Goal: Ask a question: Seek information or help from site administrators or community

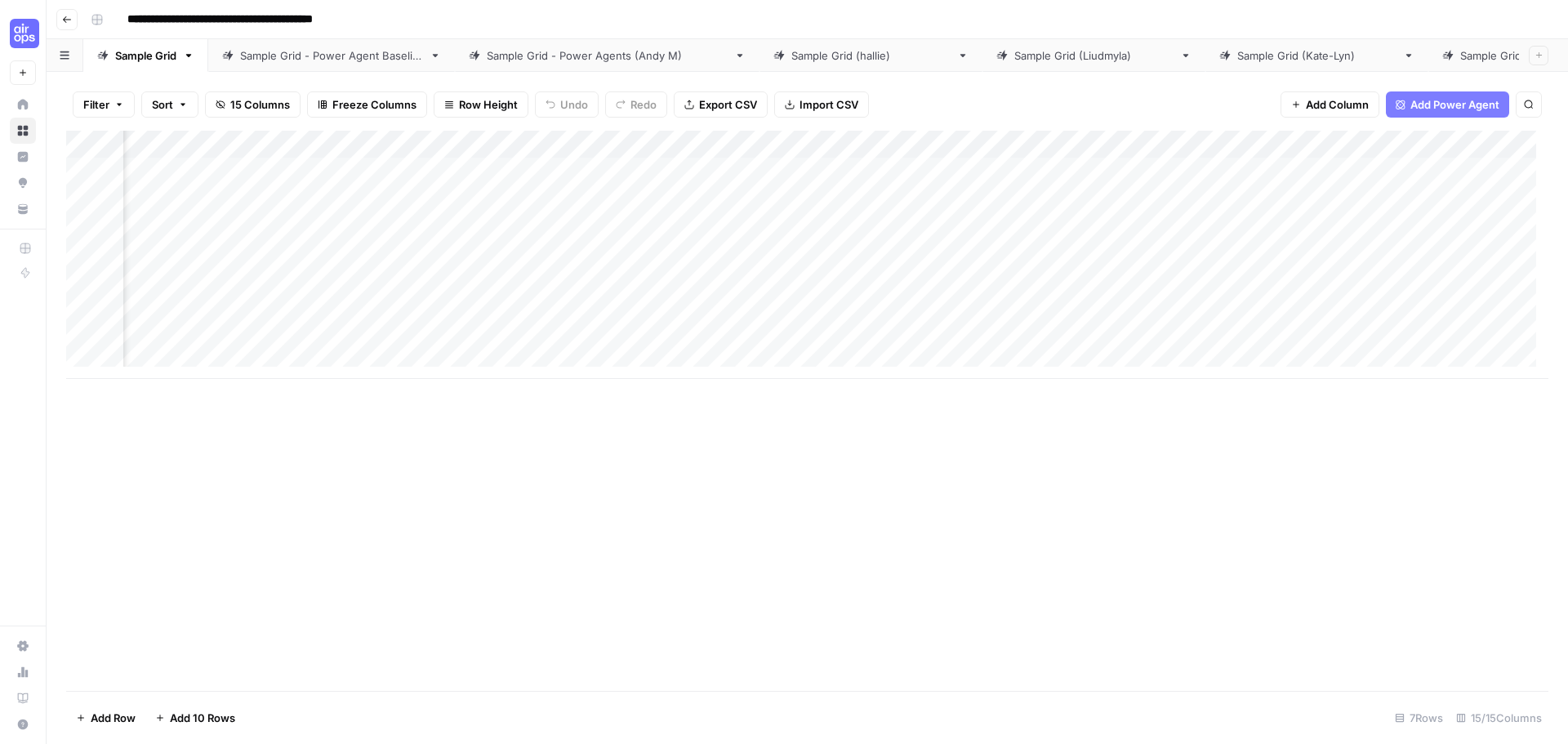
scroll to position [0, 1031]
click at [1055, 146] on div "Add Column" at bounding box center [807, 254] width 1483 height 248
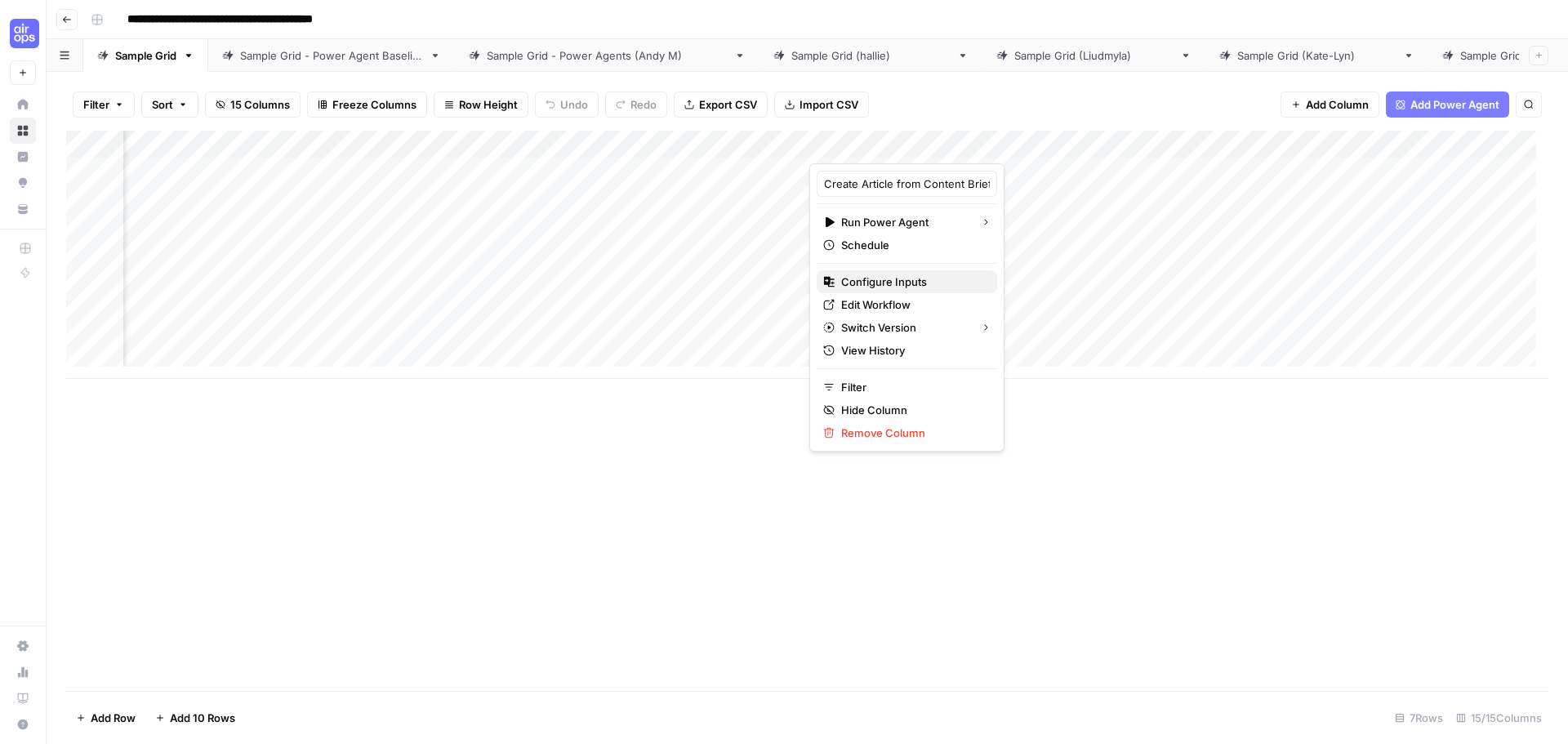
click at [905, 287] on span "Configure Inputs" at bounding box center [913, 282] width 143 height 16
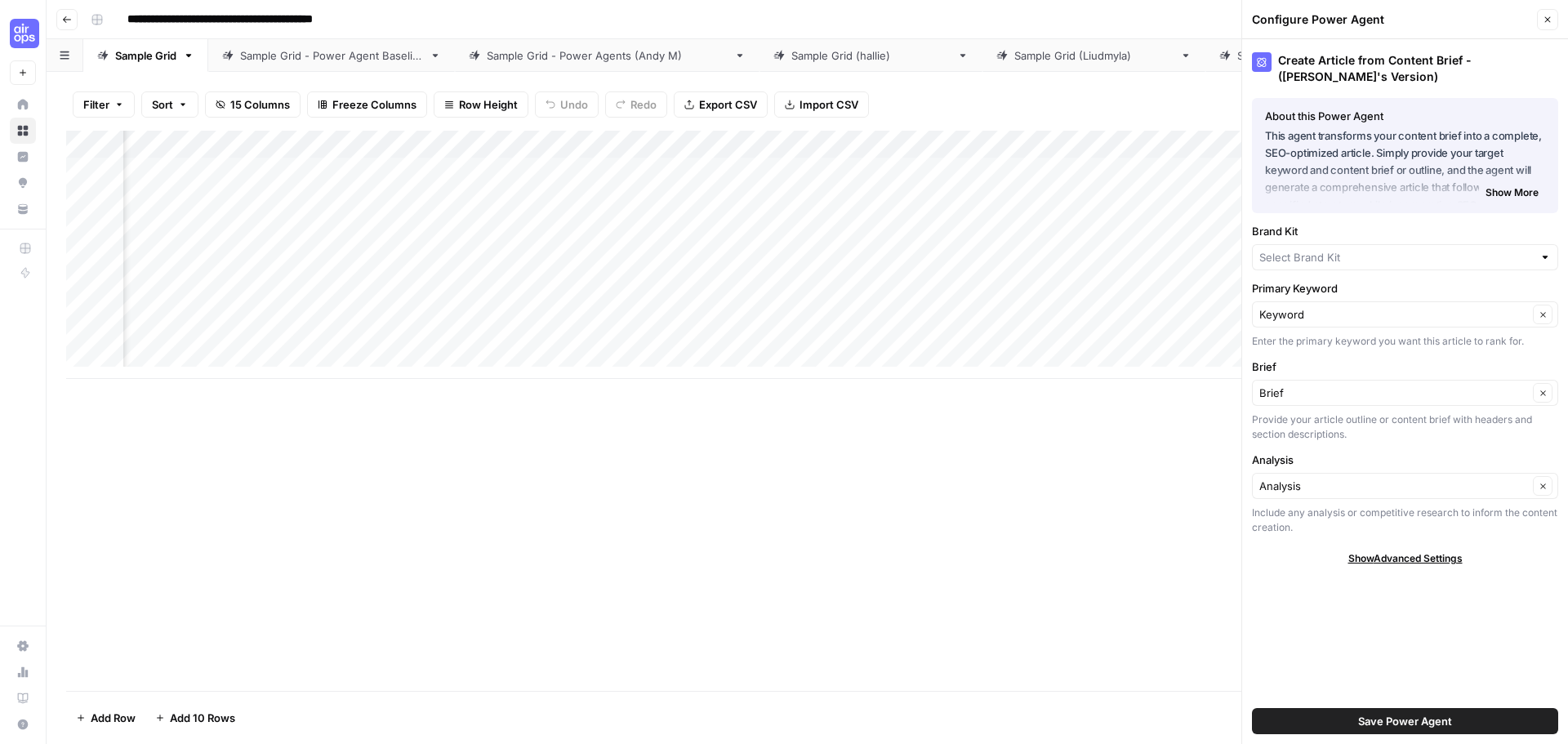
type input "AirOps"
click at [414, 165] on div "Add Column" at bounding box center [807, 254] width 1483 height 248
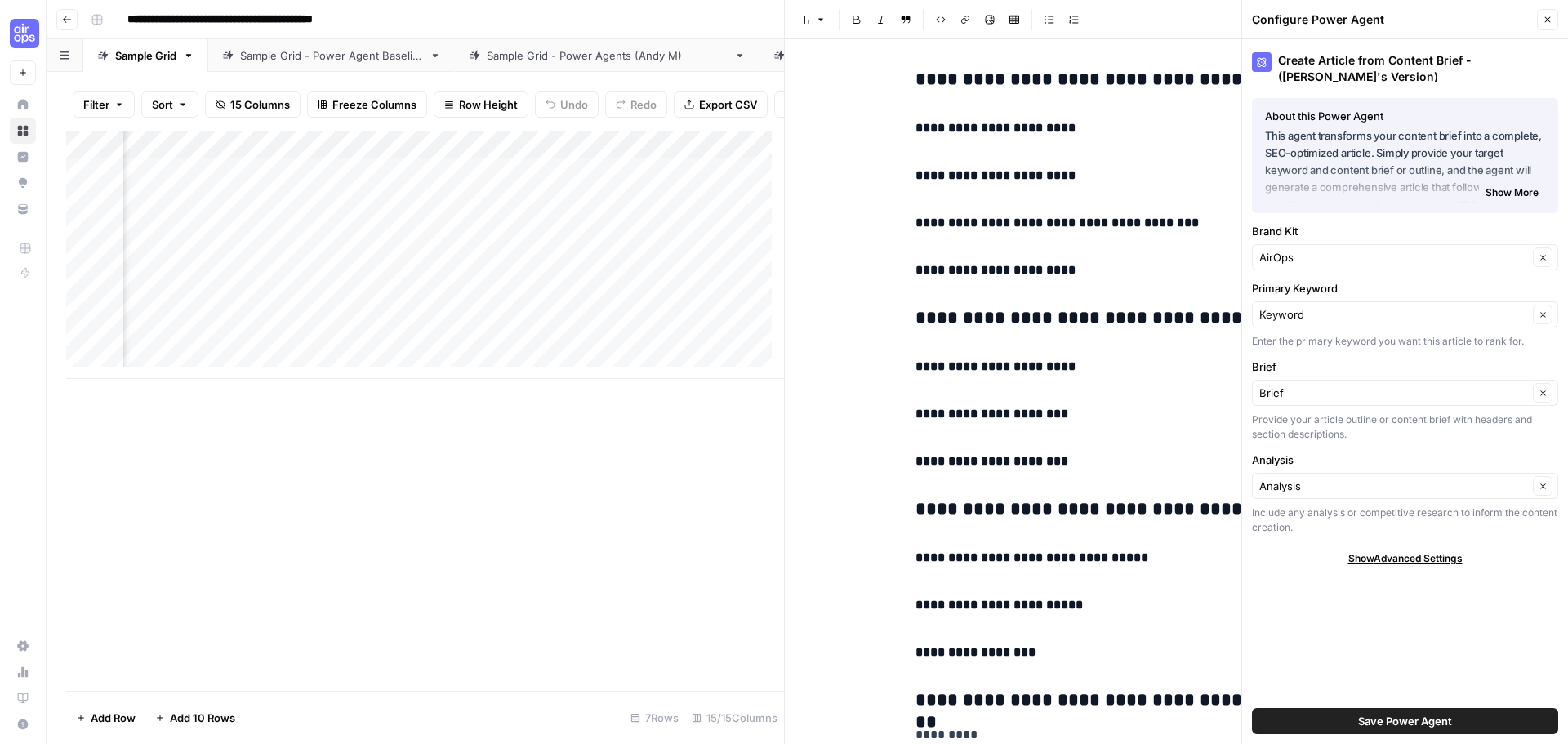
scroll to position [4571, 0]
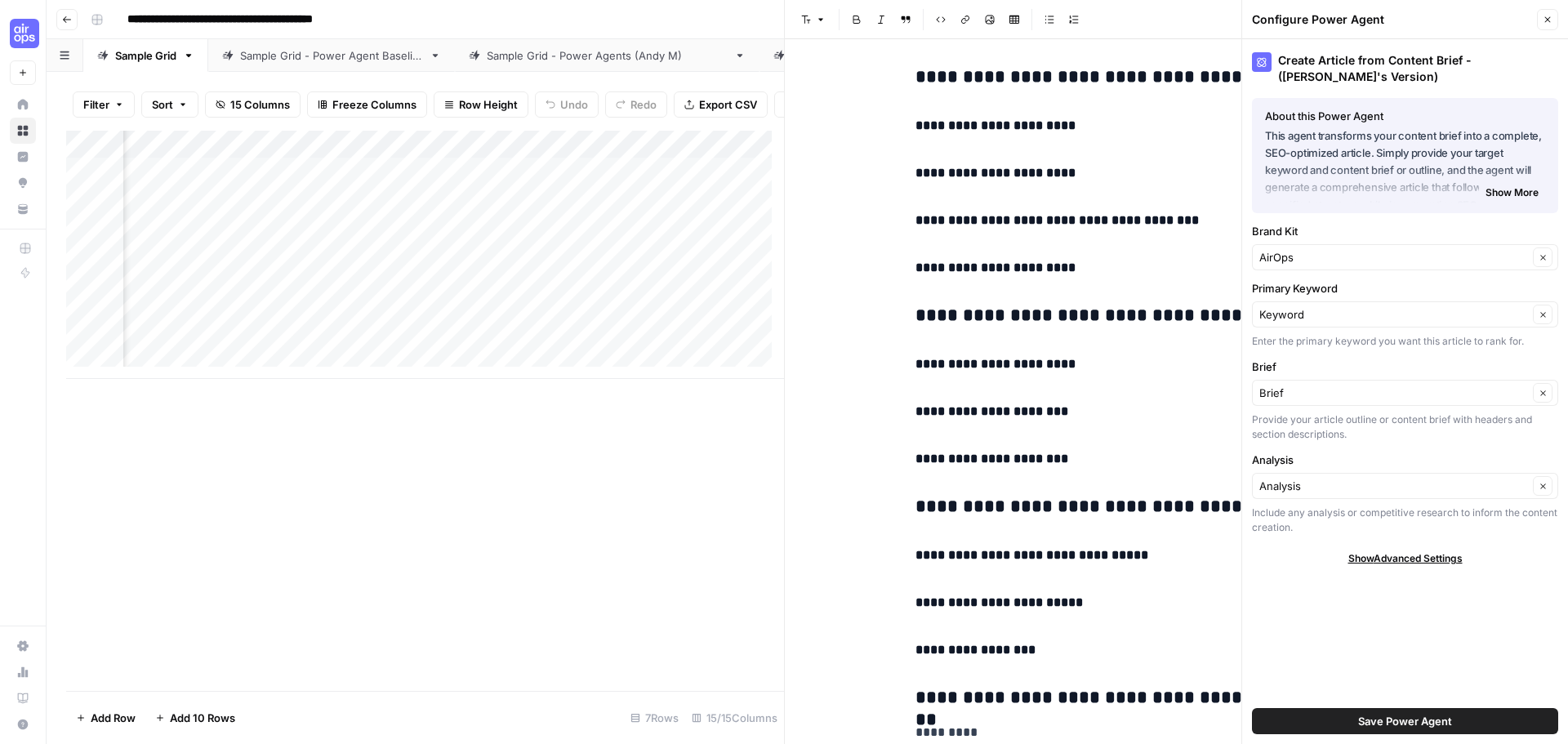
click at [1554, 19] on button "Close" at bounding box center [1547, 19] width 21 height 21
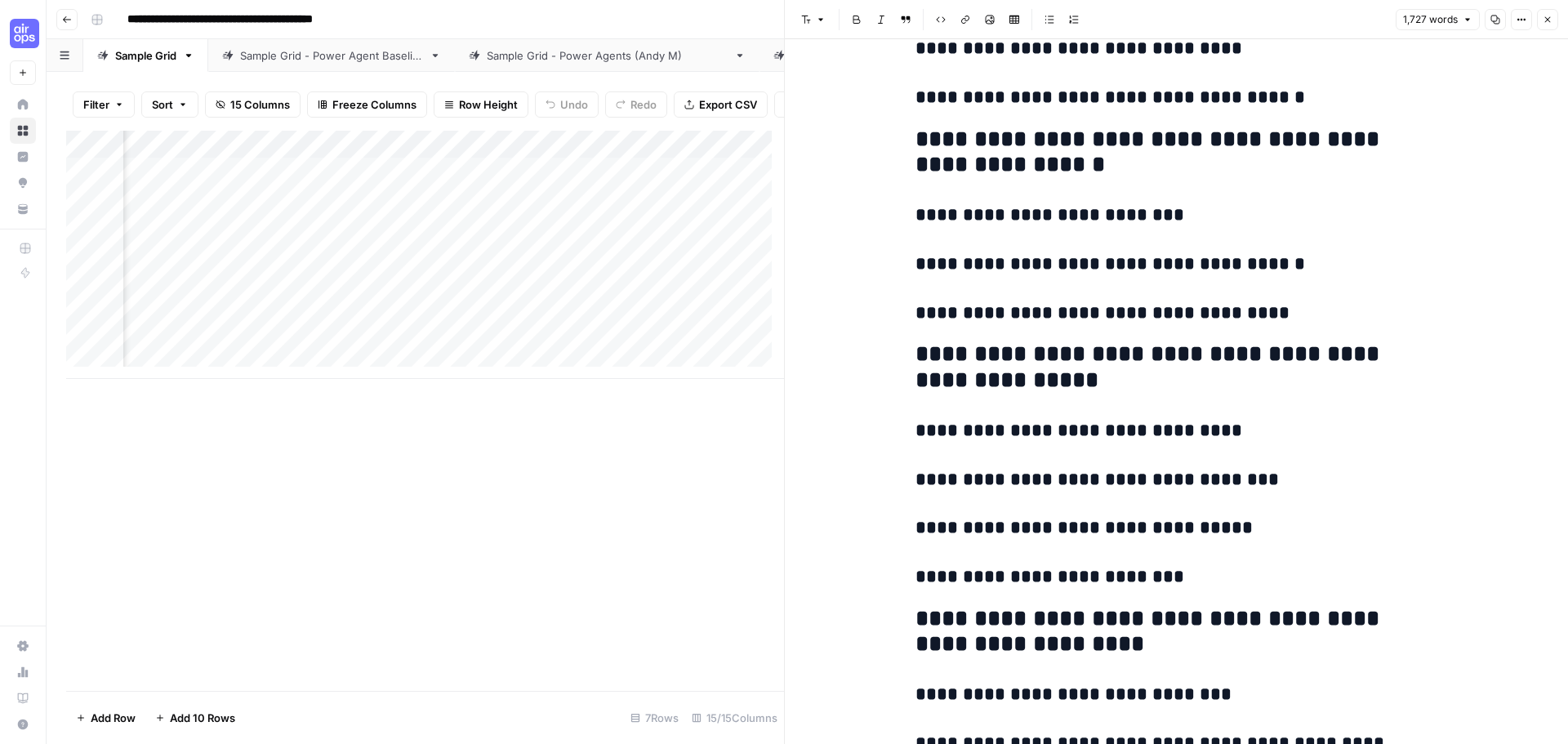
scroll to position [6909, 0]
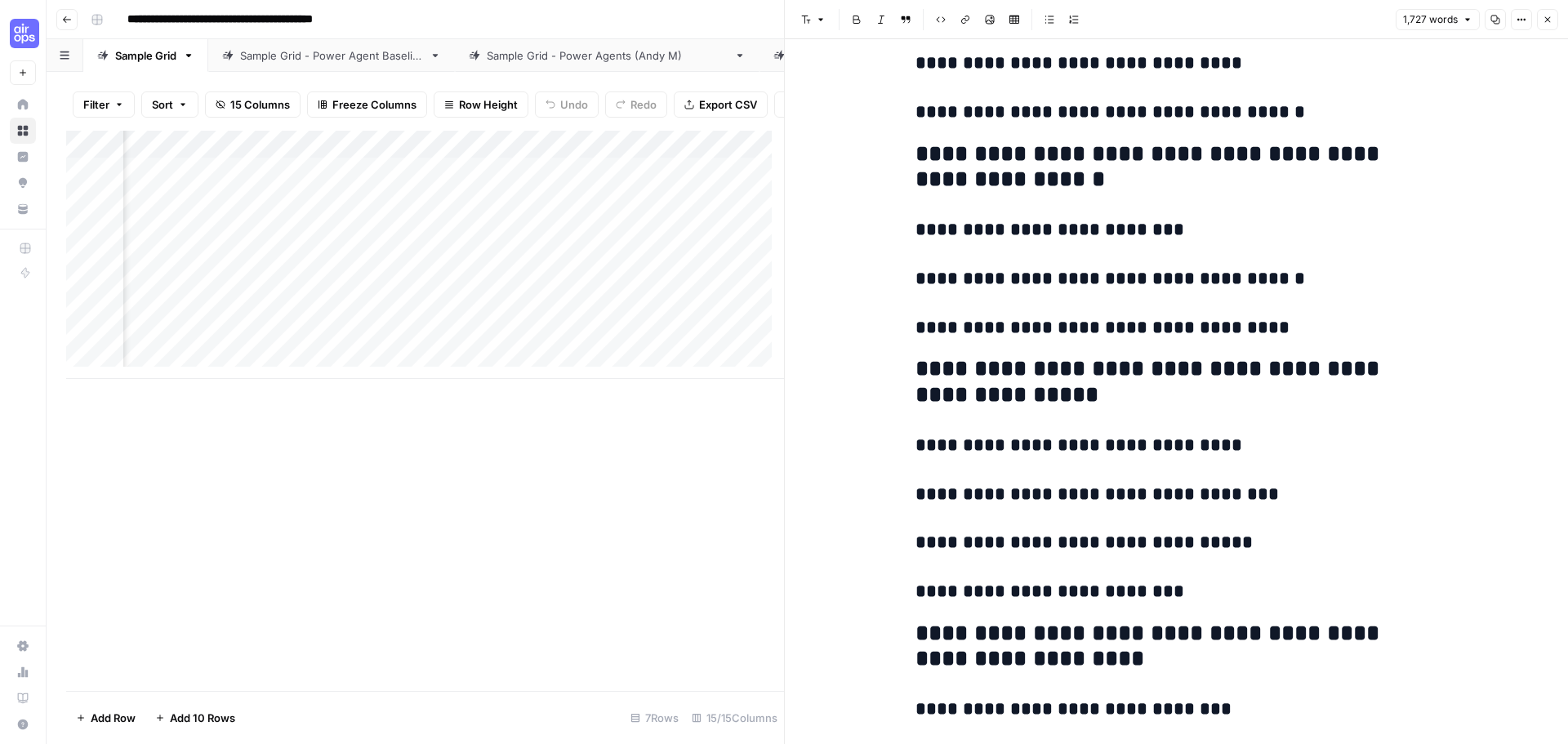
click at [1542, 22] on button "Close" at bounding box center [1547, 19] width 21 height 21
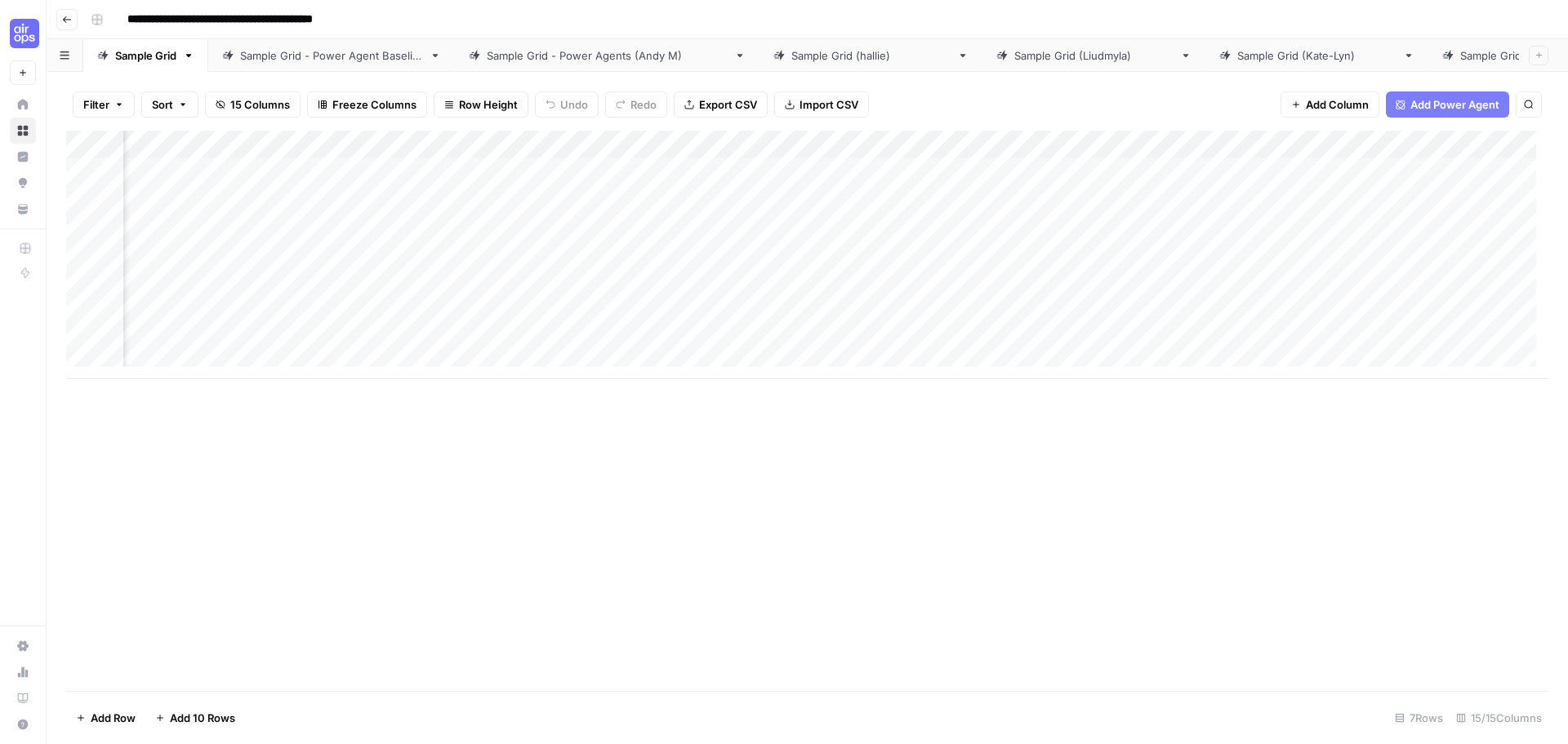
scroll to position [0, 1453]
click at [624, 148] on div "Add Column" at bounding box center [807, 254] width 1483 height 248
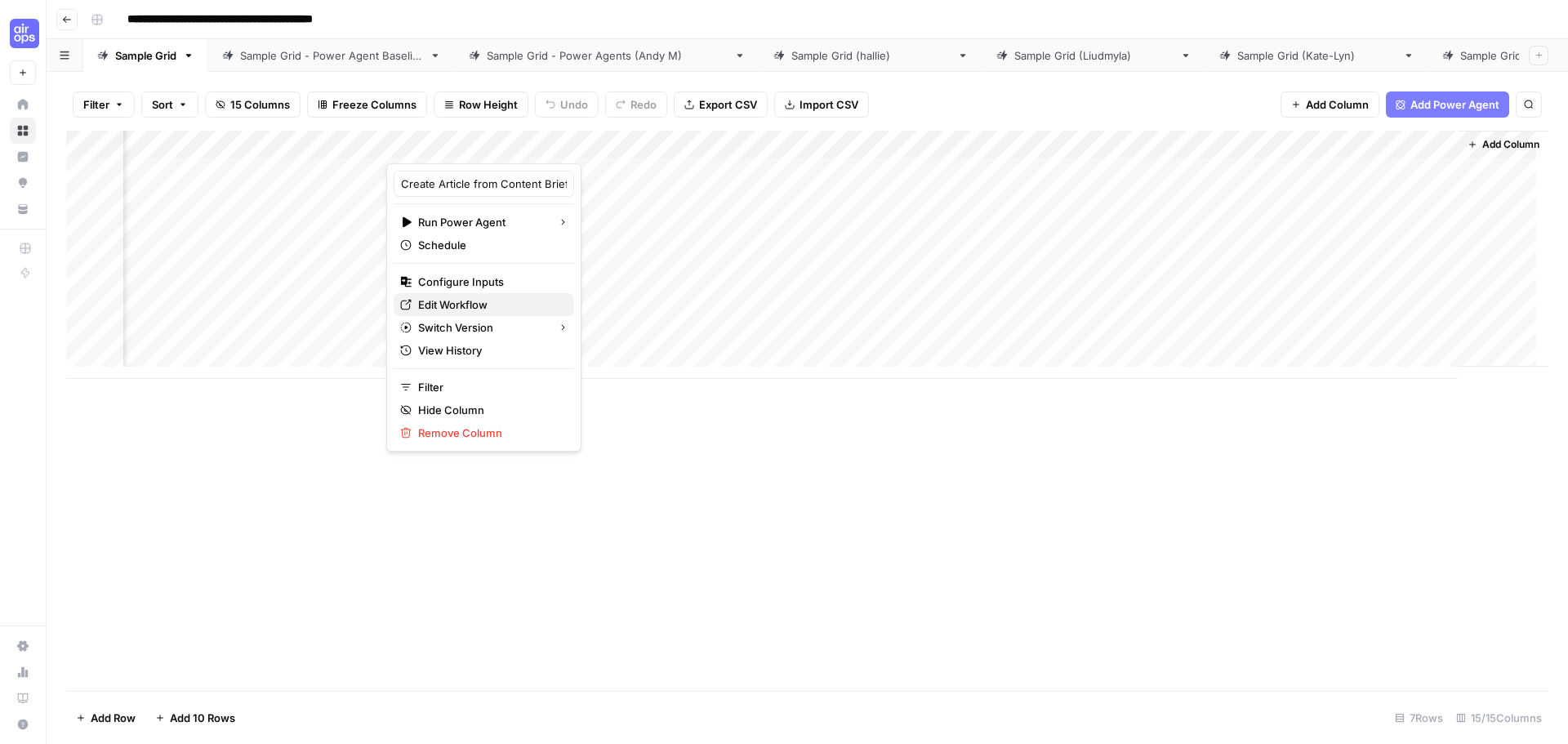
click at [470, 301] on span "Edit Workflow" at bounding box center [489, 304] width 143 height 16
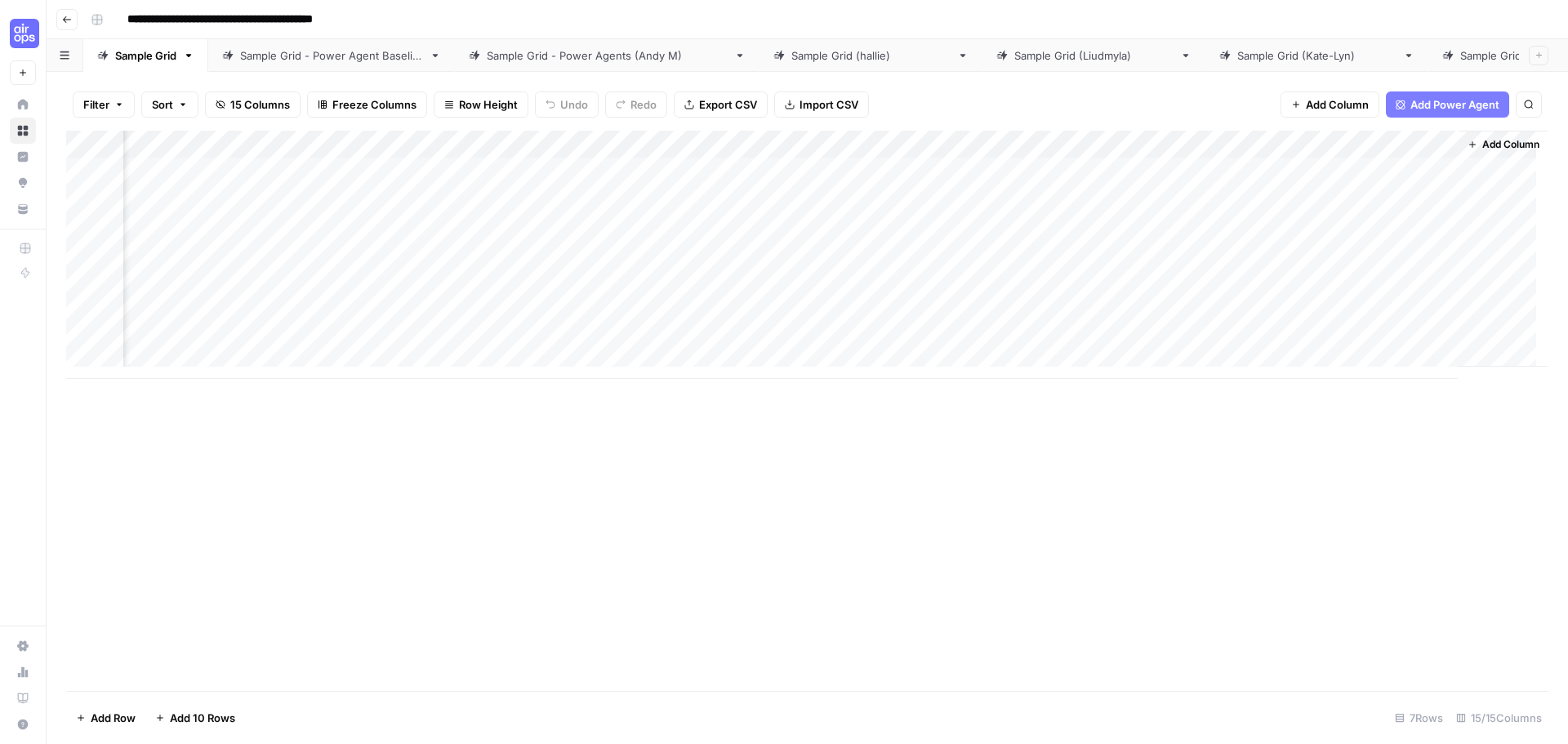
click at [622, 149] on div "Add Column" at bounding box center [807, 254] width 1483 height 248
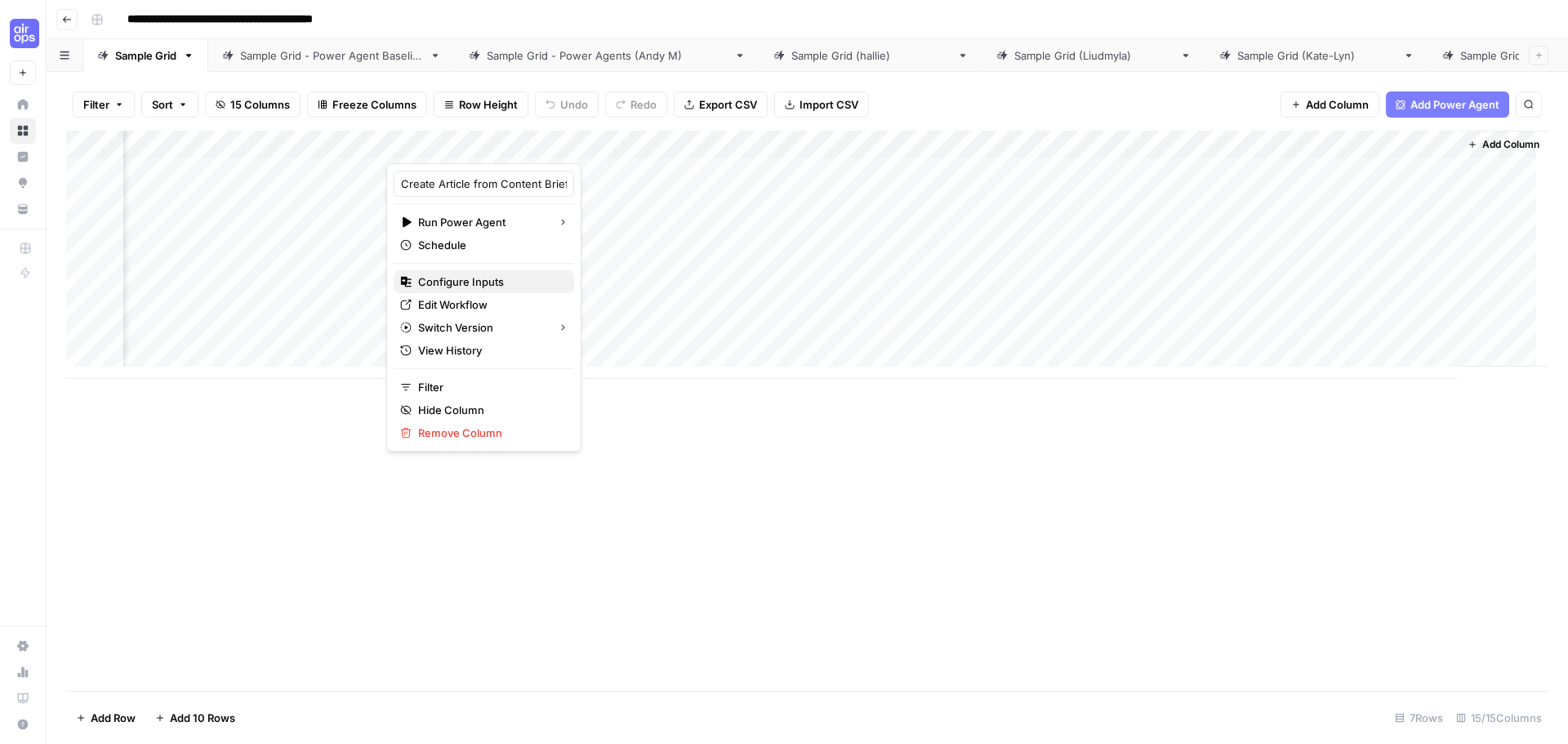
click at [507, 278] on span "Configure Inputs" at bounding box center [489, 282] width 143 height 16
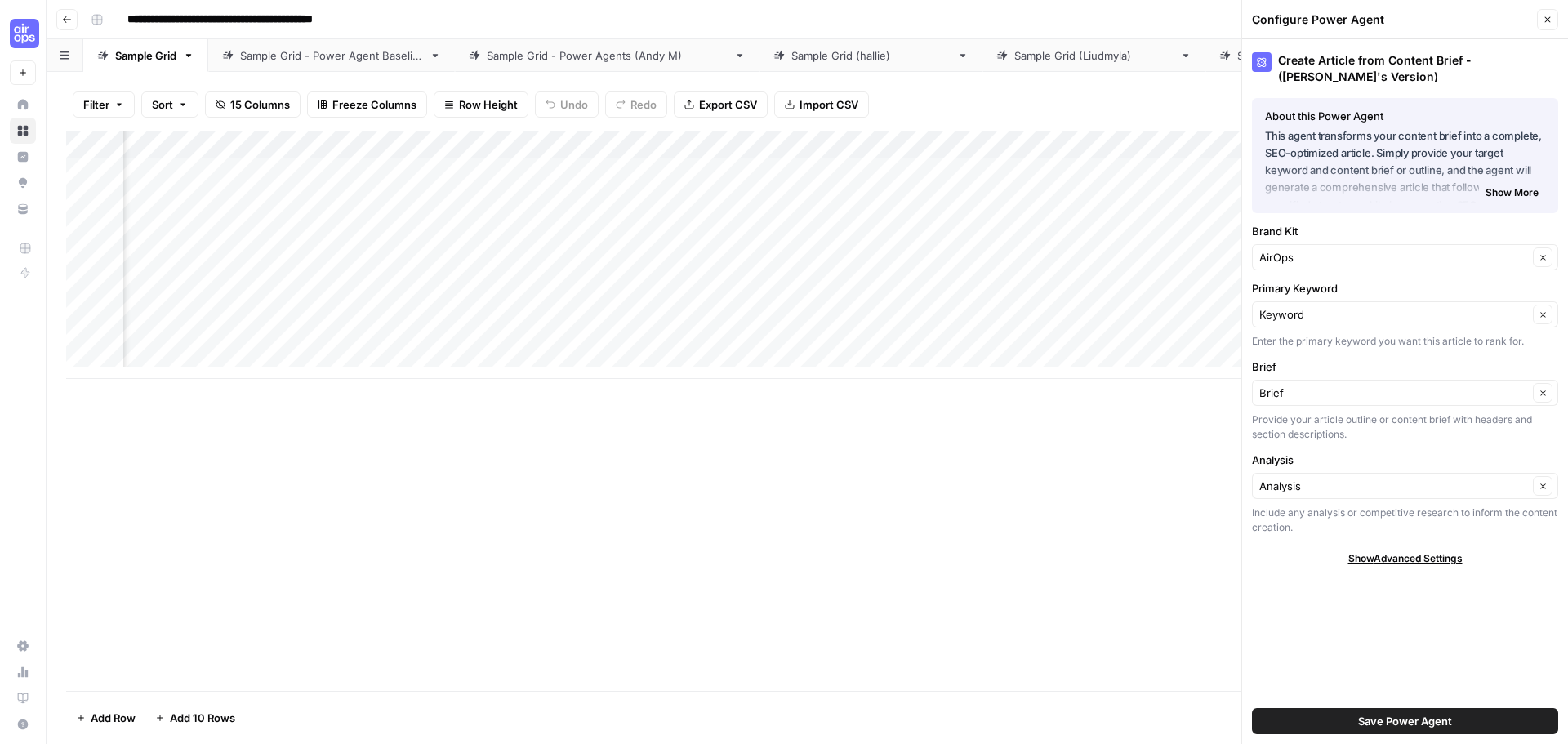
scroll to position [0, 294]
click at [499, 168] on div "Add Column" at bounding box center [807, 254] width 1483 height 248
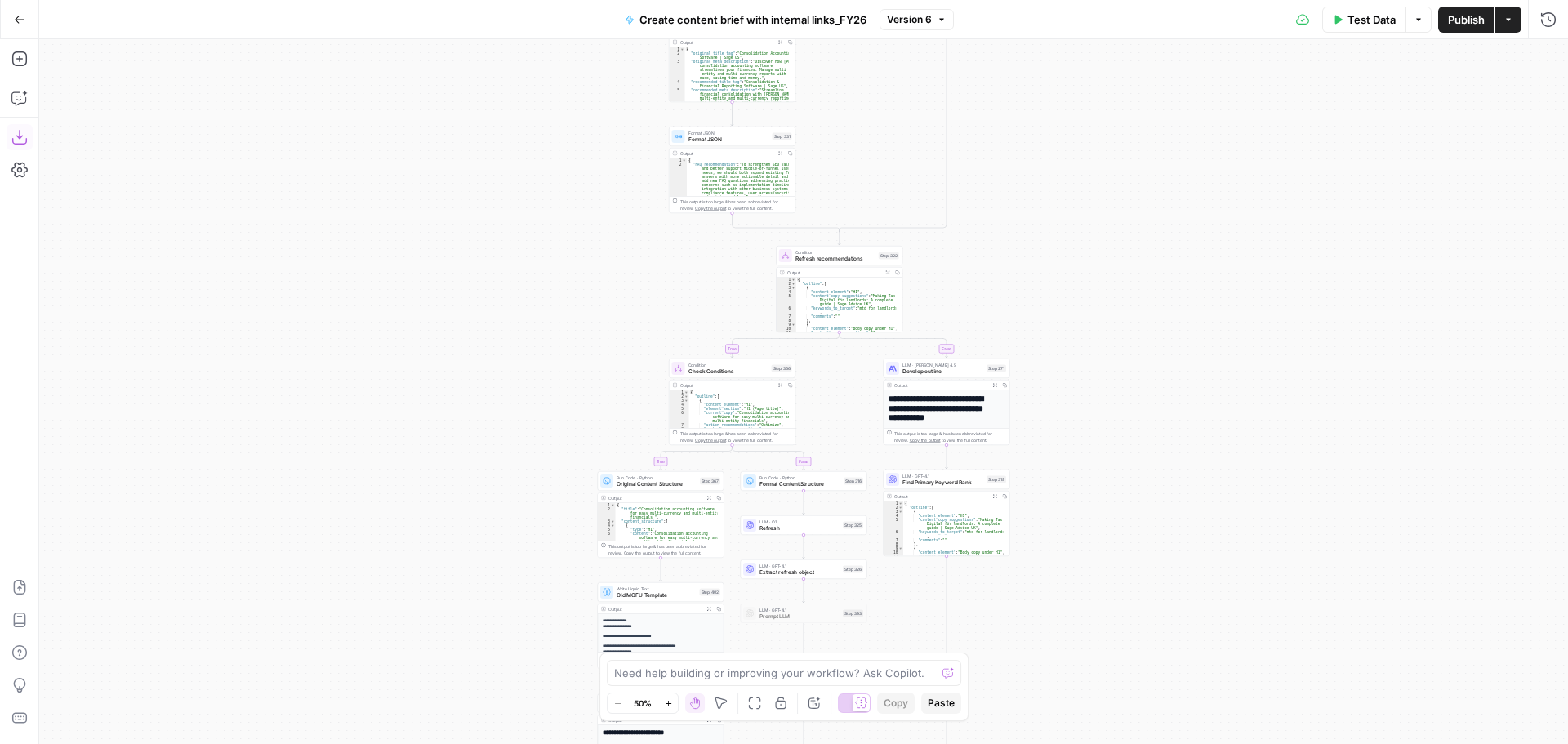
click at [1540, 18] on button "Run History" at bounding box center [1548, 19] width 26 height 26
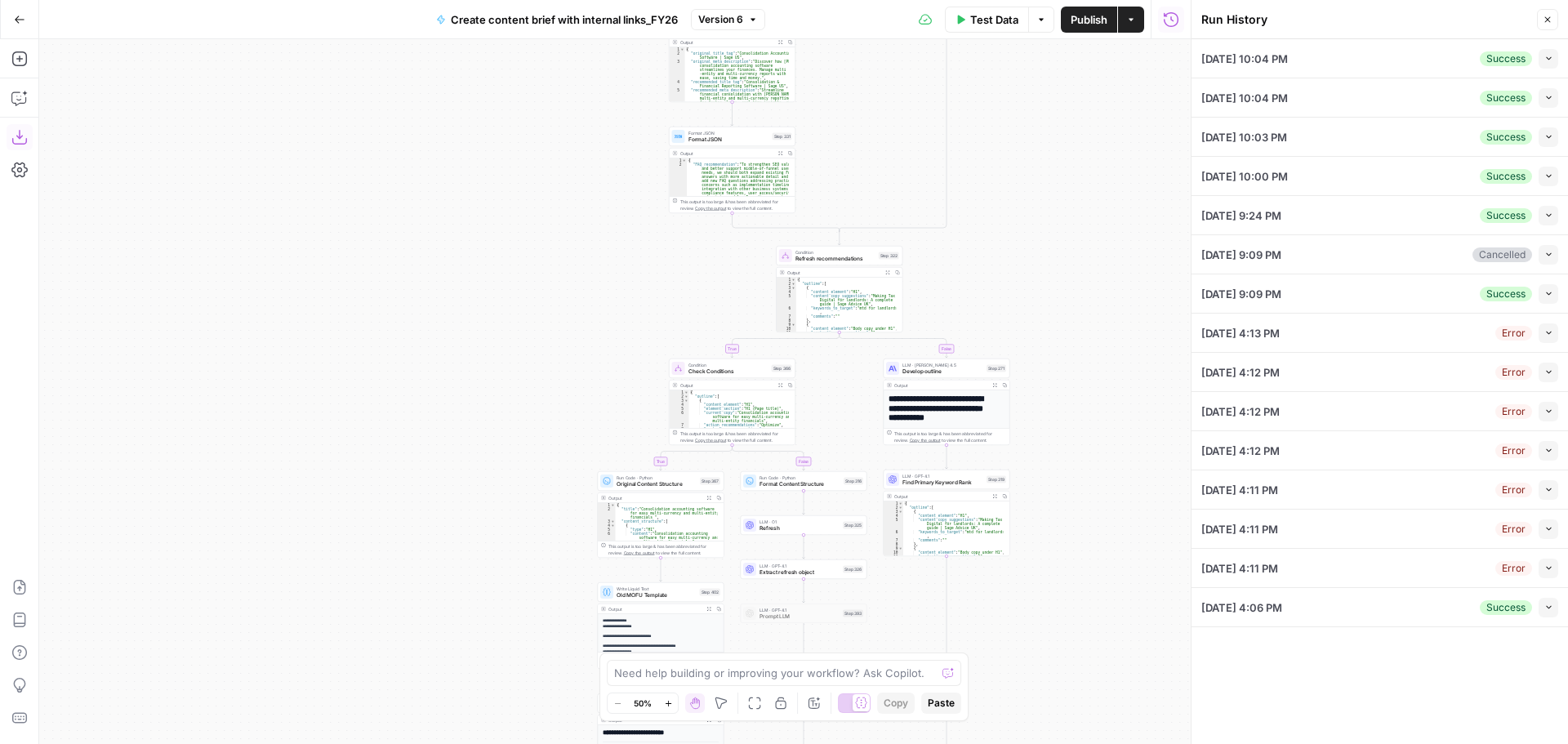
click at [1552, 61] on icon "button" at bounding box center [1549, 58] width 9 height 9
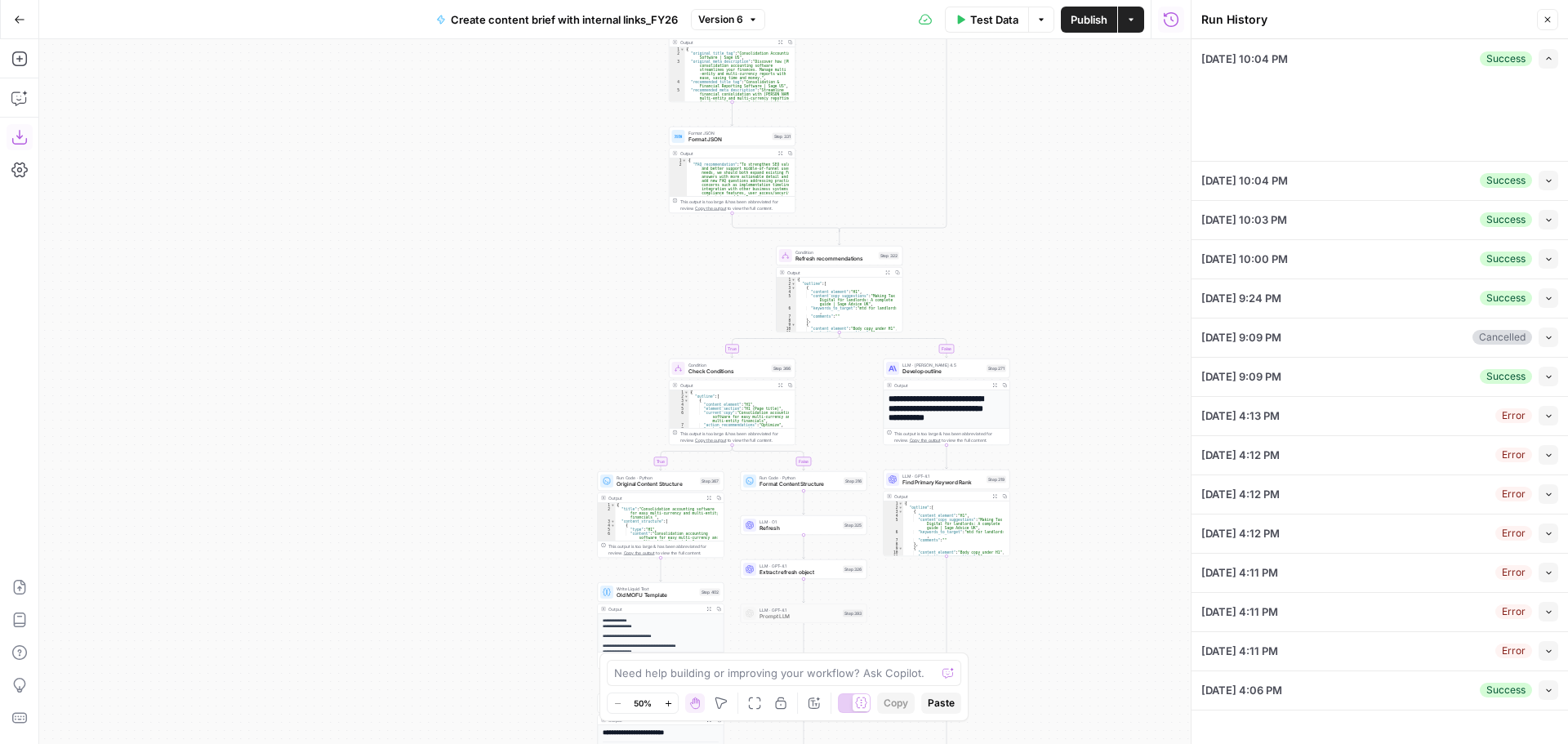
type textarea "making tax digital bridging software, making tax digital vat bridging software,…"
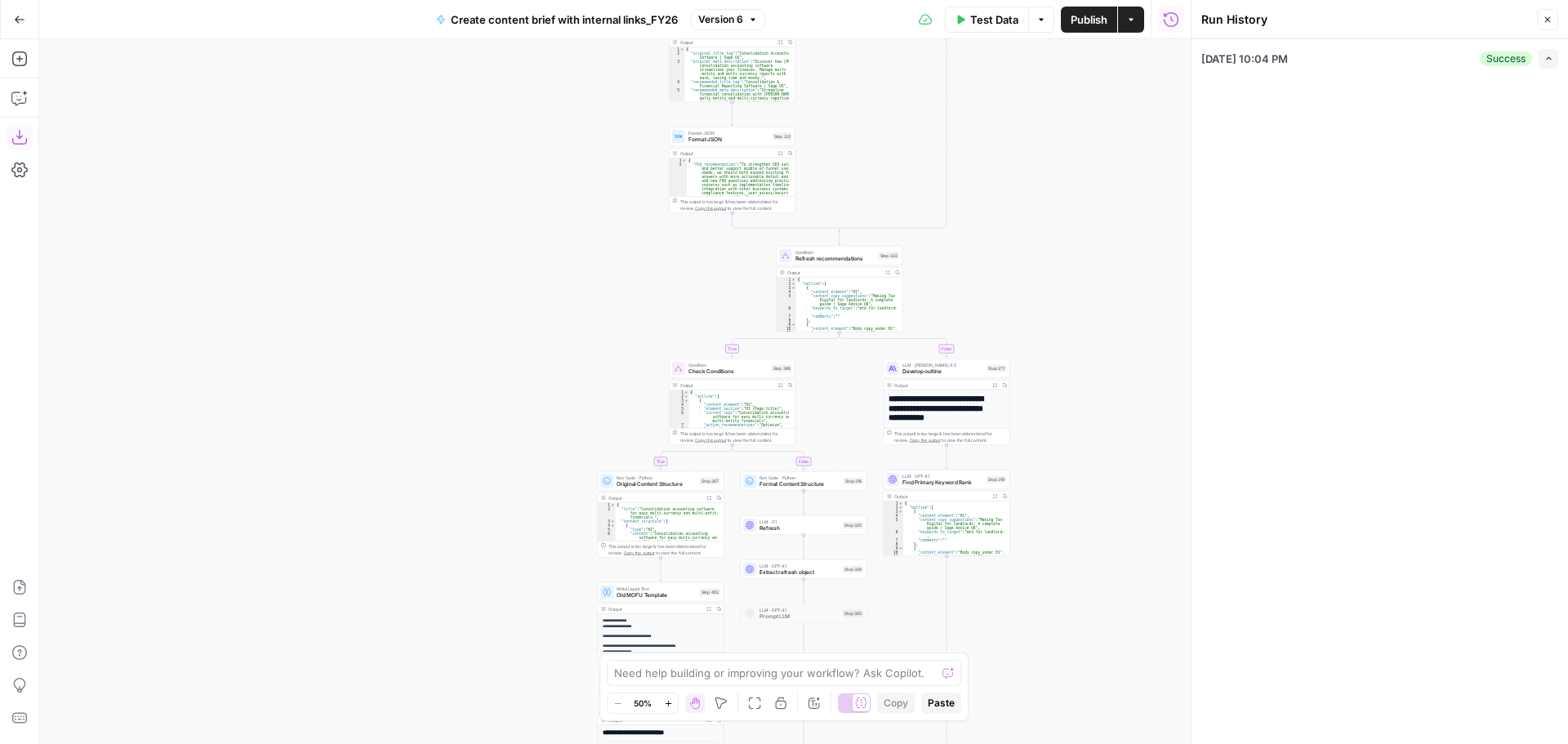
type input "Sage - GB"
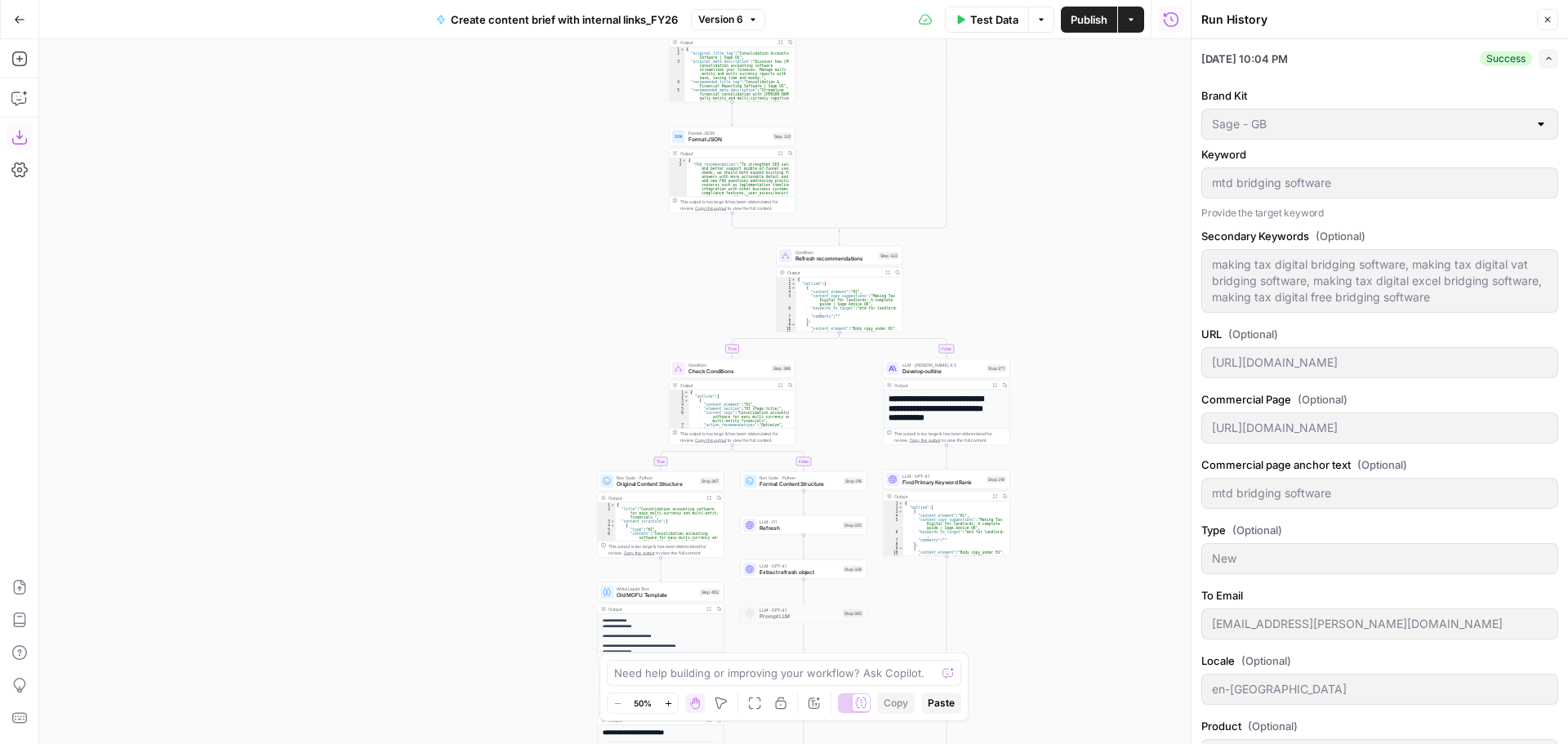
click at [1544, 62] on span "button" at bounding box center [1549, 58] width 9 height 9
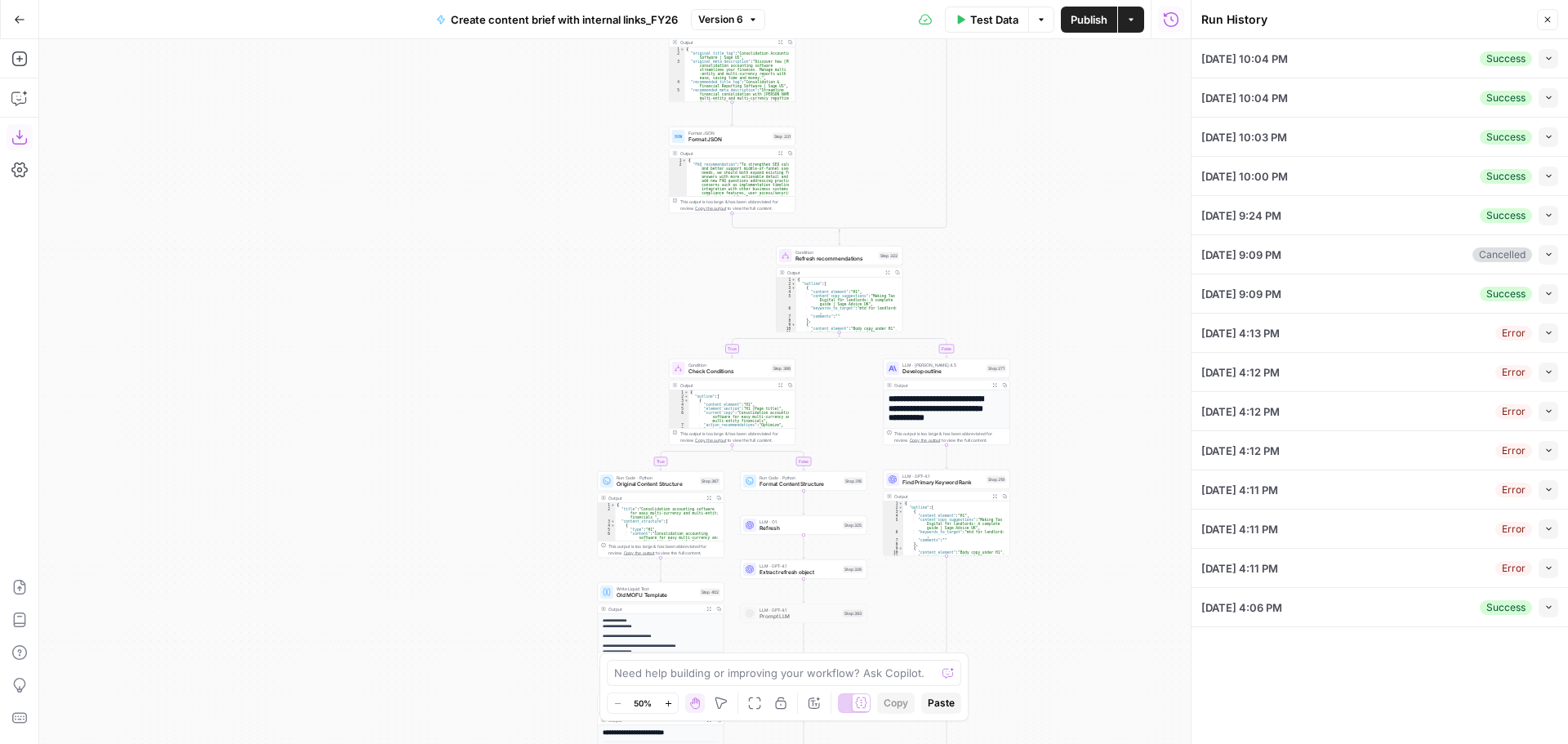
click at [1549, 98] on icon "button" at bounding box center [1548, 98] width 5 height 4
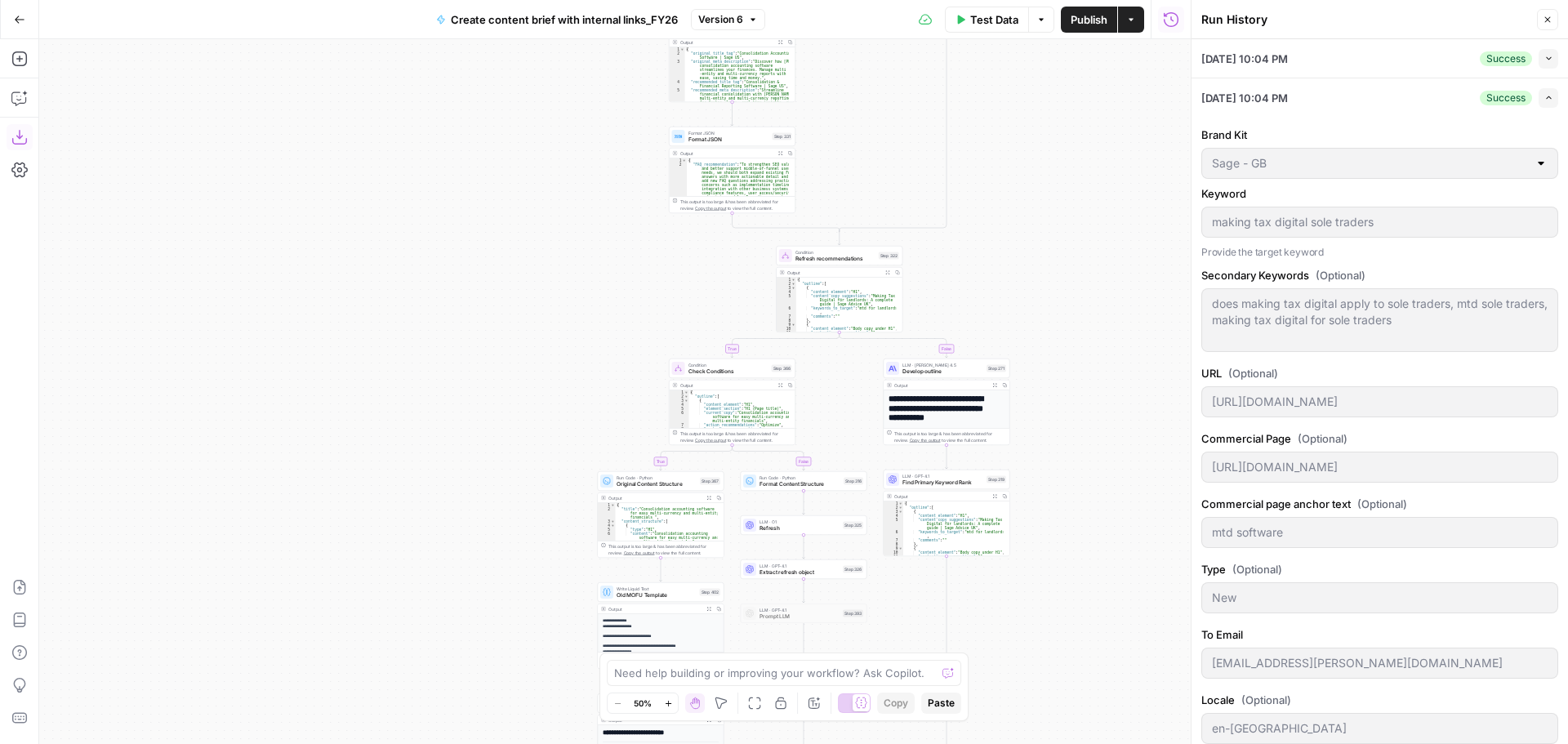
scroll to position [326, 0]
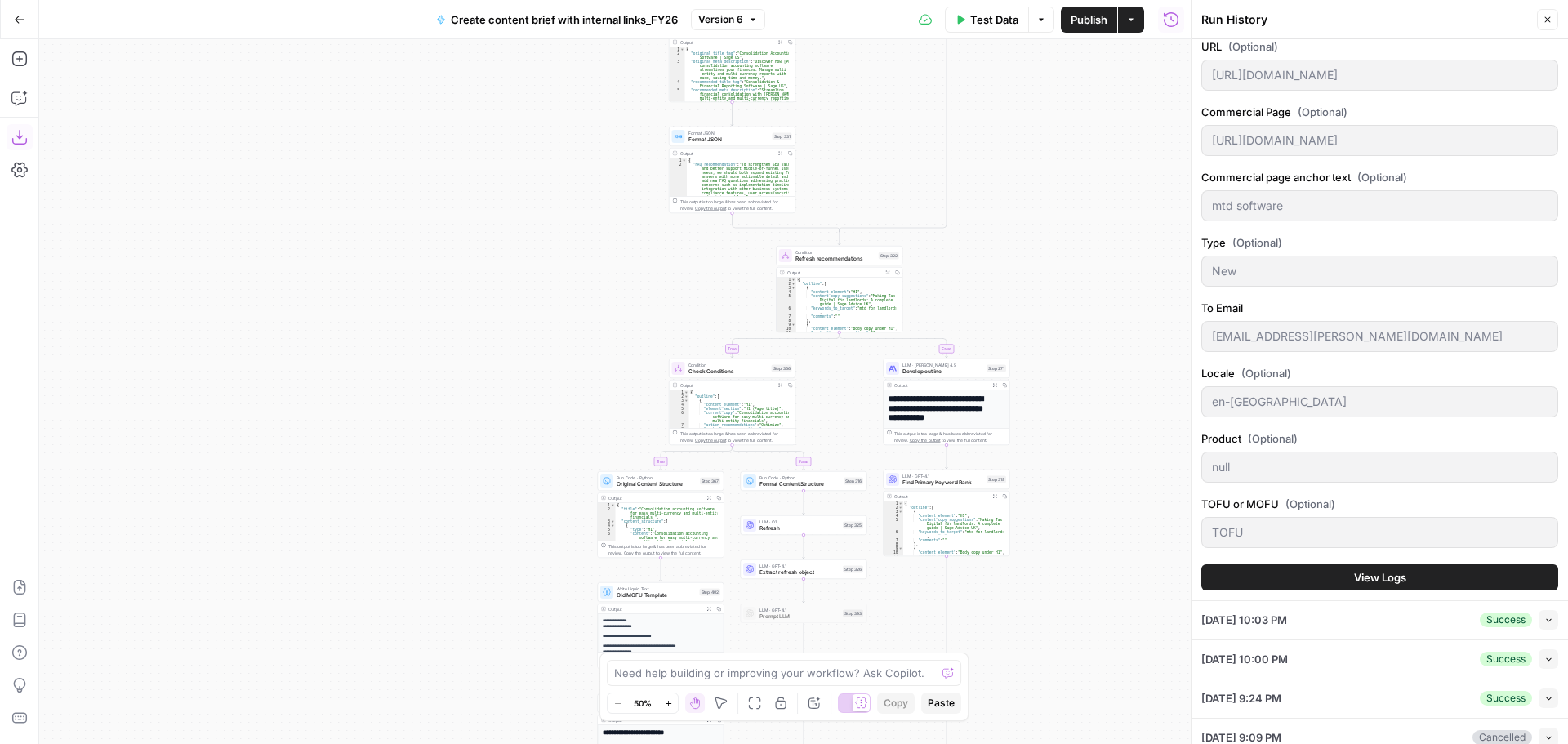
click at [1400, 576] on span "View Logs" at bounding box center [1381, 577] width 53 height 16
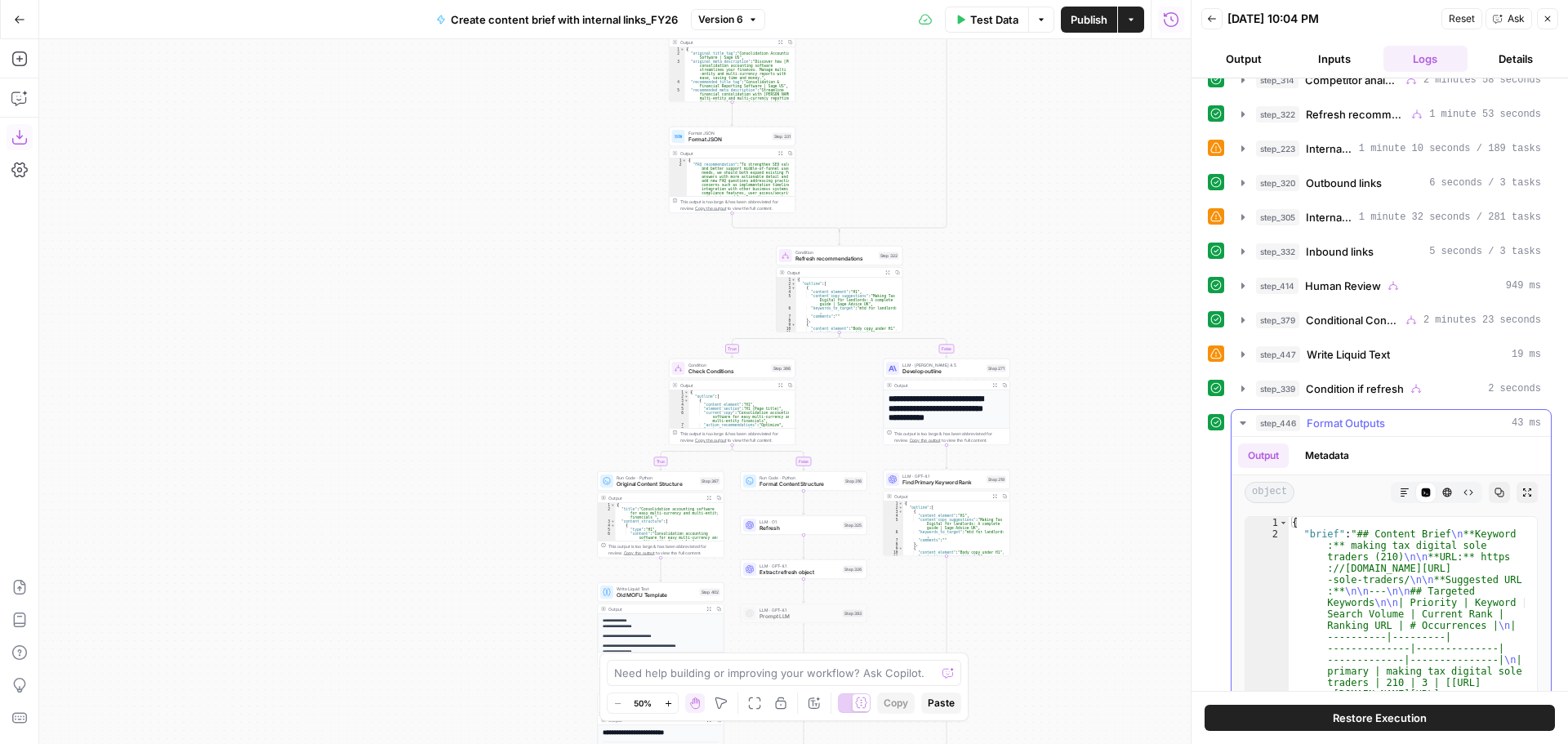
scroll to position [556, 0]
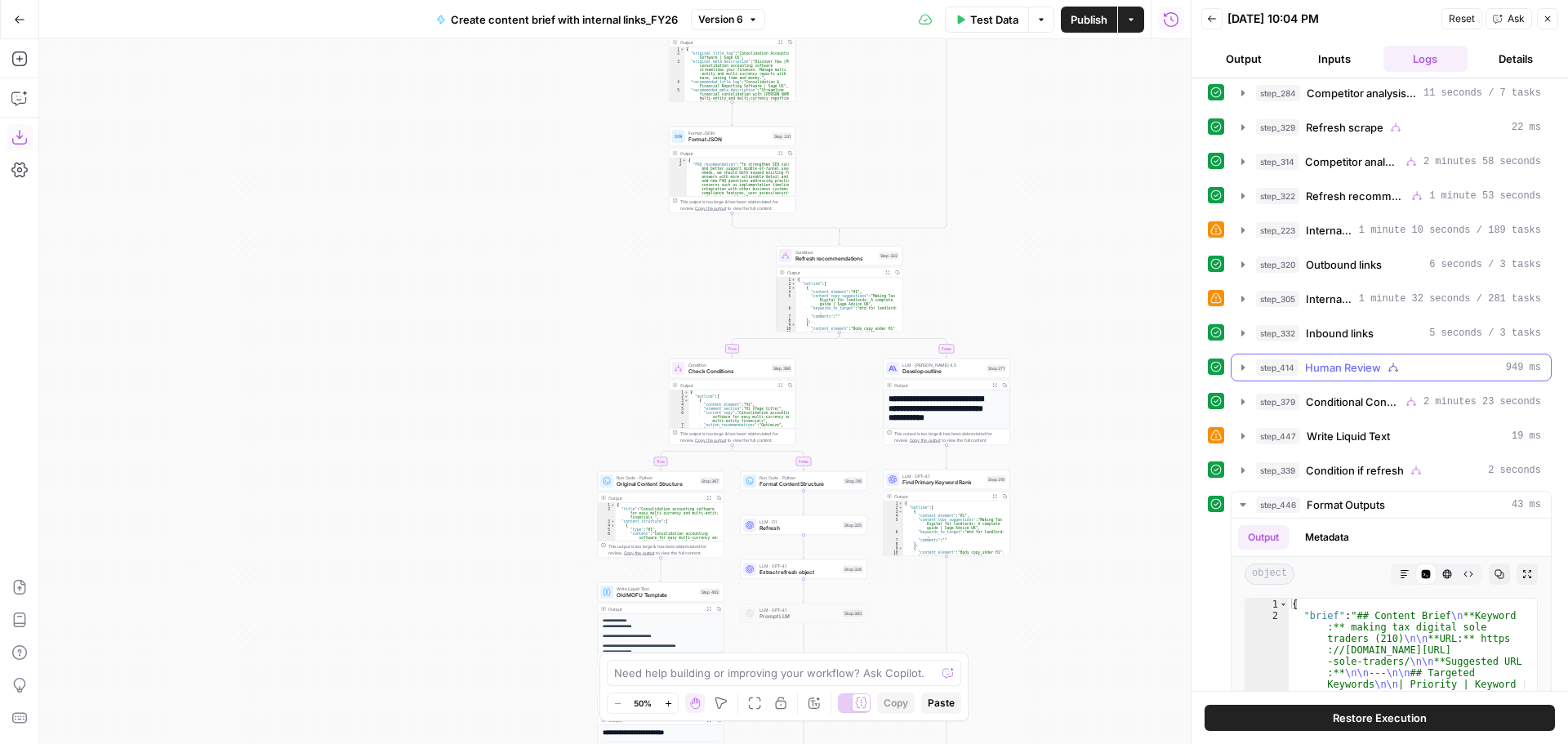
click at [1241, 365] on icon "button" at bounding box center [1243, 367] width 13 height 13
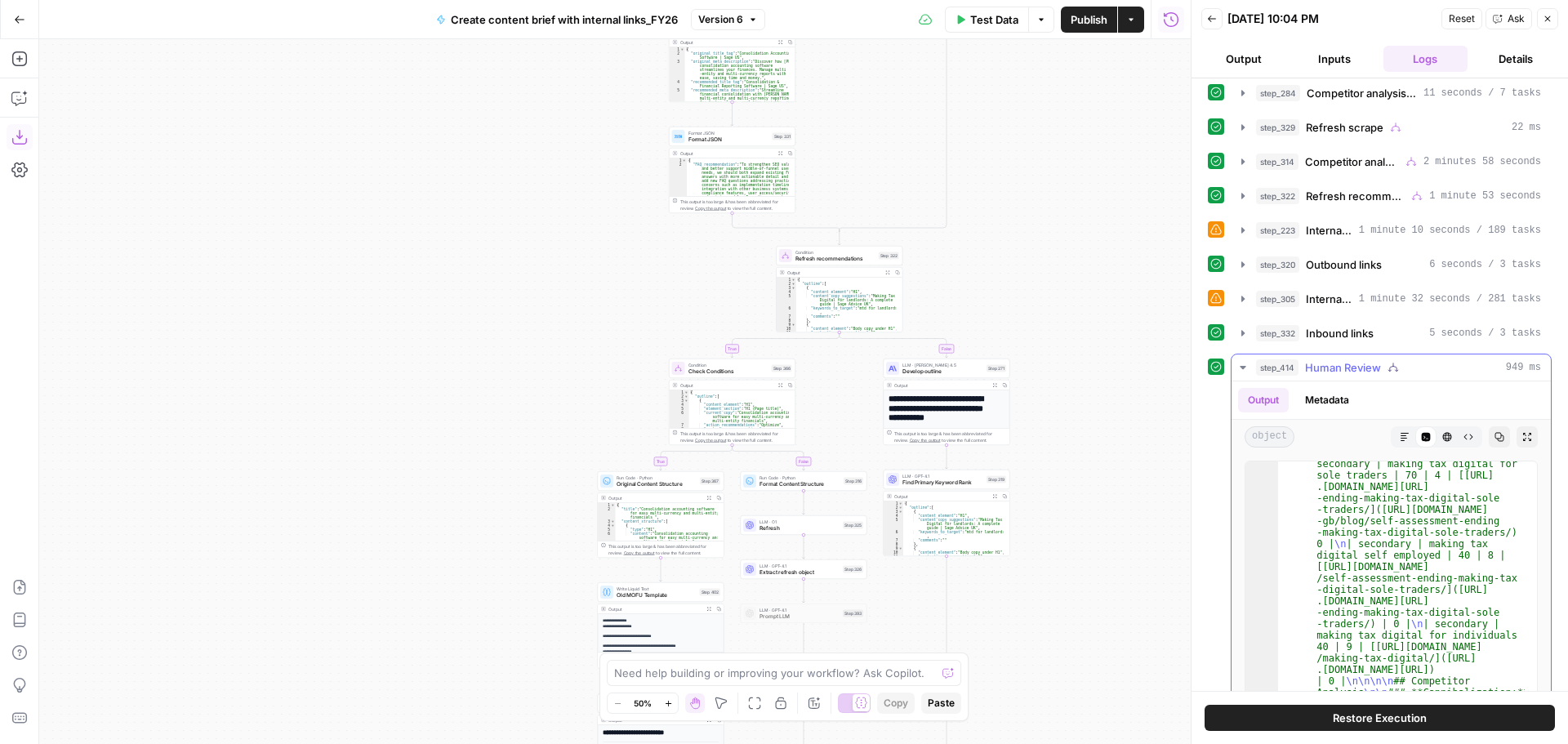
scroll to position [490, 0]
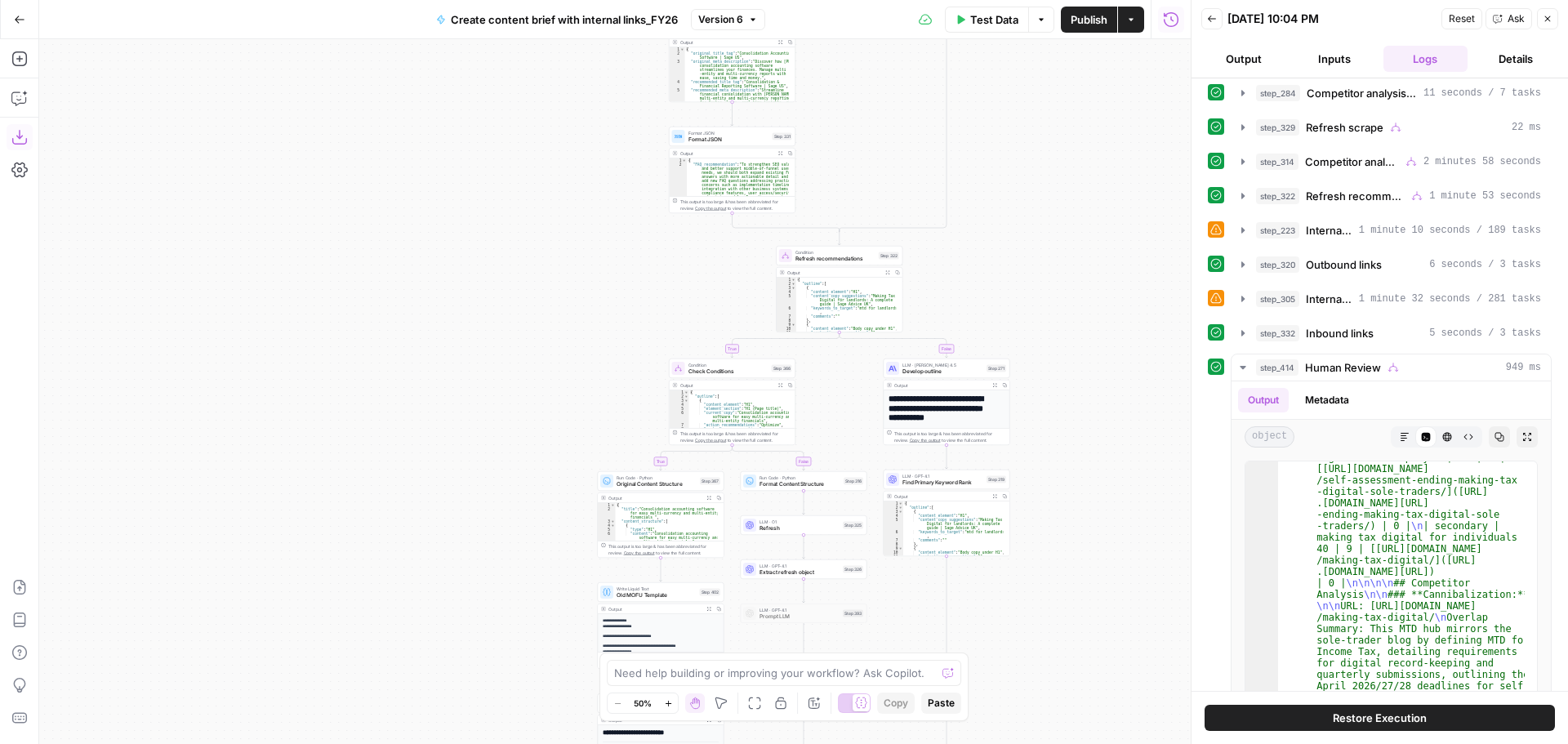
drag, startPoint x: 1188, startPoint y: 396, endPoint x: 1371, endPoint y: 443, distance: 188.9
click at [1183, 391] on div at bounding box center [1192, 372] width 16 height 744
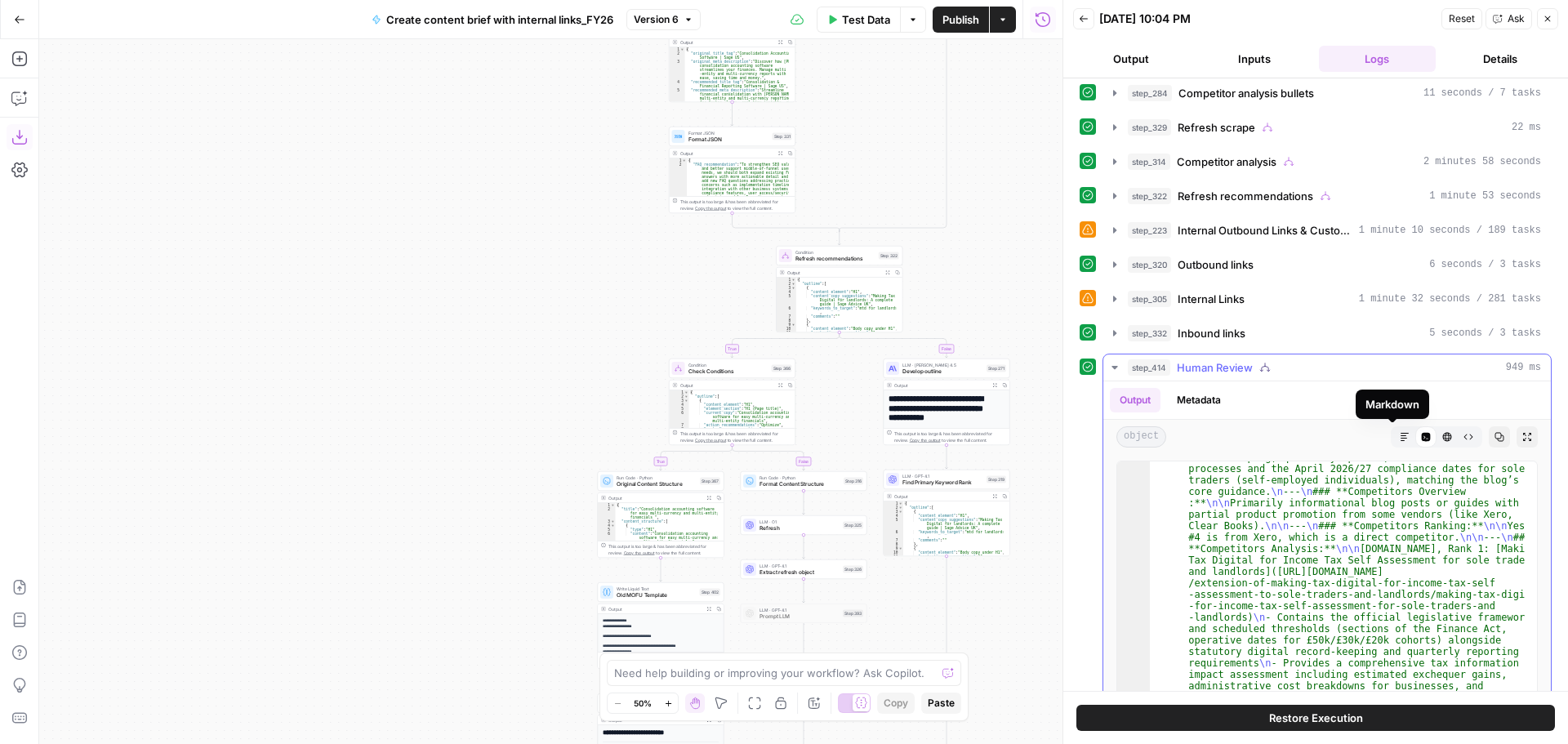
click at [1400, 436] on icon "button" at bounding box center [1404, 436] width 10 height 10
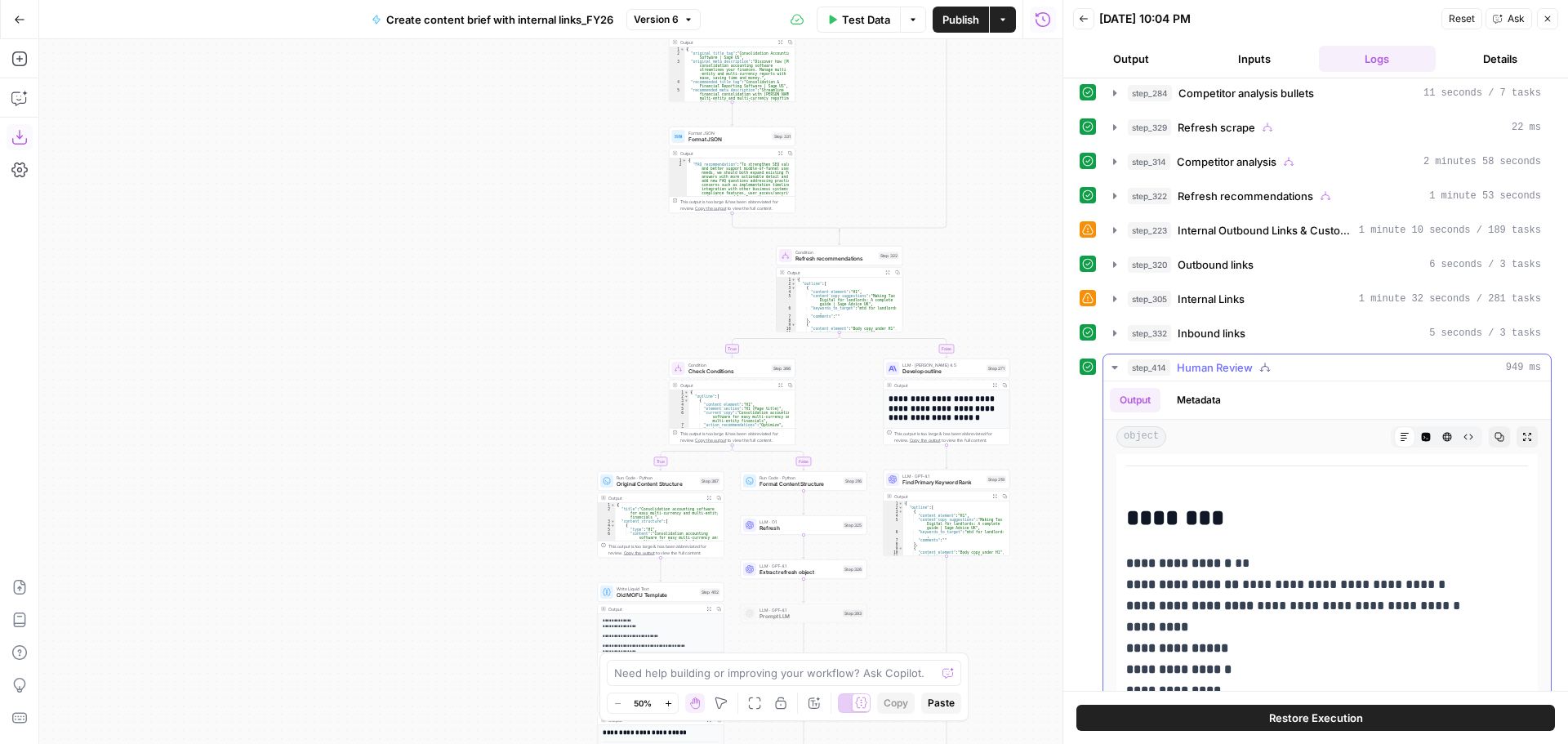
scroll to position [3428, 0]
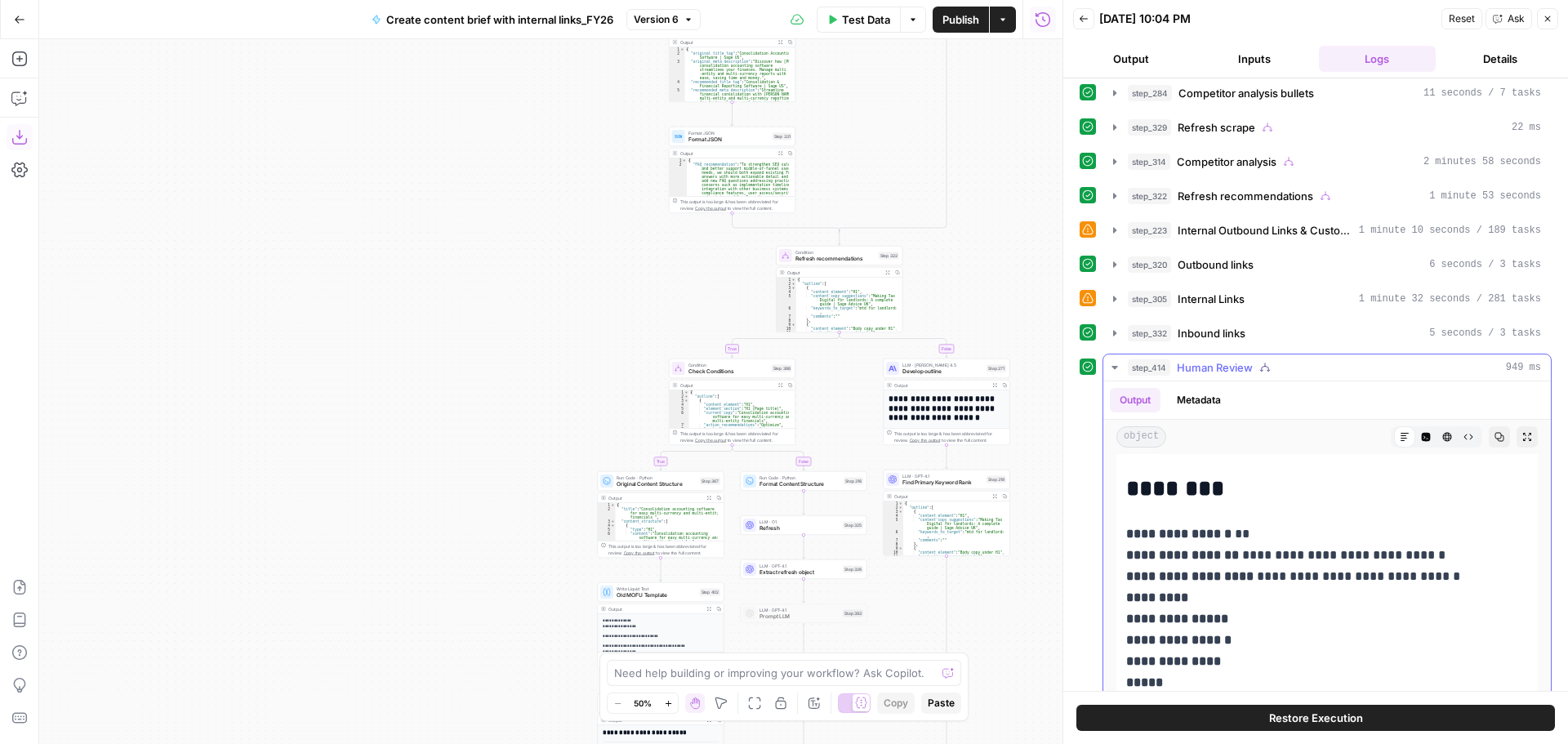
drag, startPoint x: 1115, startPoint y: 367, endPoint x: 1129, endPoint y: 379, distance: 18.4
click at [1115, 367] on icon "button" at bounding box center [1114, 368] width 5 height 4
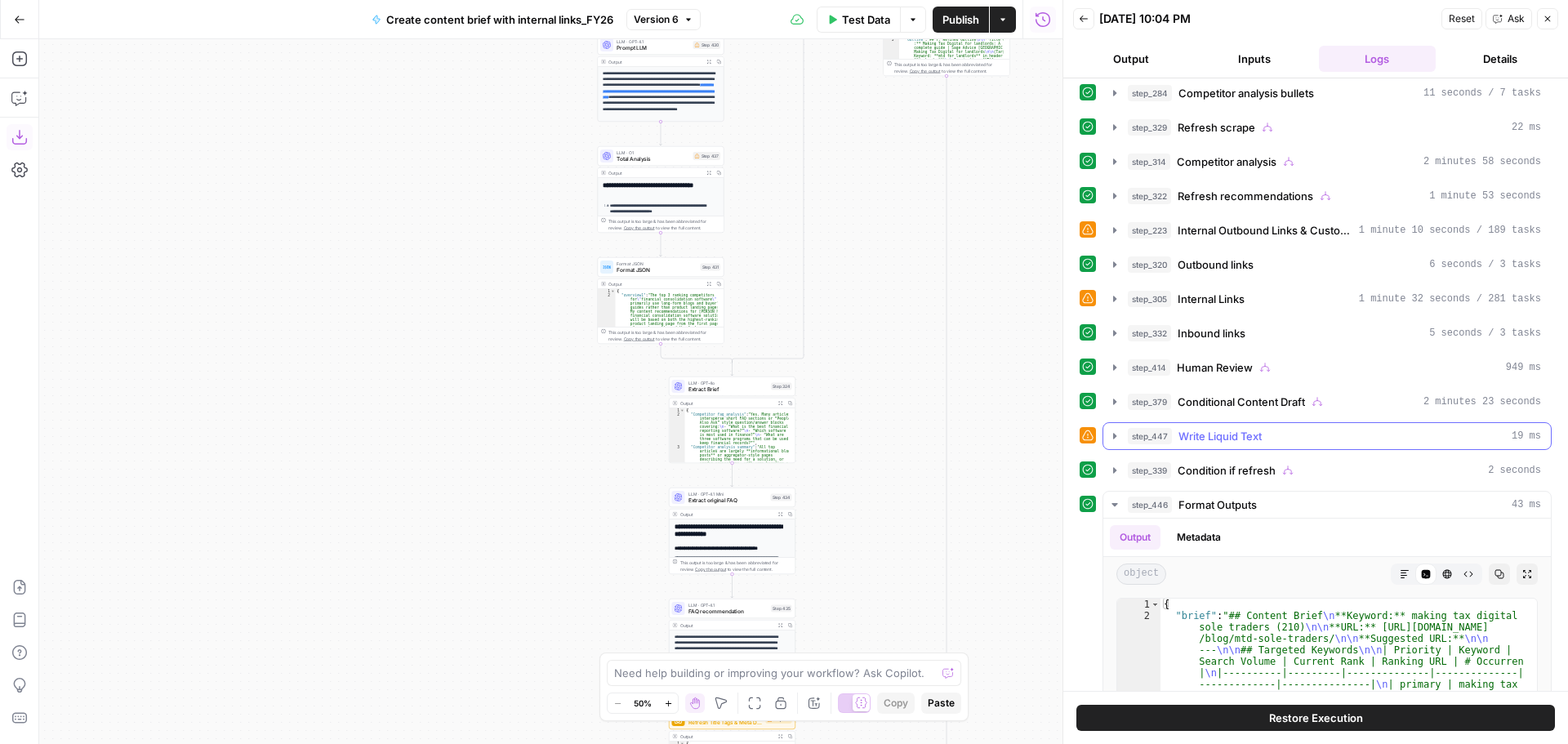
scroll to position [801, 0]
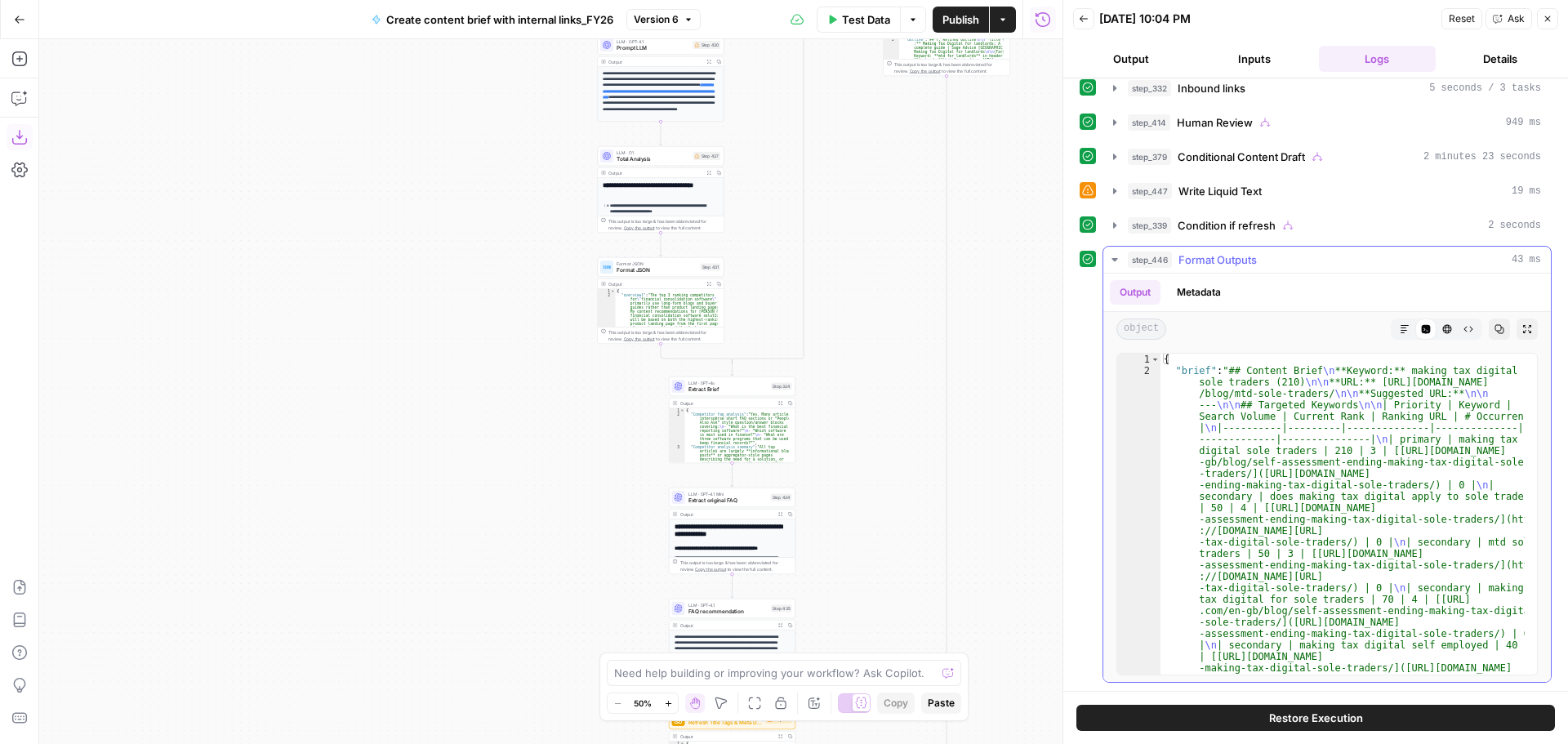
click at [1114, 259] on icon "button" at bounding box center [1114, 260] width 5 height 4
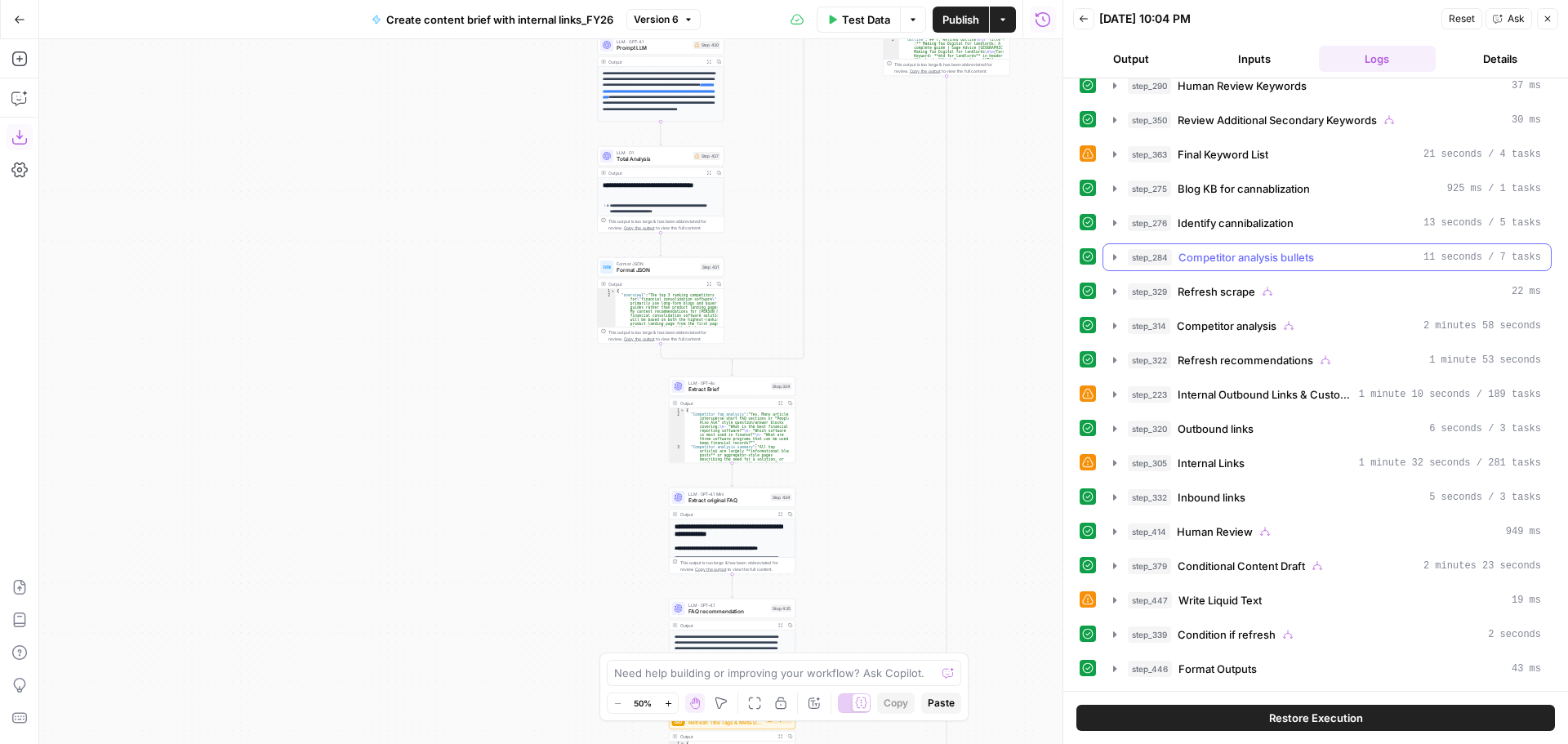
scroll to position [392, 0]
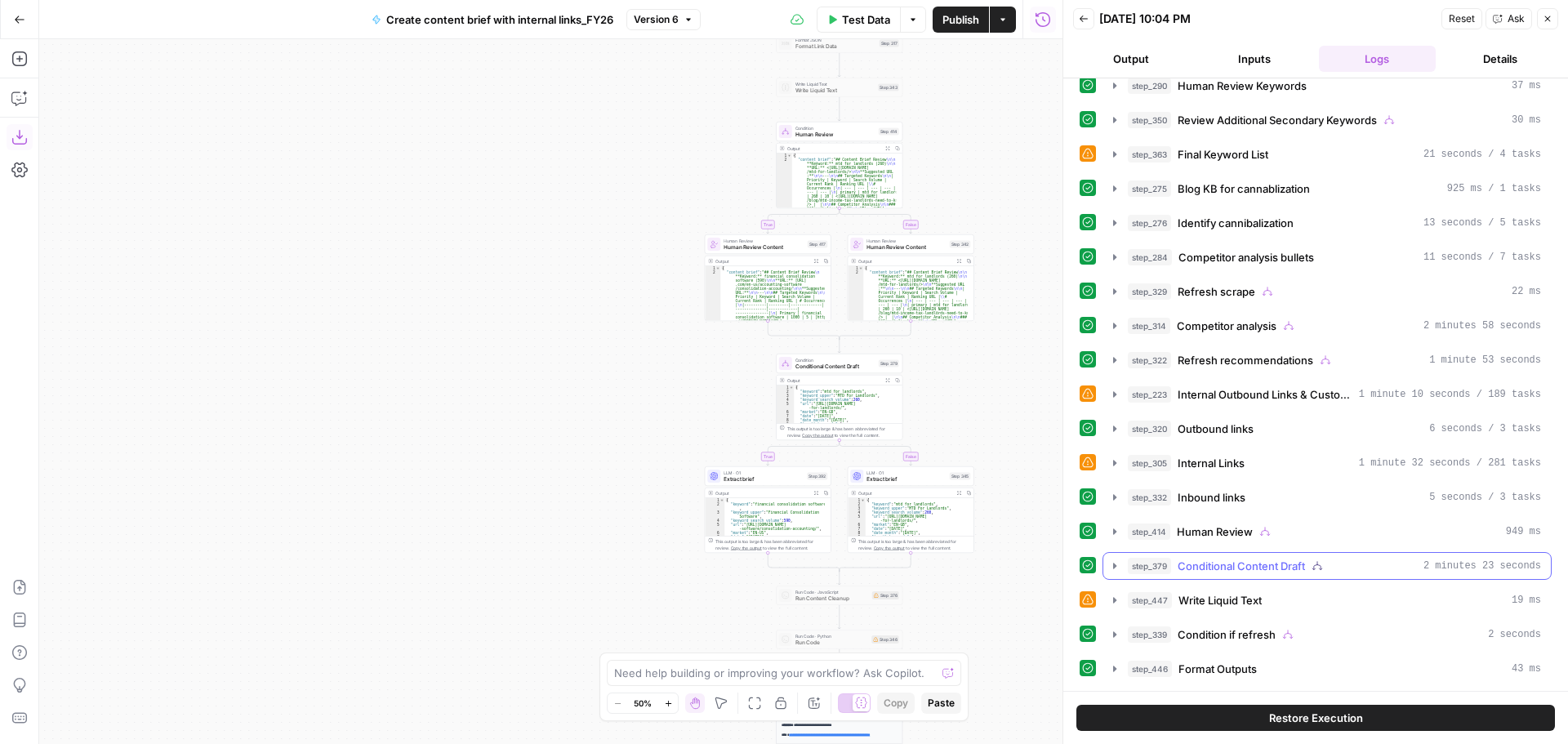
click at [1116, 565] on icon "button" at bounding box center [1114, 566] width 13 height 13
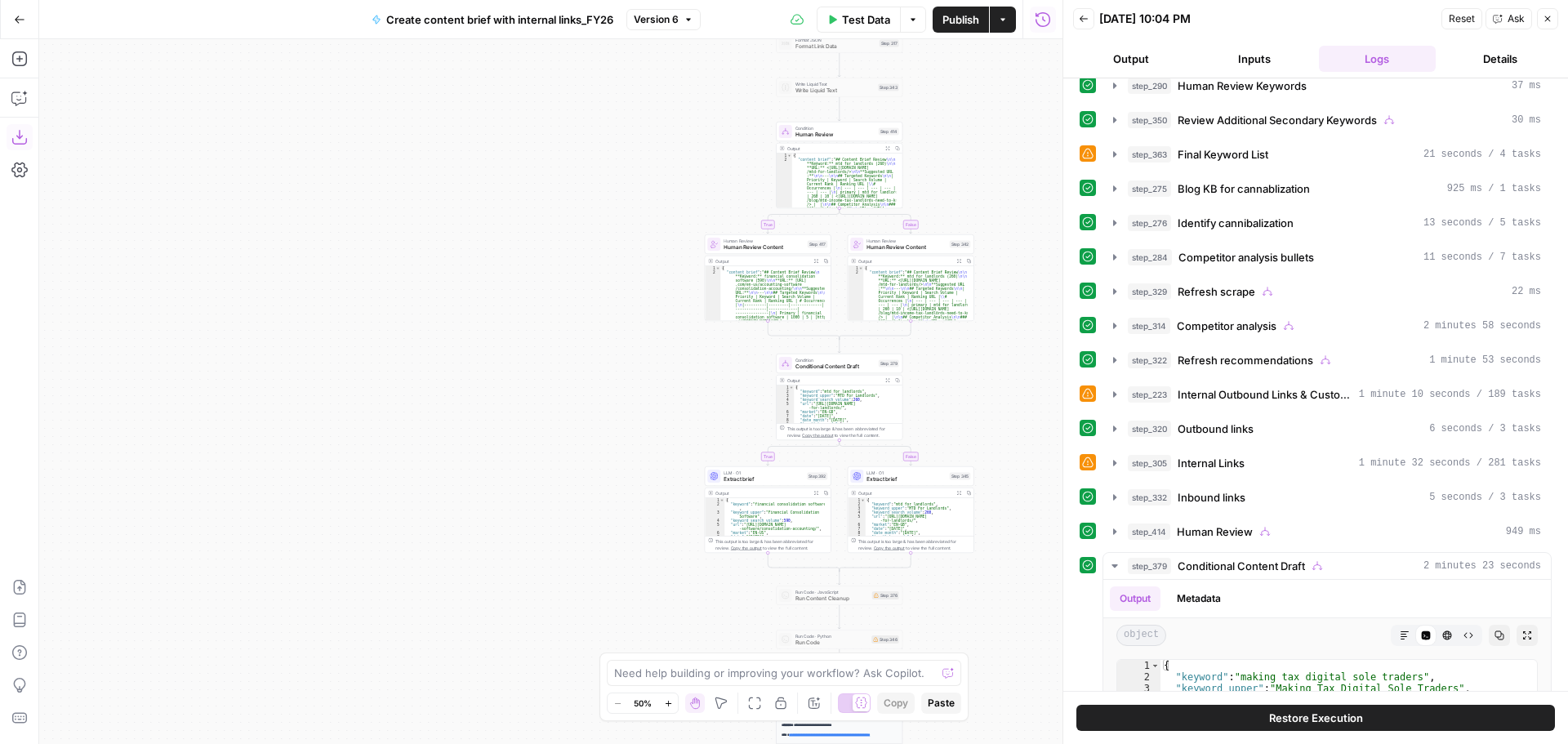
scroll to position [637, 0]
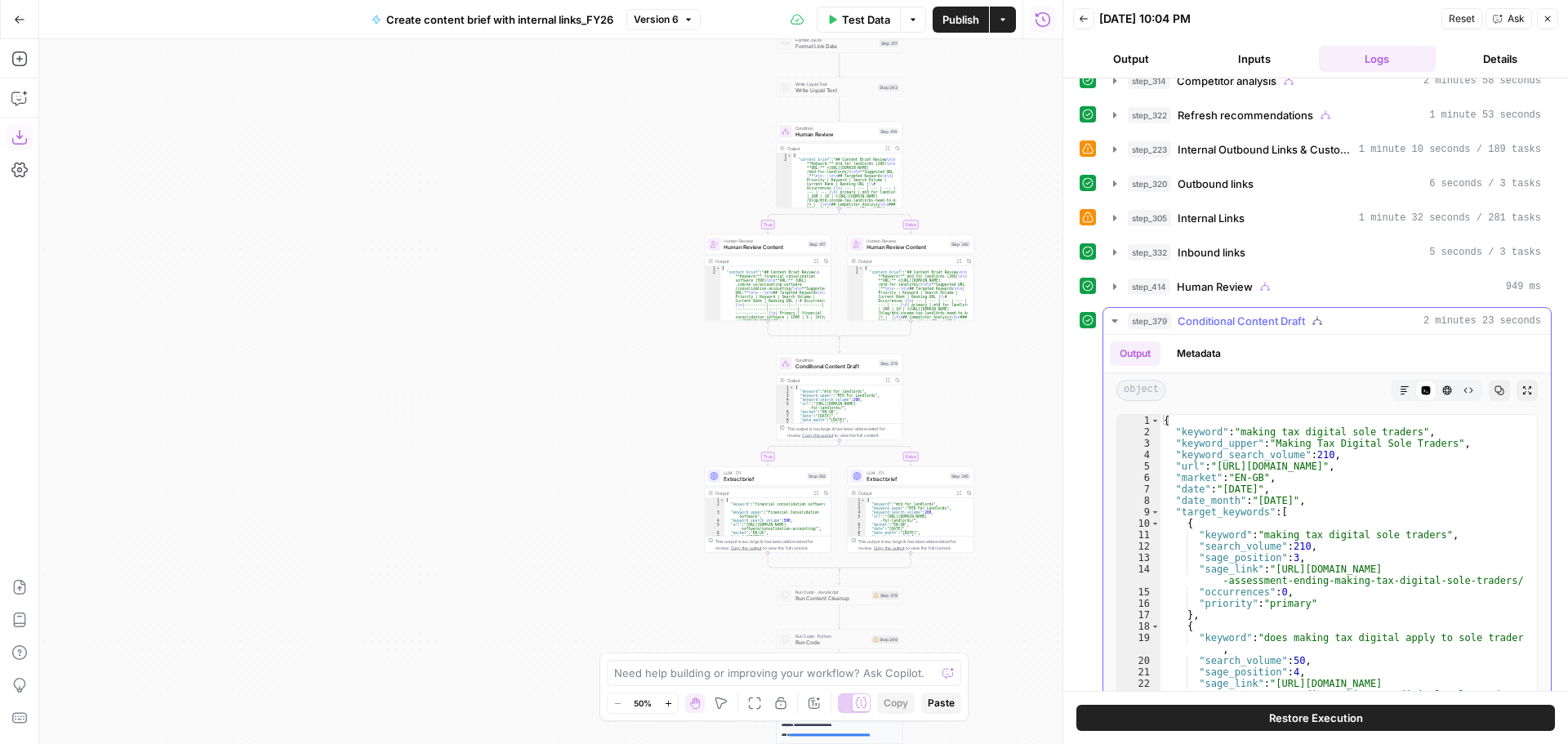
click at [1400, 392] on icon "button" at bounding box center [1404, 390] width 10 height 10
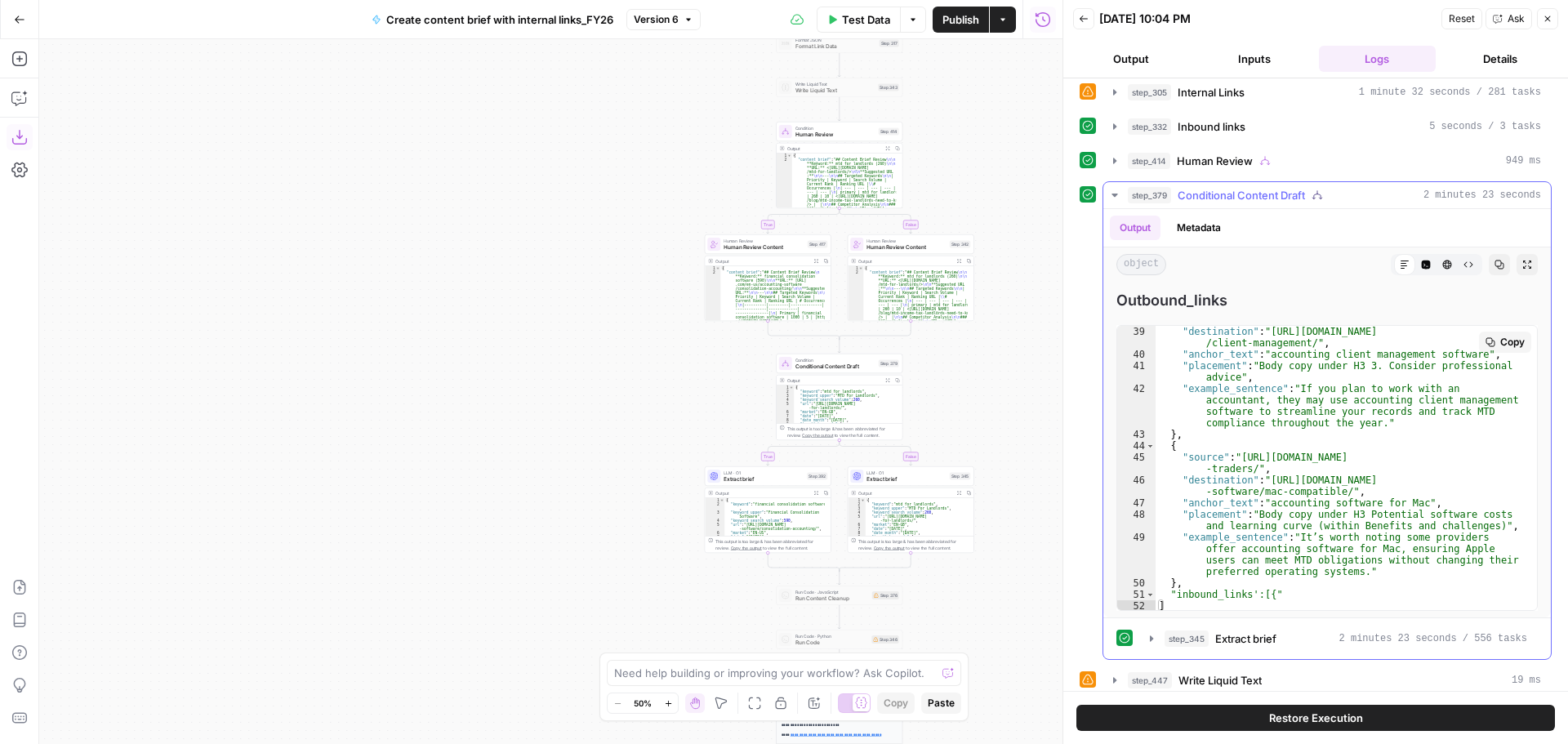
scroll to position [842, 0]
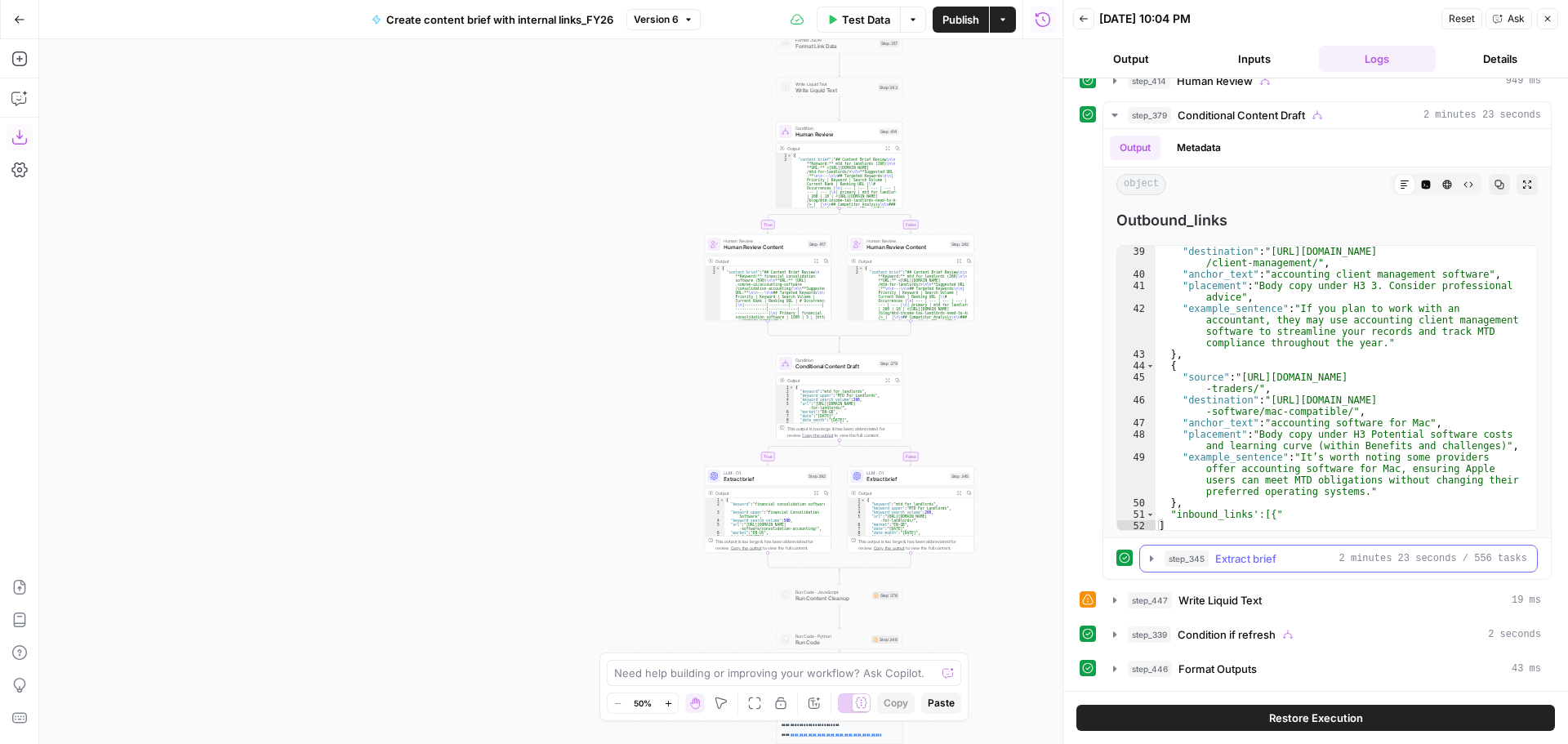
click at [1149, 565] on button "step_345 Extract brief 2 minutes 23 seconds / 556 tasks" at bounding box center [1338, 558] width 397 height 26
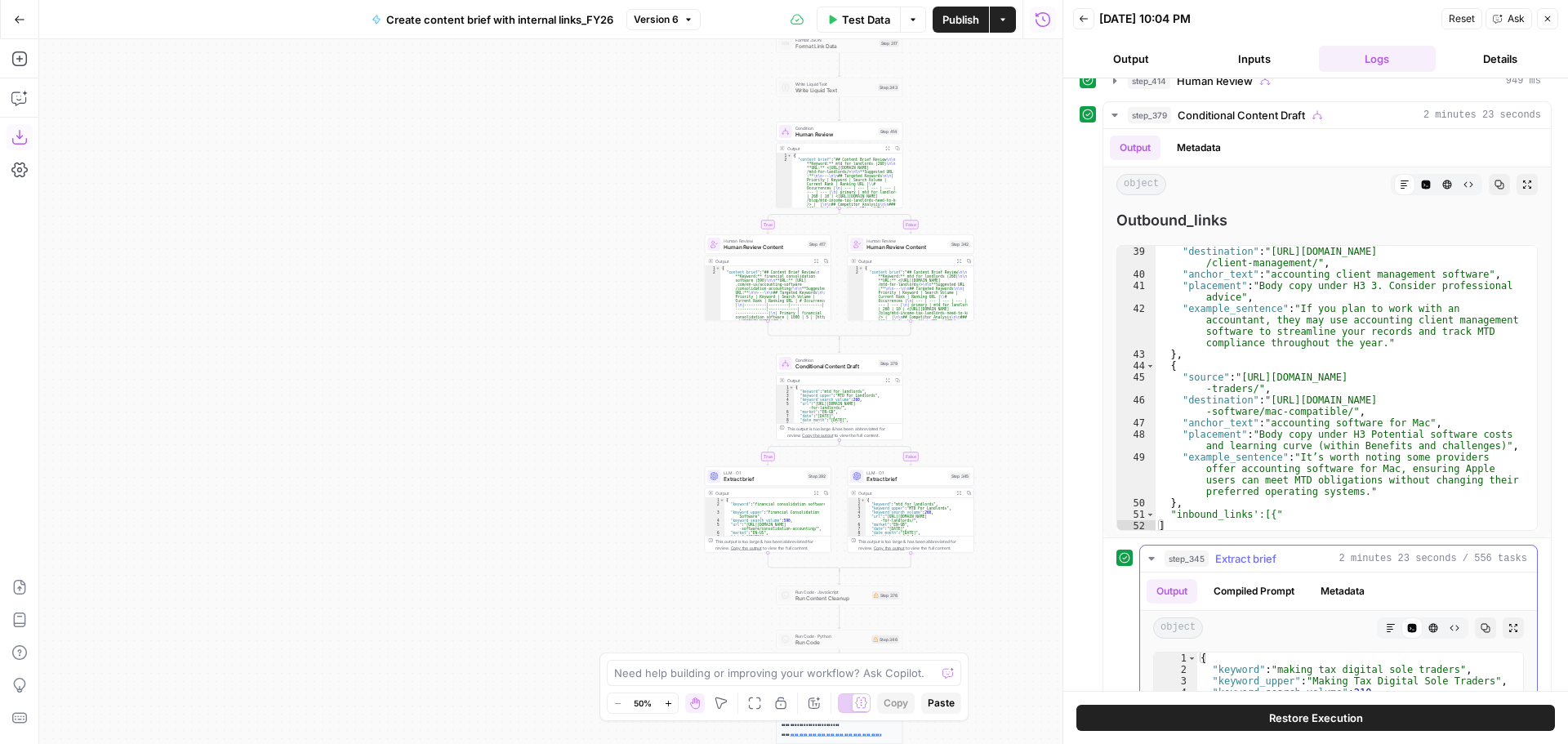
scroll to position [1169, 0]
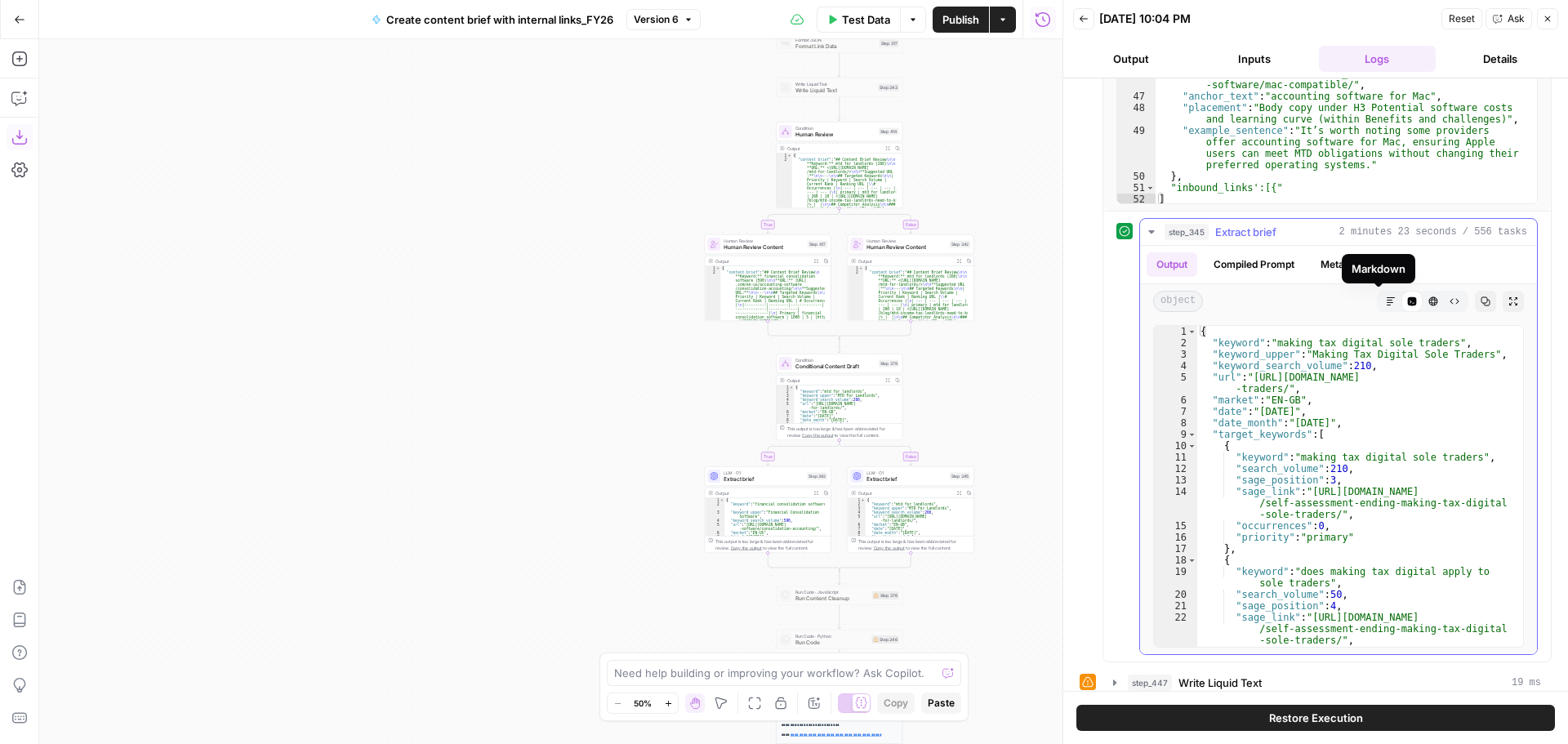
click at [1386, 302] on icon "button" at bounding box center [1391, 301] width 10 height 10
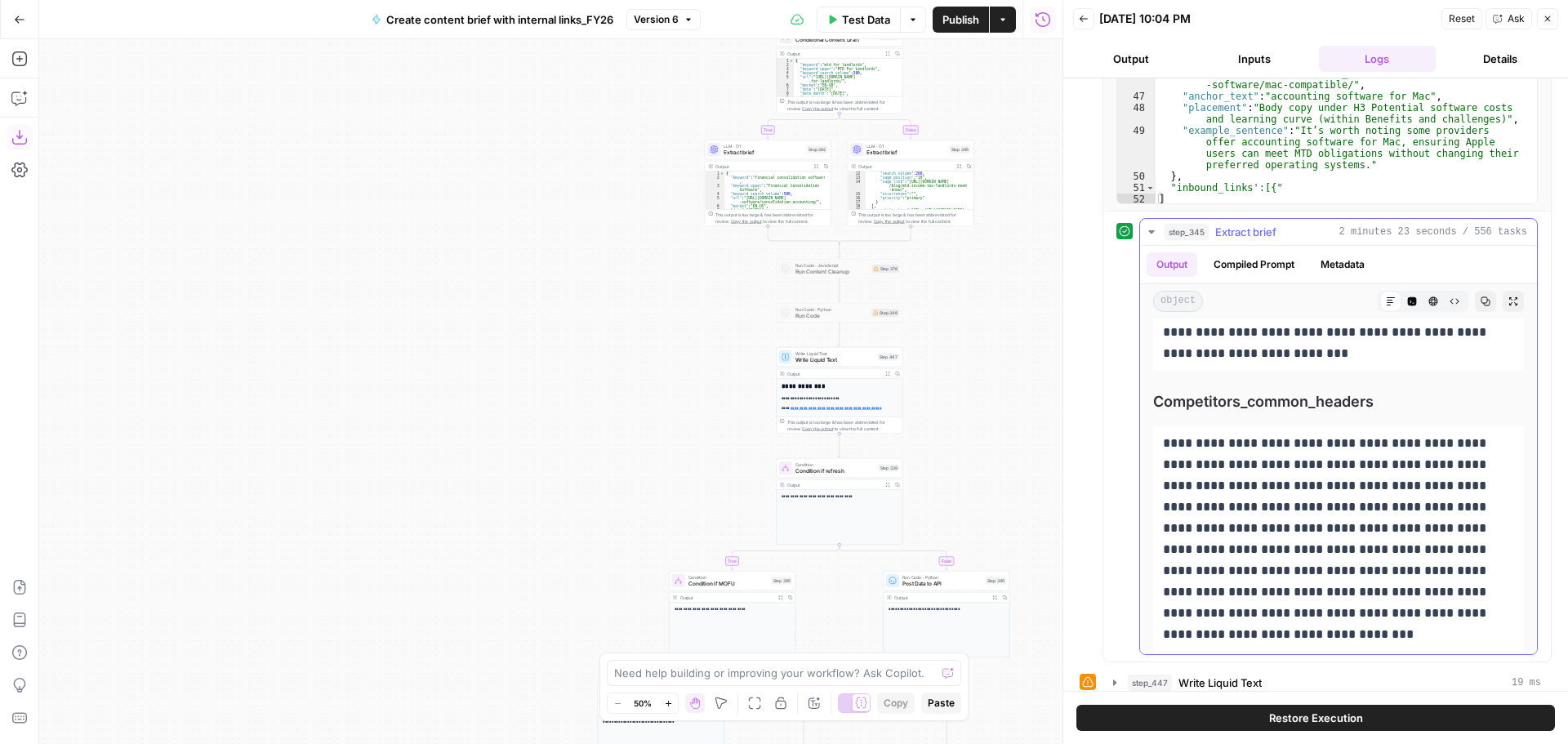
scroll to position [2286, 0]
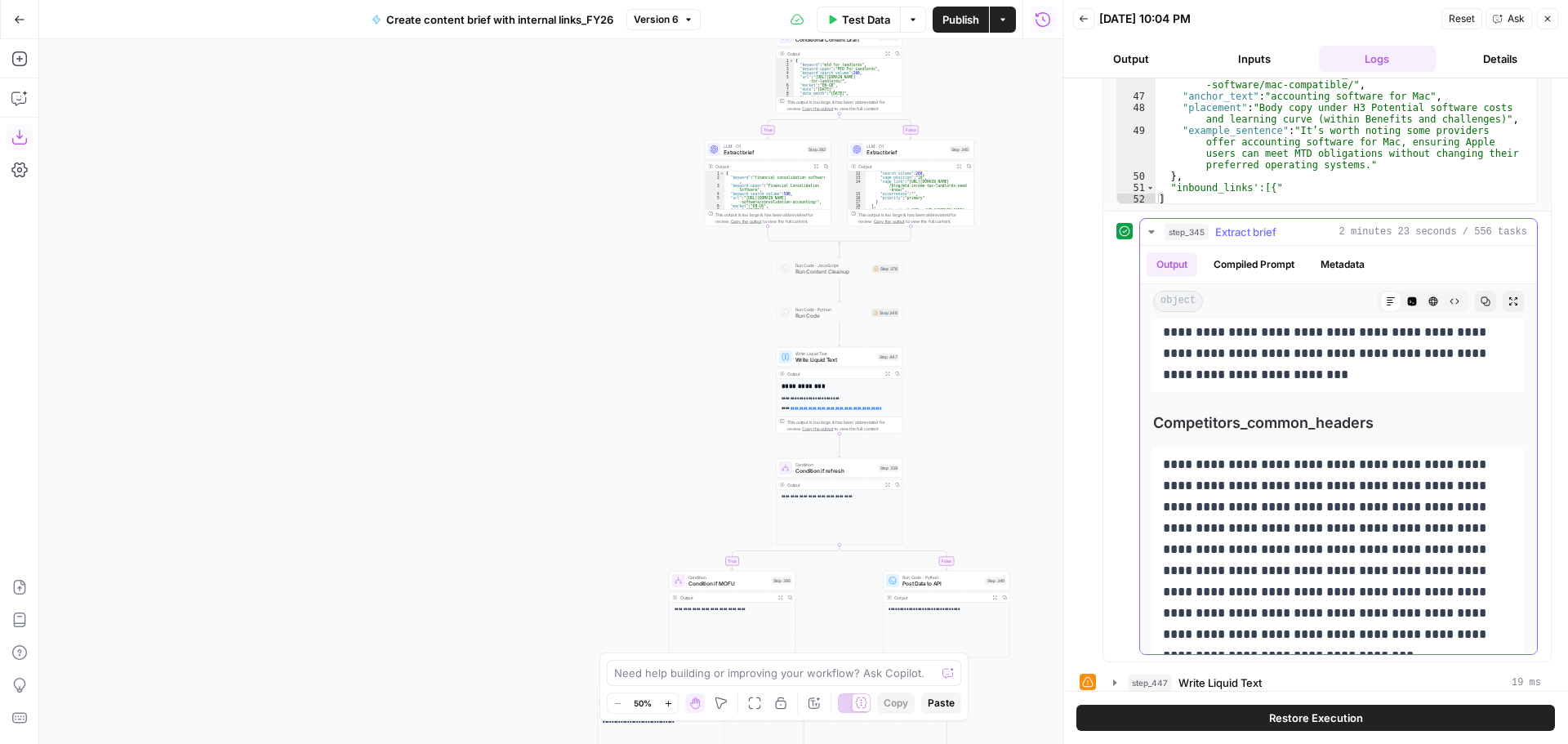
click at [1156, 227] on icon "button" at bounding box center [1152, 232] width 13 height 13
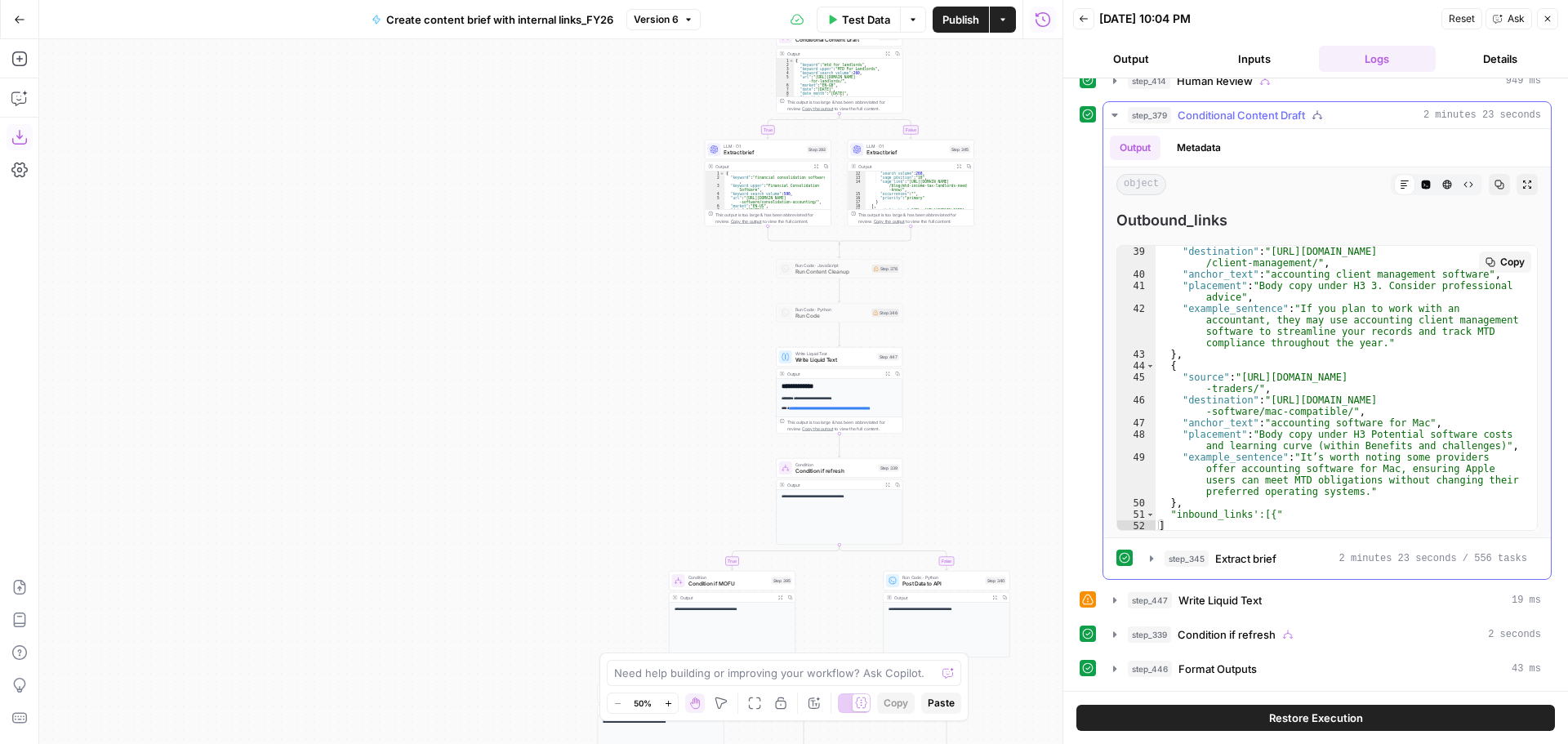
scroll to position [581, 0]
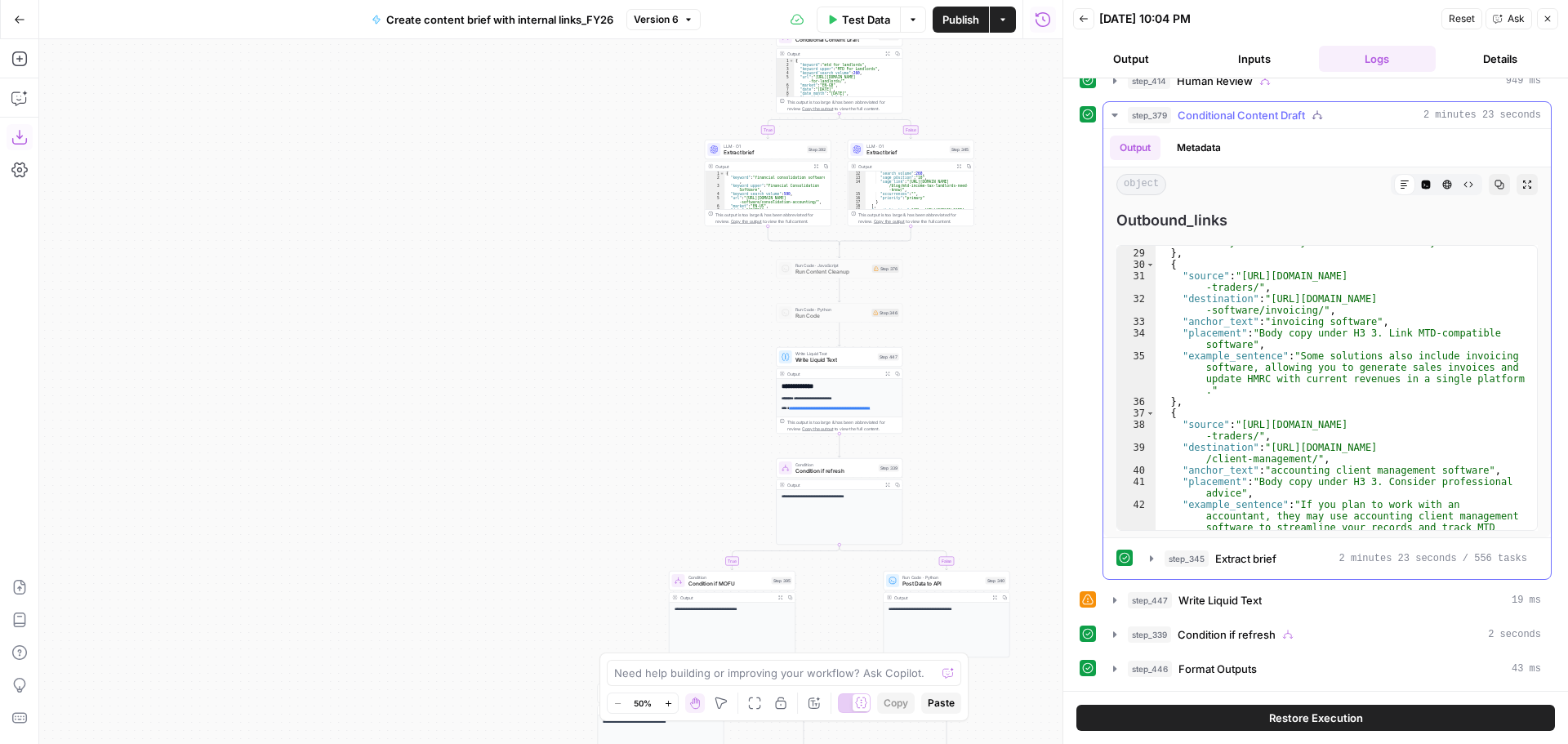
click at [1118, 116] on icon "button" at bounding box center [1114, 115] width 13 height 13
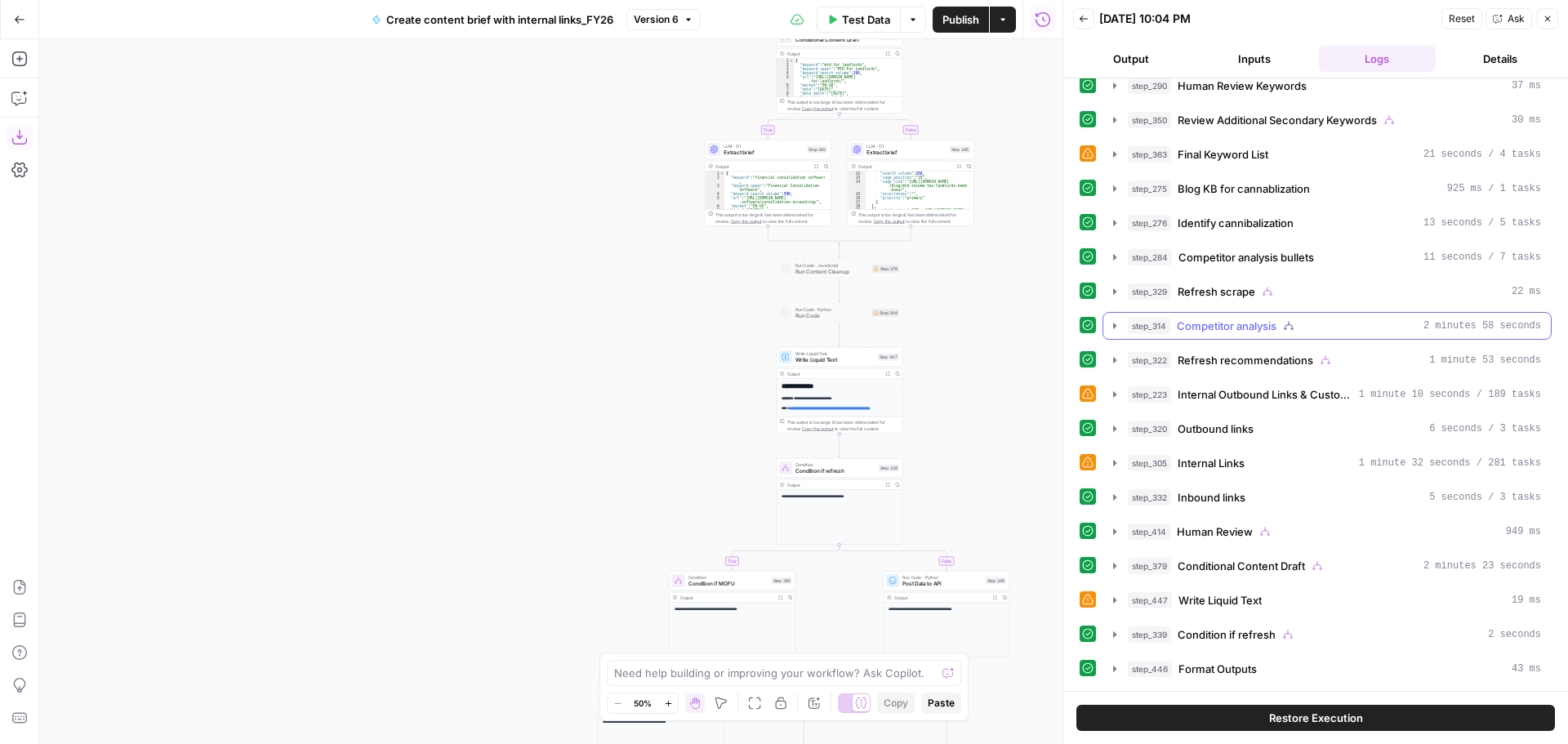
scroll to position [229, 0]
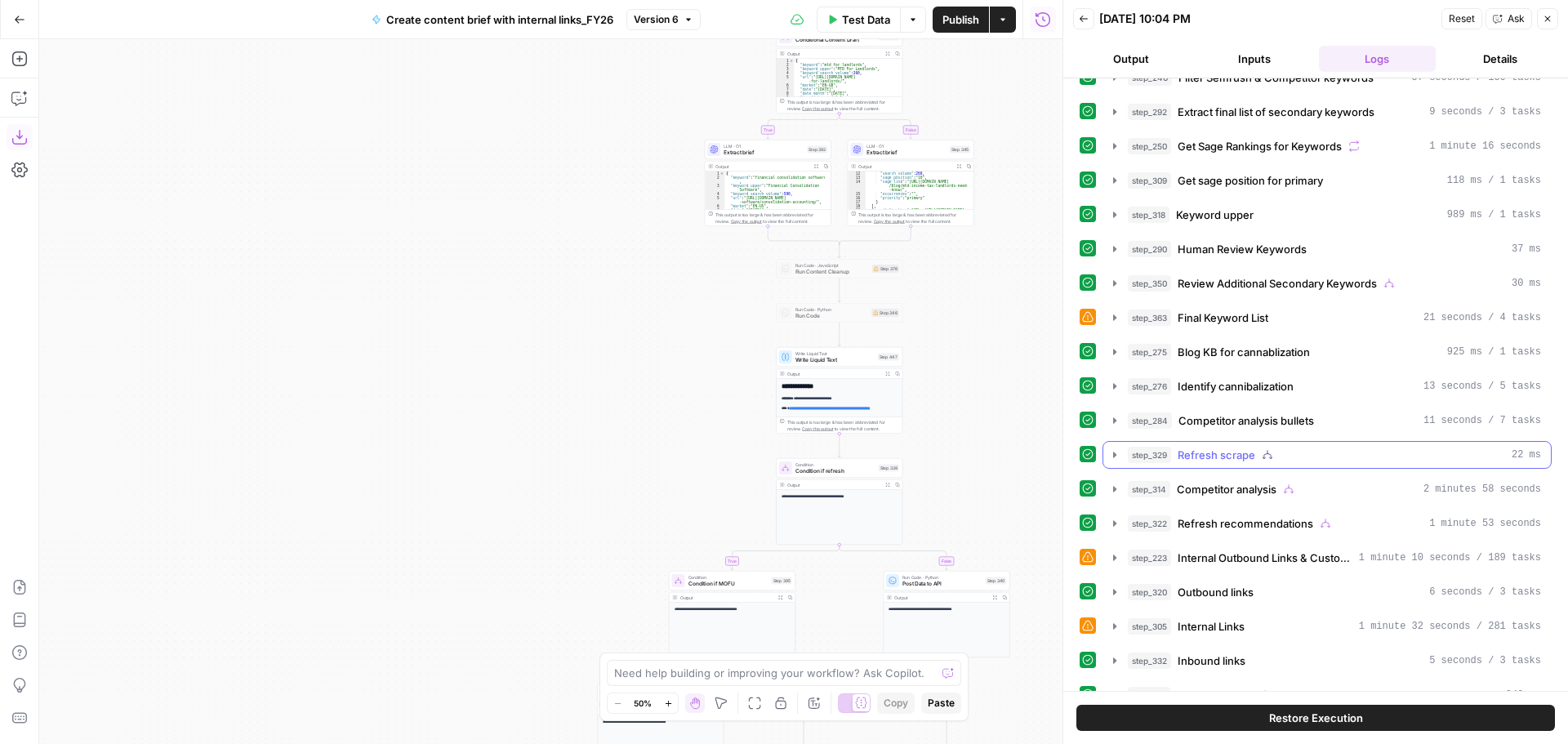
click at [1117, 453] on icon "button" at bounding box center [1114, 454] width 13 height 13
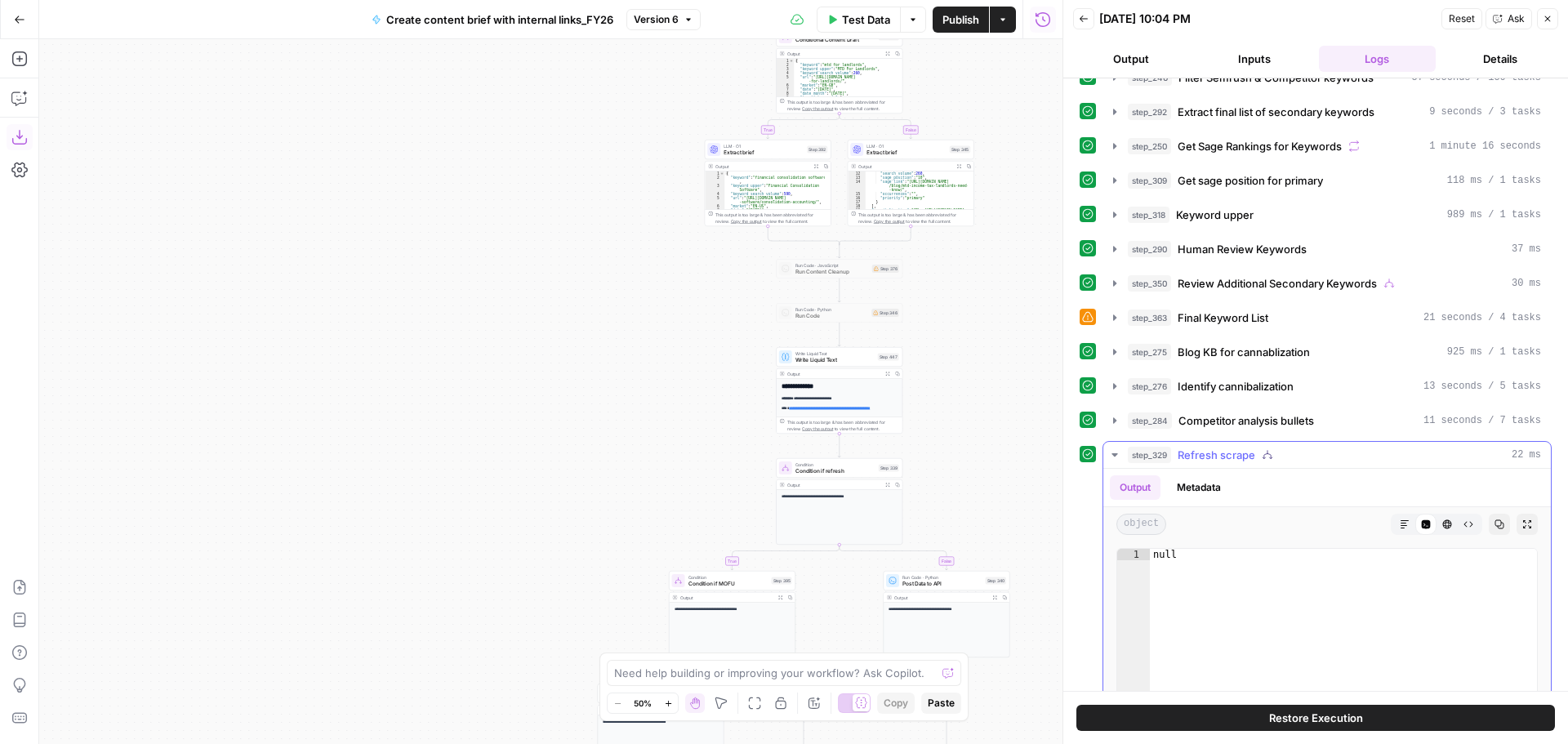
click at [1394, 519] on button "Markdown" at bounding box center [1404, 523] width 21 height 21
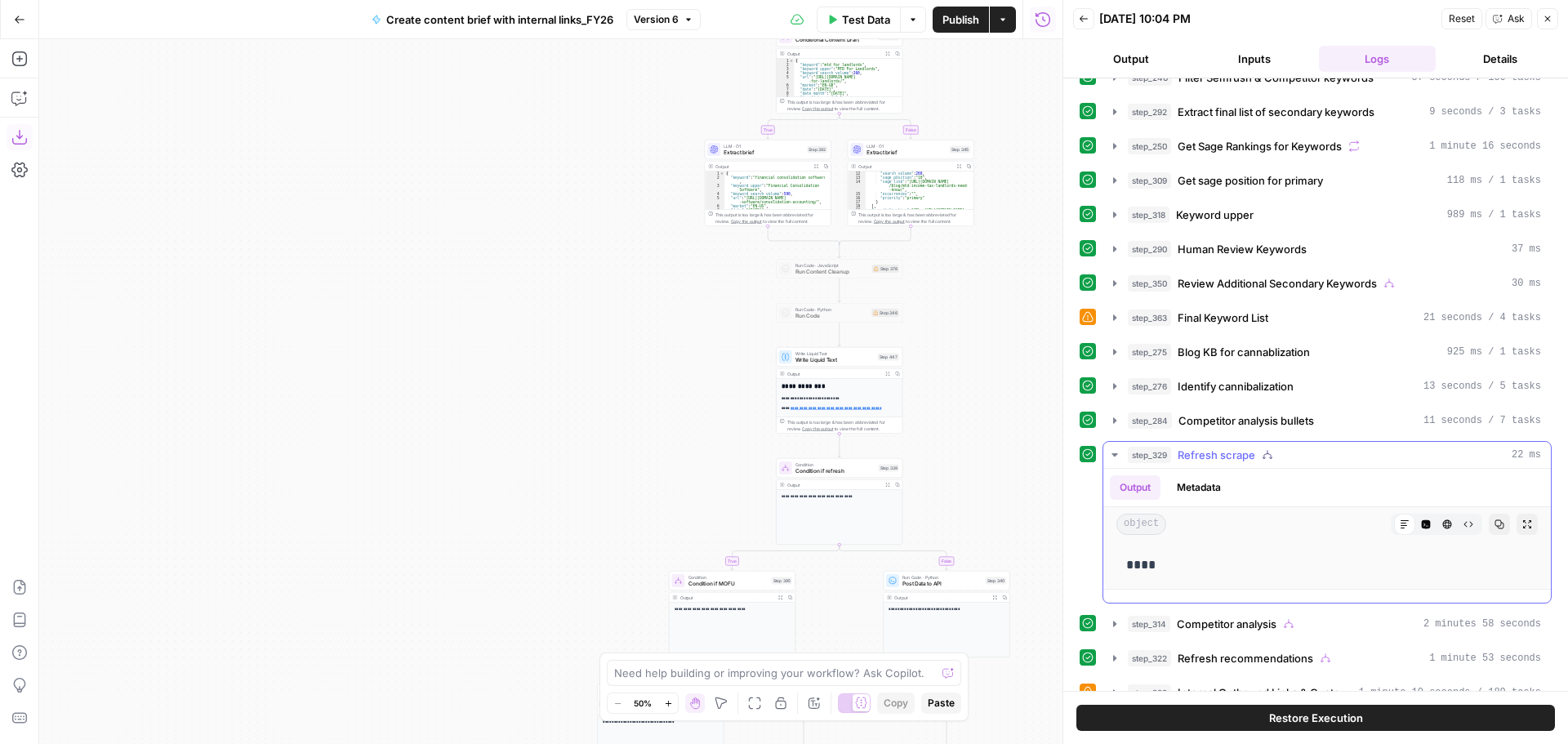
click at [1422, 522] on icon "button" at bounding box center [1426, 524] width 9 height 9
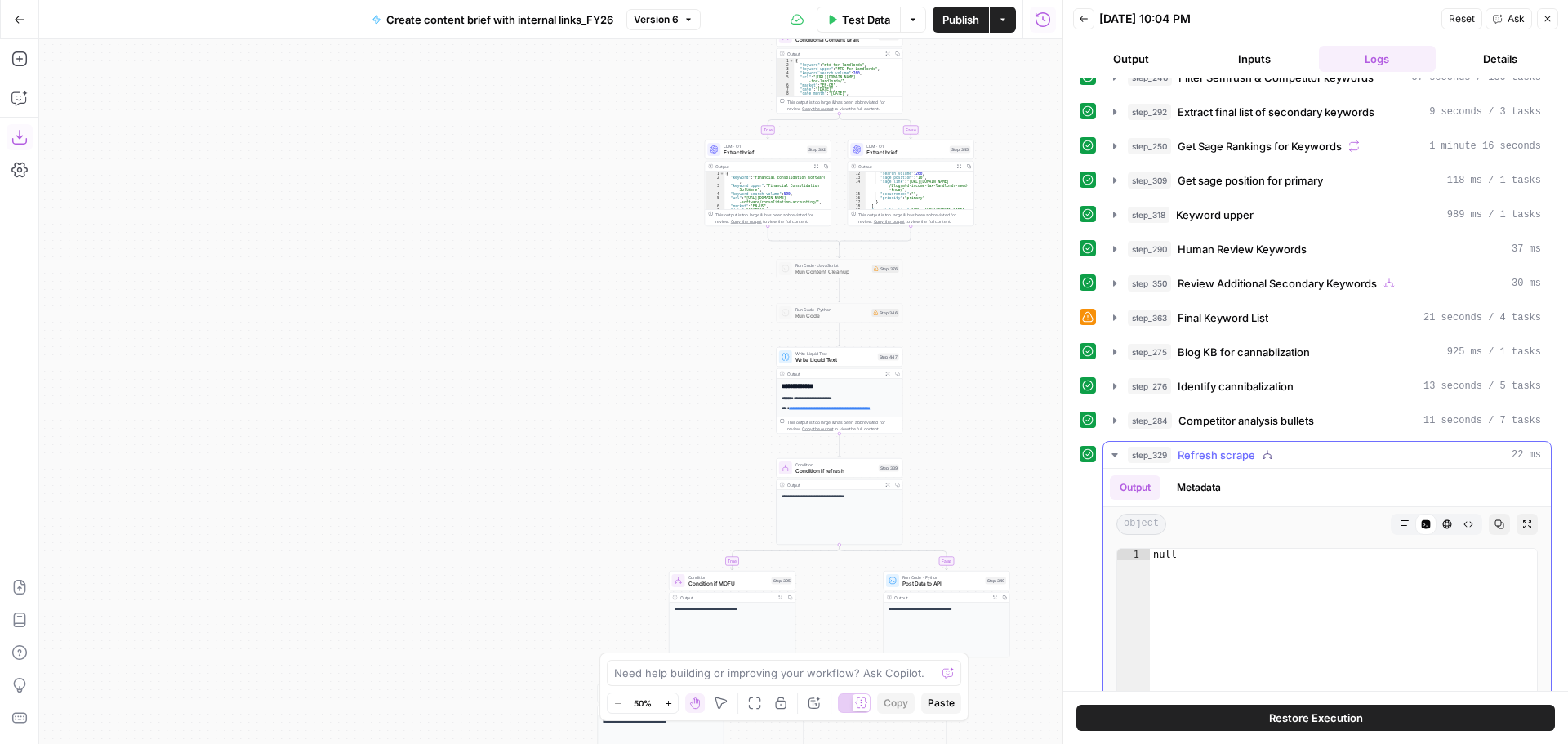
click at [1115, 455] on icon "button" at bounding box center [1114, 455] width 5 height 4
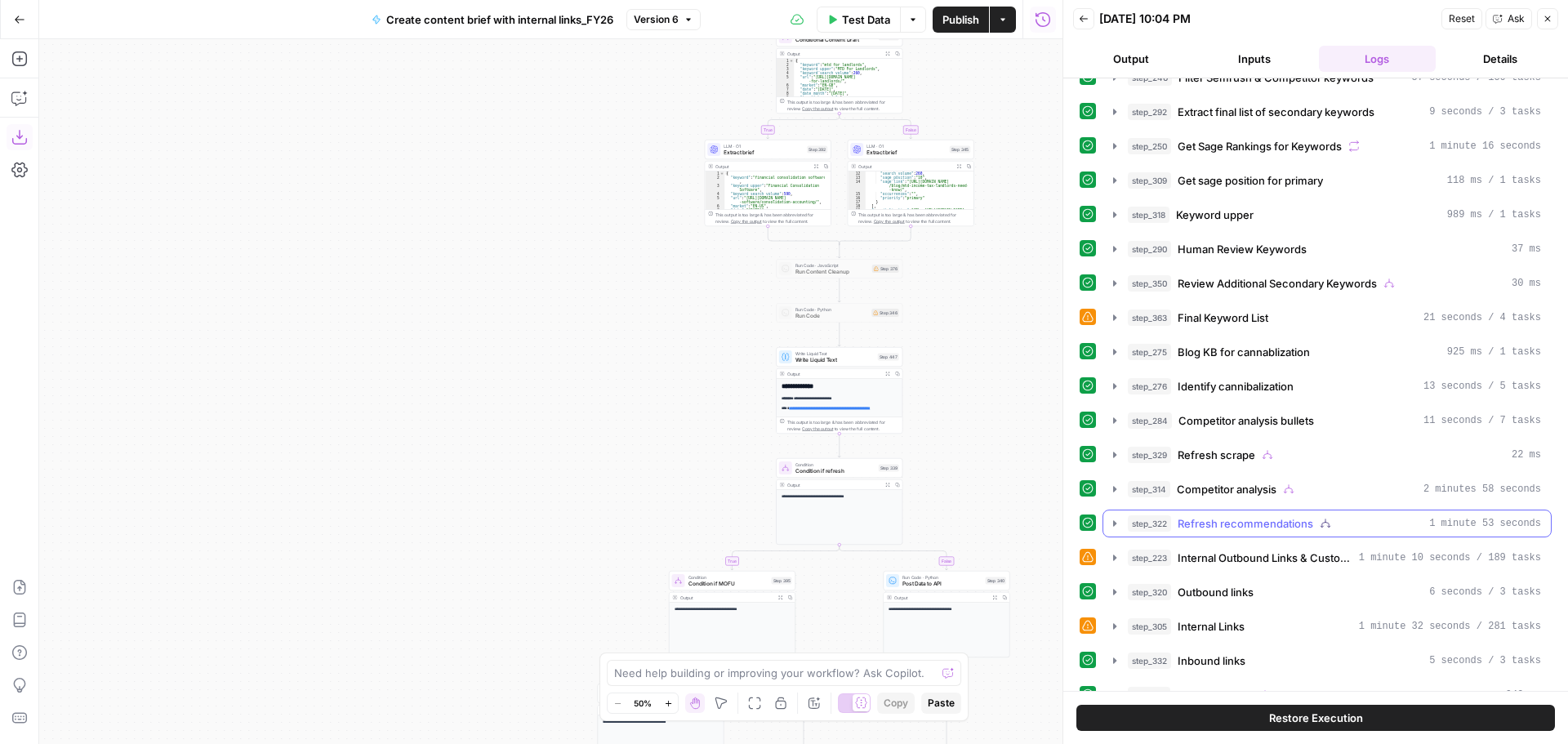
click at [1117, 529] on icon "button" at bounding box center [1114, 523] width 13 height 13
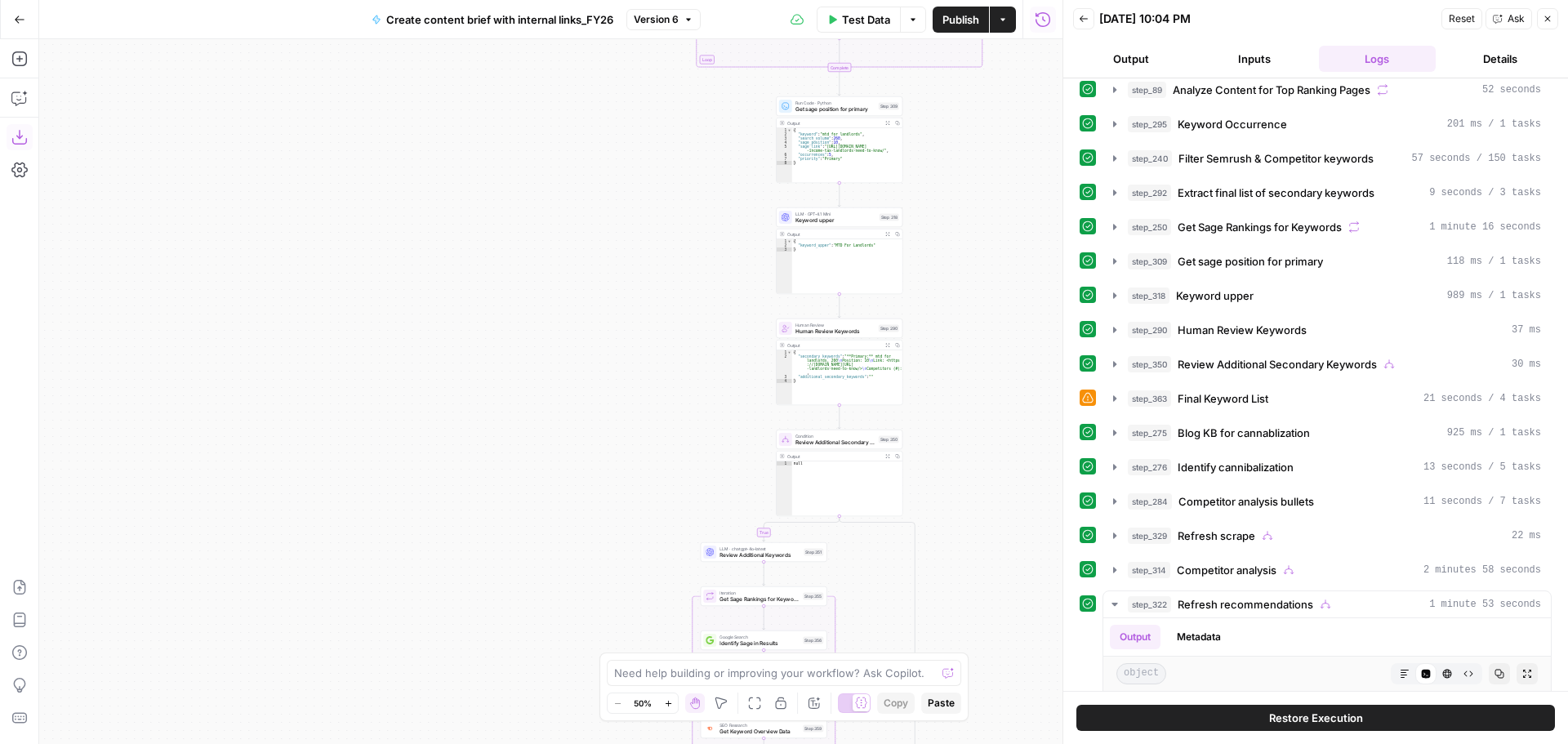
scroll to position [0, 0]
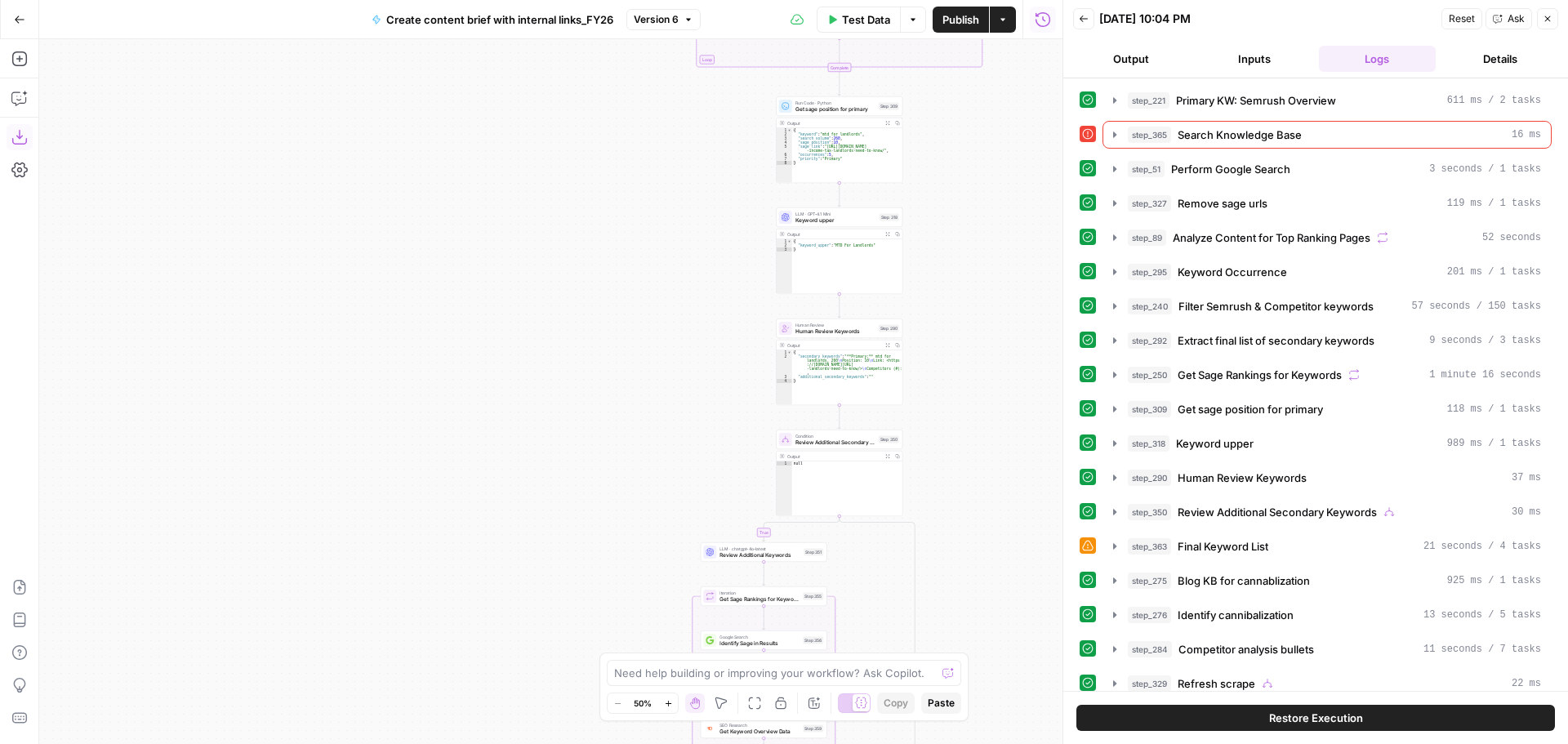
click at [1543, 24] on button "Close" at bounding box center [1547, 18] width 21 height 21
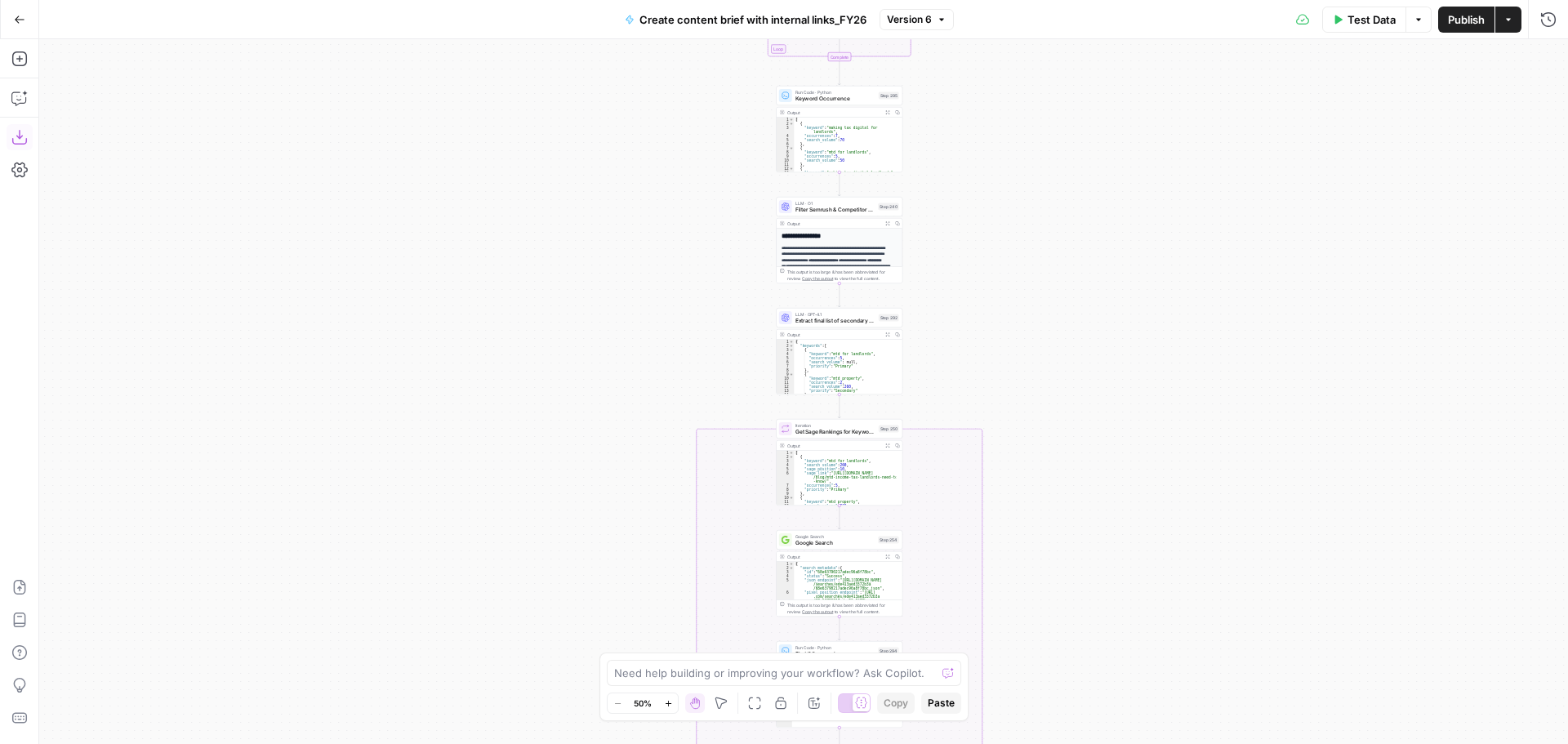
click at [1349, 25] on span "Test Data" at bounding box center [1372, 20] width 48 height 16
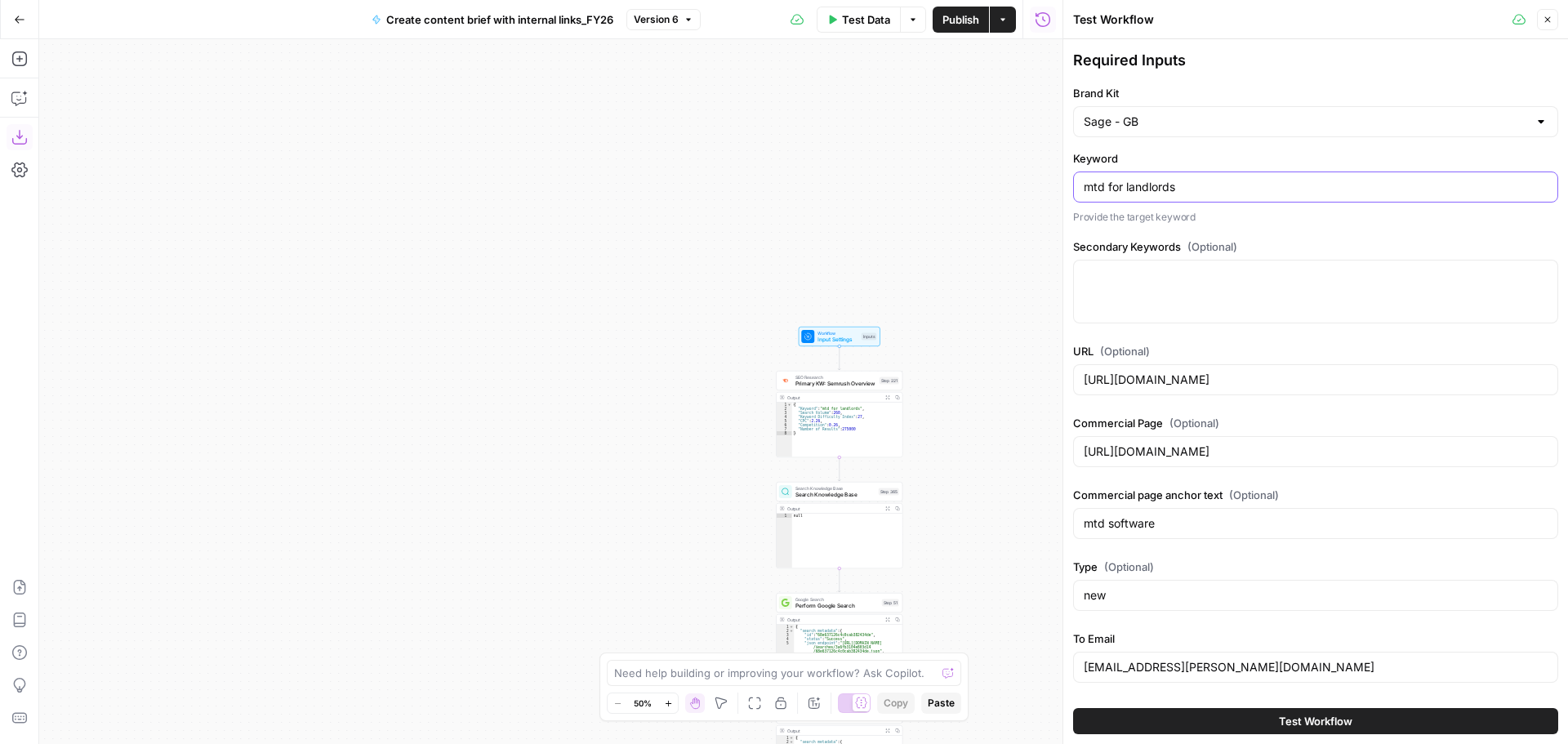
click at [1216, 183] on input "mtd for landlords" at bounding box center [1315, 187] width 464 height 16
paste input "aking tax digital sole trader"
type input "making tax digital sole traders"
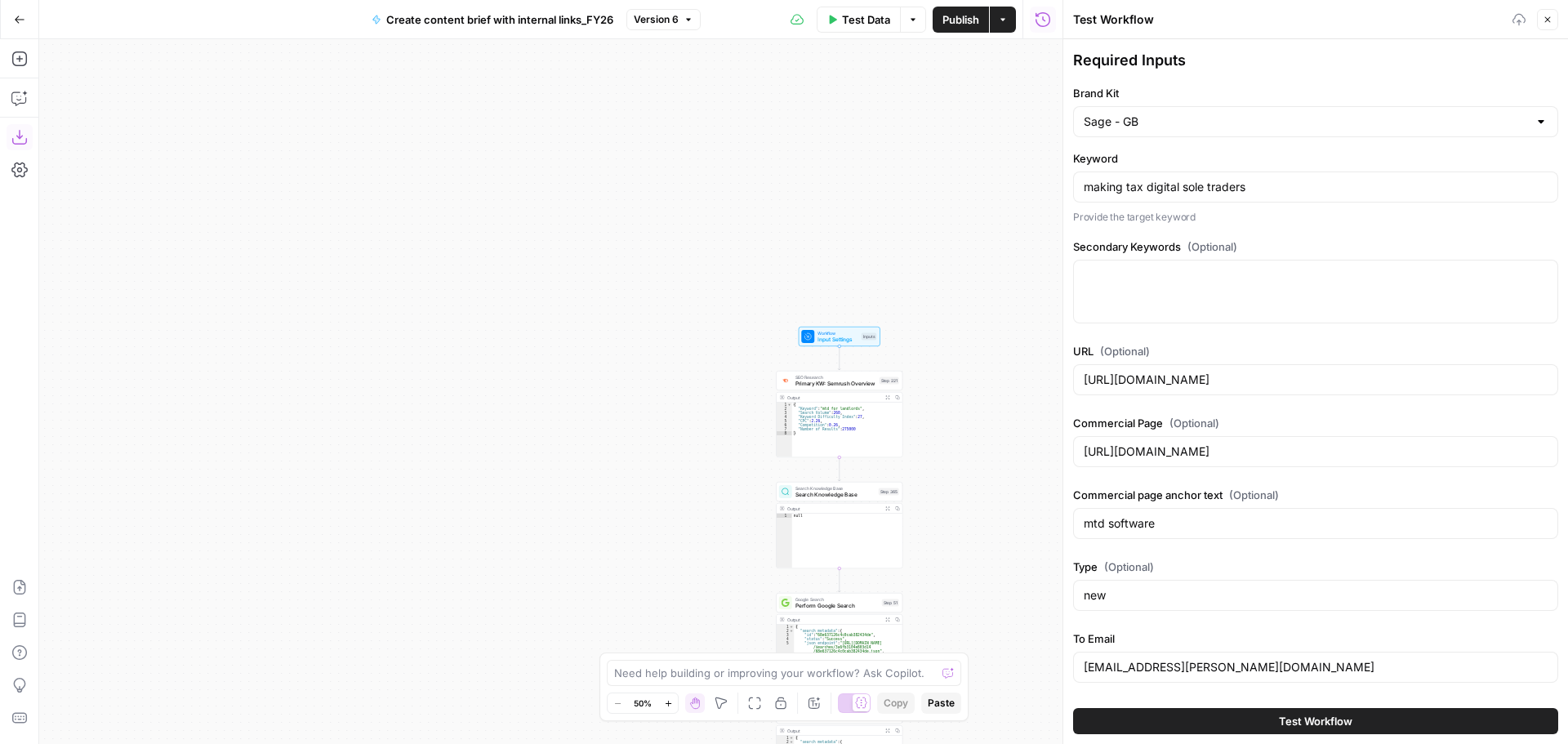
click at [1204, 289] on div at bounding box center [1316, 292] width 485 height 64
paste textarea "does making tax digital apply to sole traders, mtd sole traders, making tax dig…"
type textarea "does making tax digital apply to sole traders, mtd sole traders, making tax dig…"
click at [1261, 389] on div "https://www.sage.com/en-gb/blog/mtd-for-landlords/" at bounding box center [1316, 380] width 485 height 31
click at [1275, 453] on input "https://www.sage.com/en-gb/making-tax-digital/" at bounding box center [1315, 451] width 464 height 16
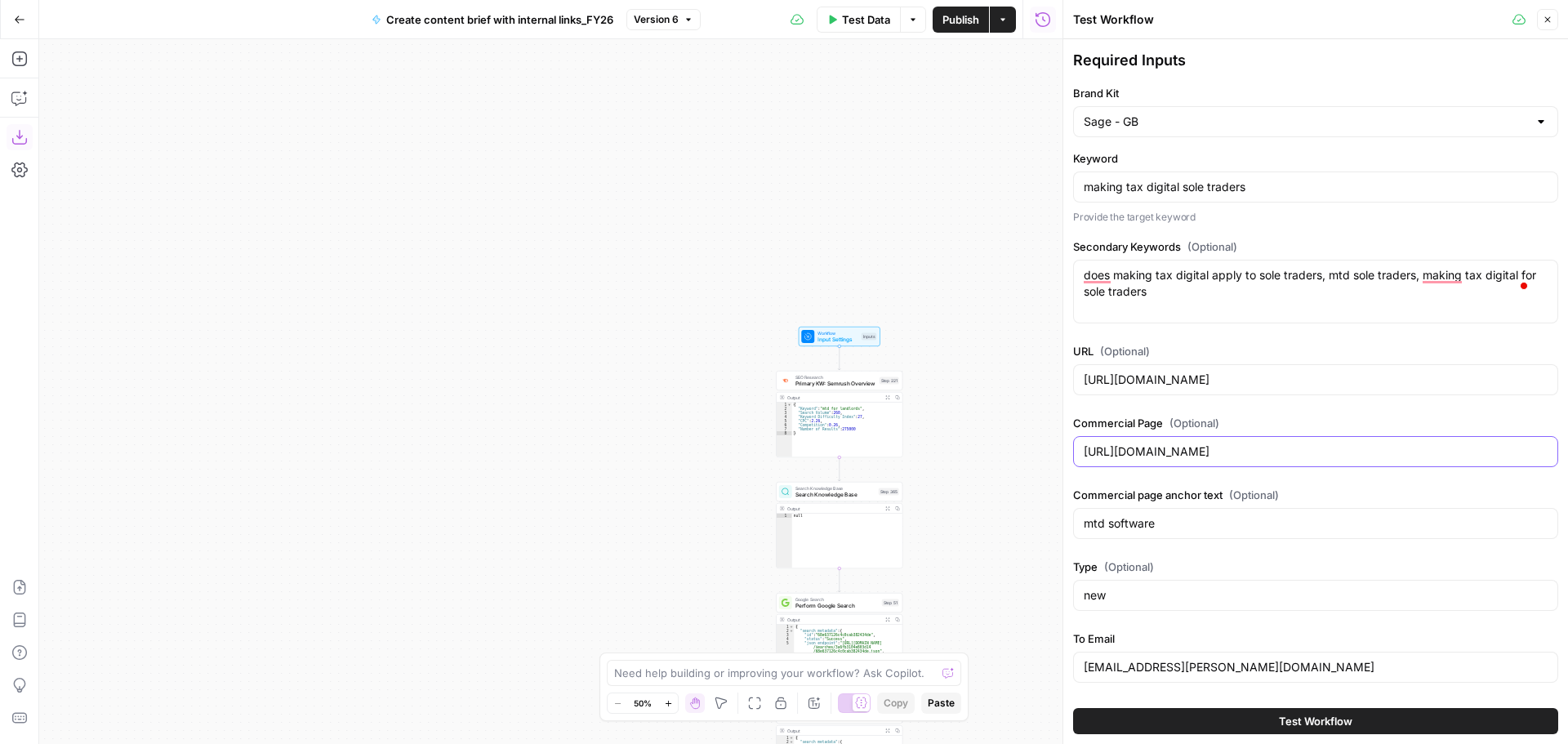
click at [1275, 453] on input "https://www.sage.com/en-gb/making-tax-digital/" at bounding box center [1315, 451] width 464 height 16
click at [1245, 383] on input "https://www.sage.com/en-gb/blog/mtd-for-landlords/" at bounding box center [1315, 380] width 464 height 16
paste input "sole-trader"
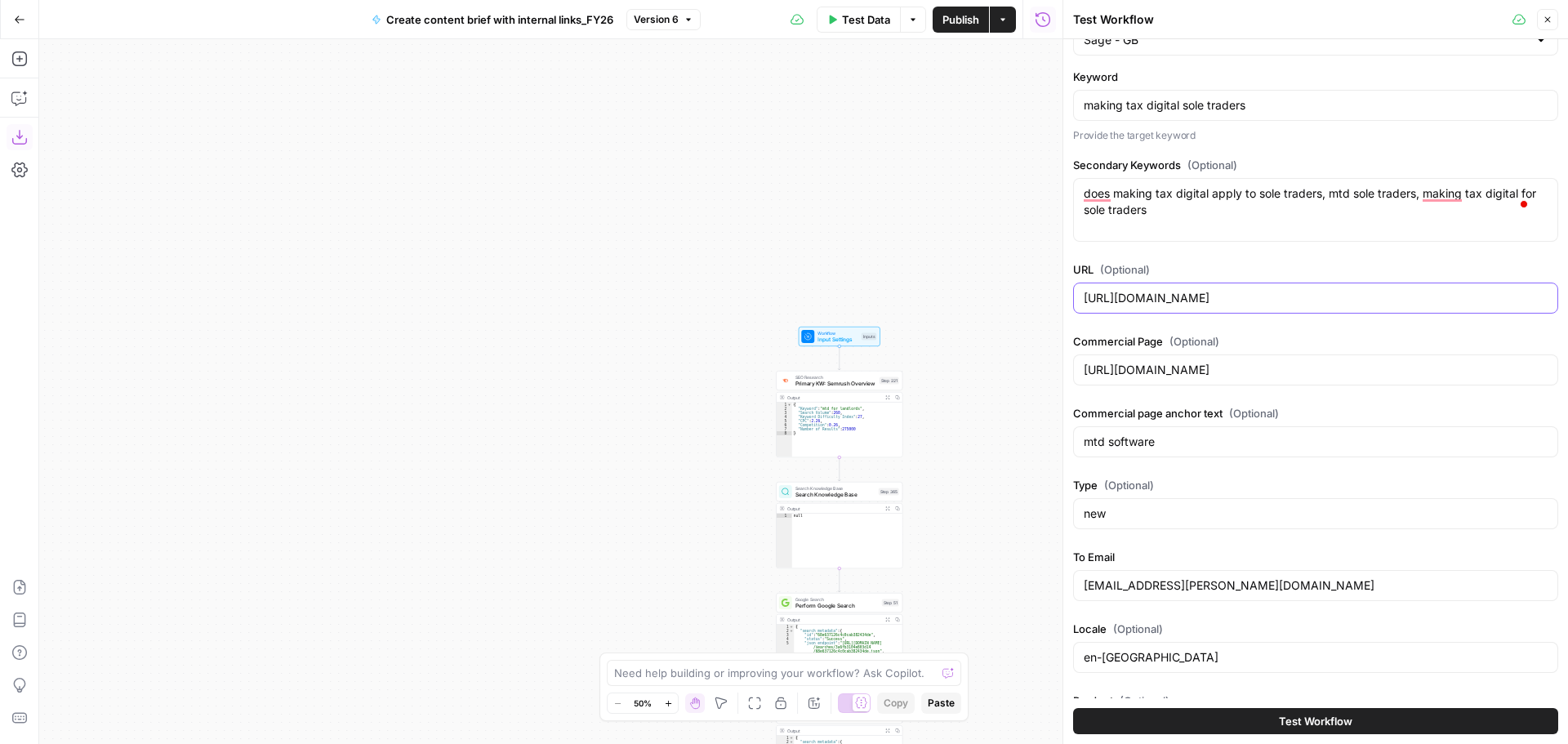
type input "https://www.sage.com/en-gb/blog/mtd-sole-traders/"
click at [1189, 516] on input "new" at bounding box center [1315, 513] width 464 height 16
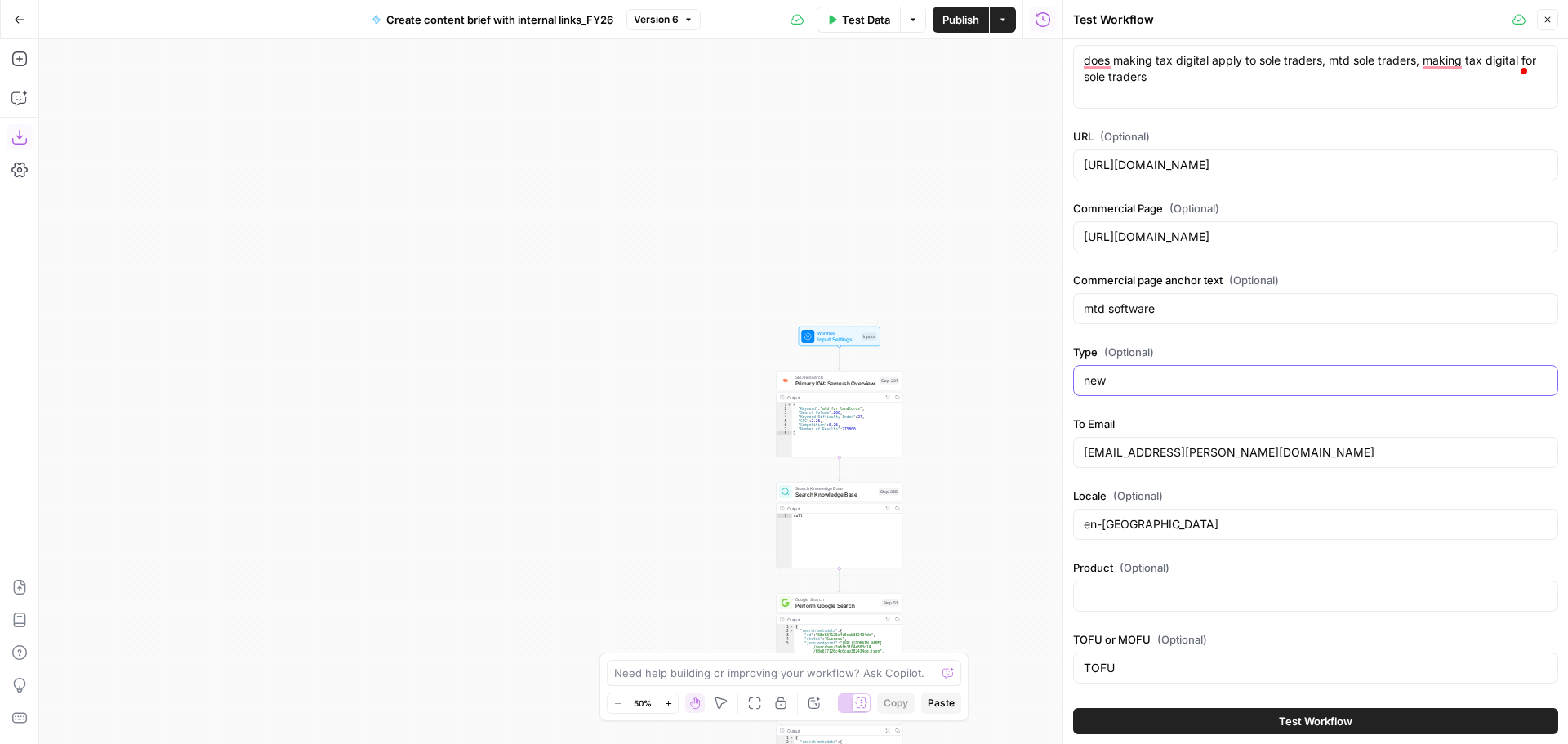
scroll to position [216, 0]
click at [1169, 661] on input "TOFU" at bounding box center [1315, 666] width 464 height 16
click at [1169, 663] on input "TOFU" at bounding box center [1315, 666] width 464 height 16
type input "MOFU"
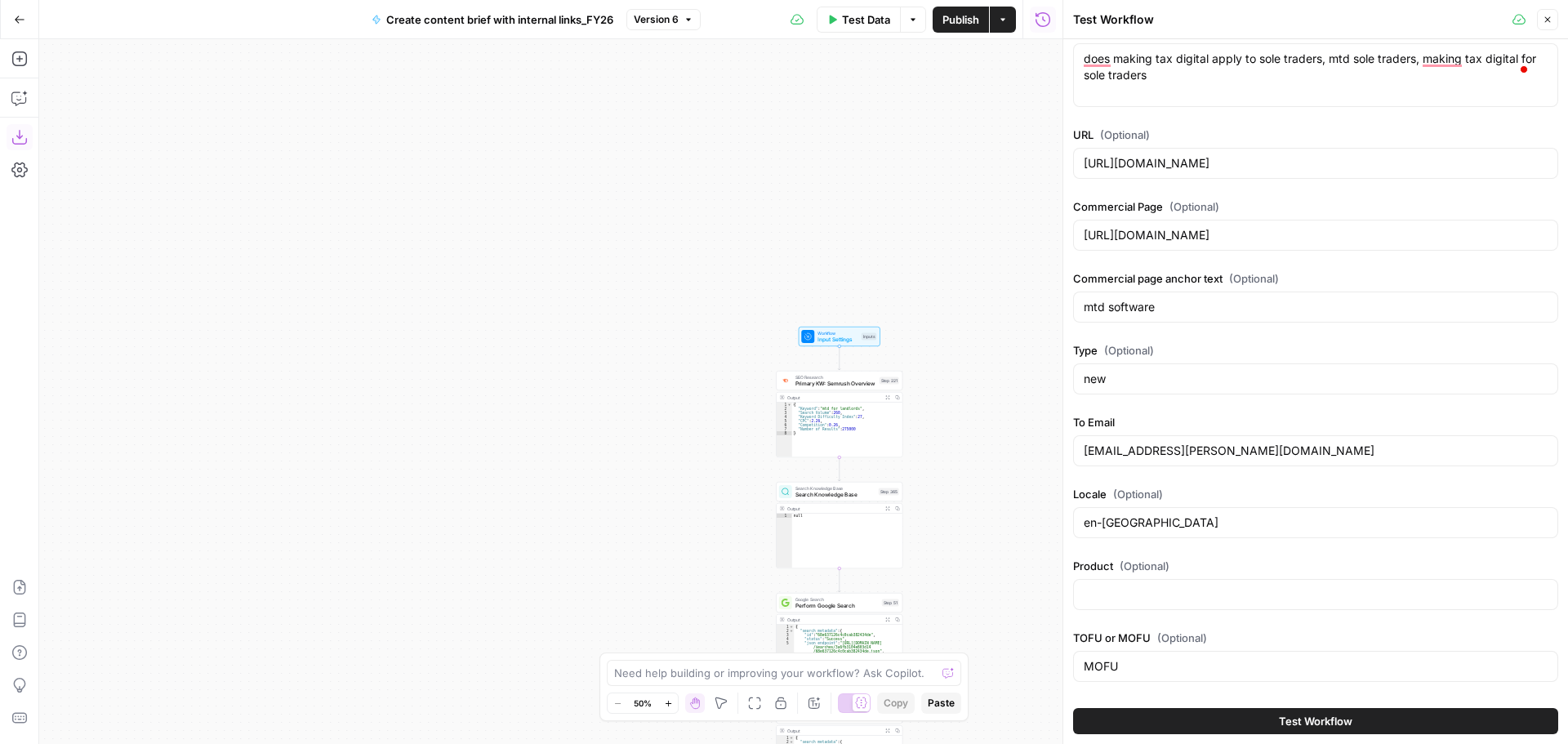
click at [1293, 723] on span "Test Workflow" at bounding box center [1315, 720] width 74 height 16
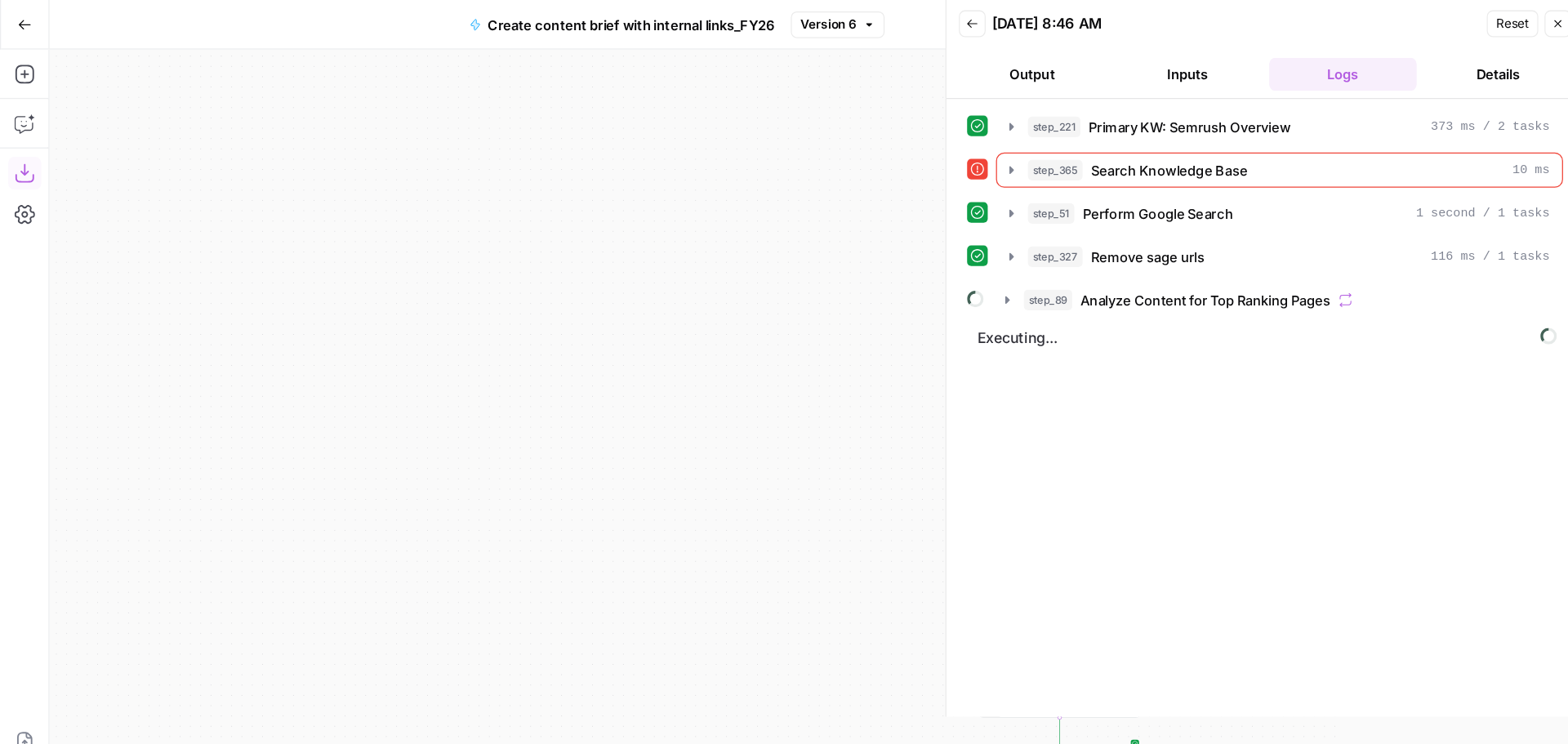
scroll to position [98, 0]
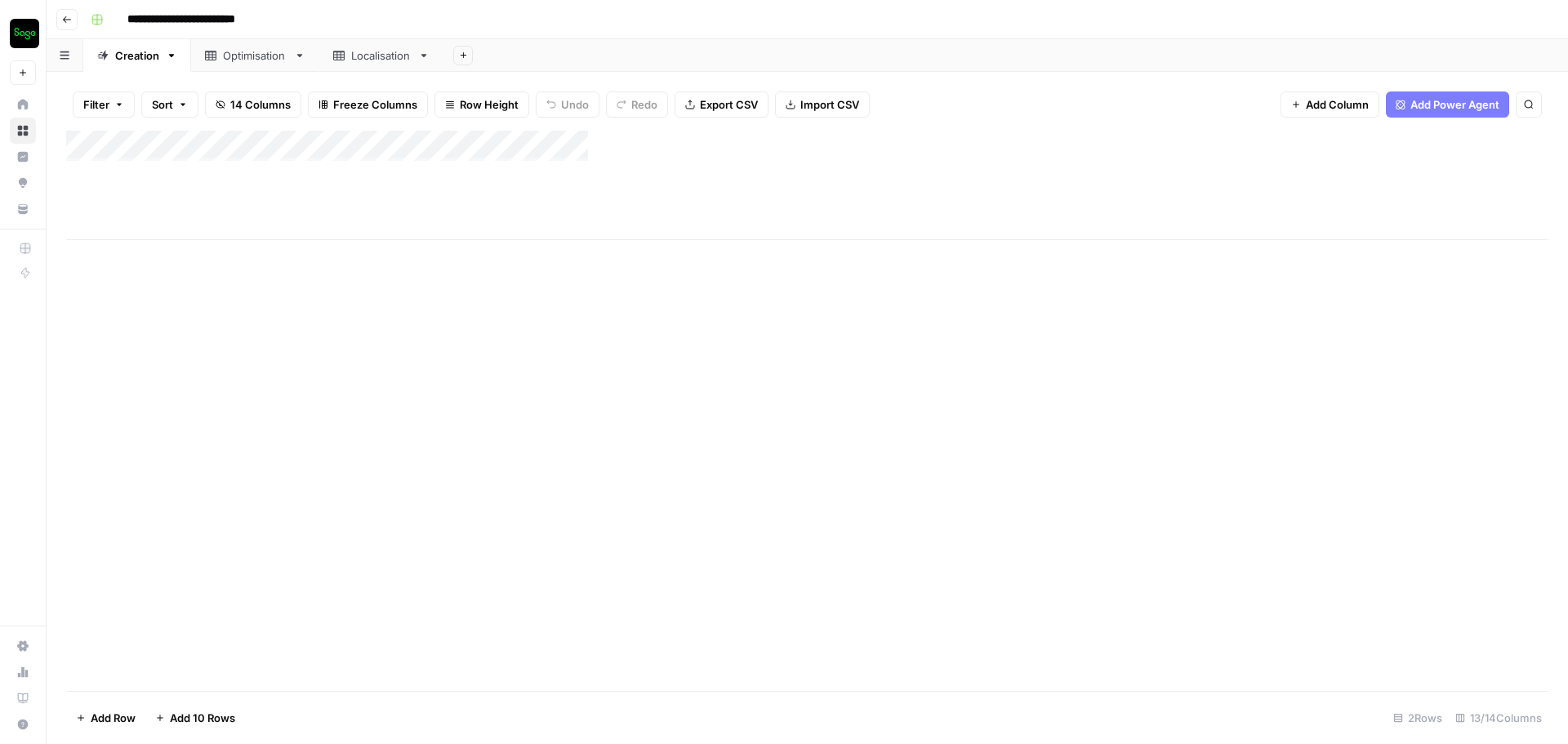
click at [997, 192] on div "Add Column" at bounding box center [807, 185] width 1483 height 109
click at [1247, 174] on div "Add Column" at bounding box center [807, 185] width 1483 height 109
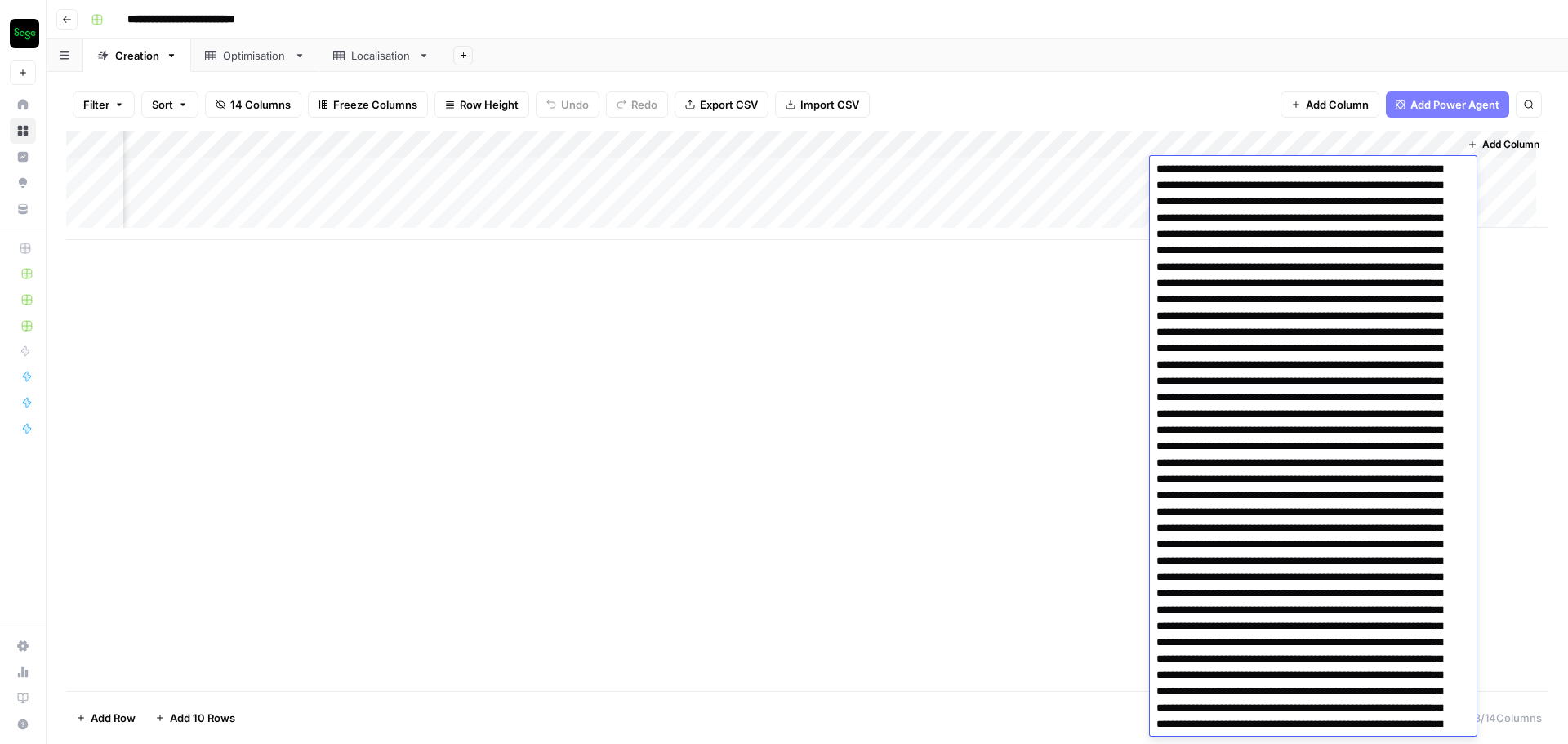
scroll to position [0, 0]
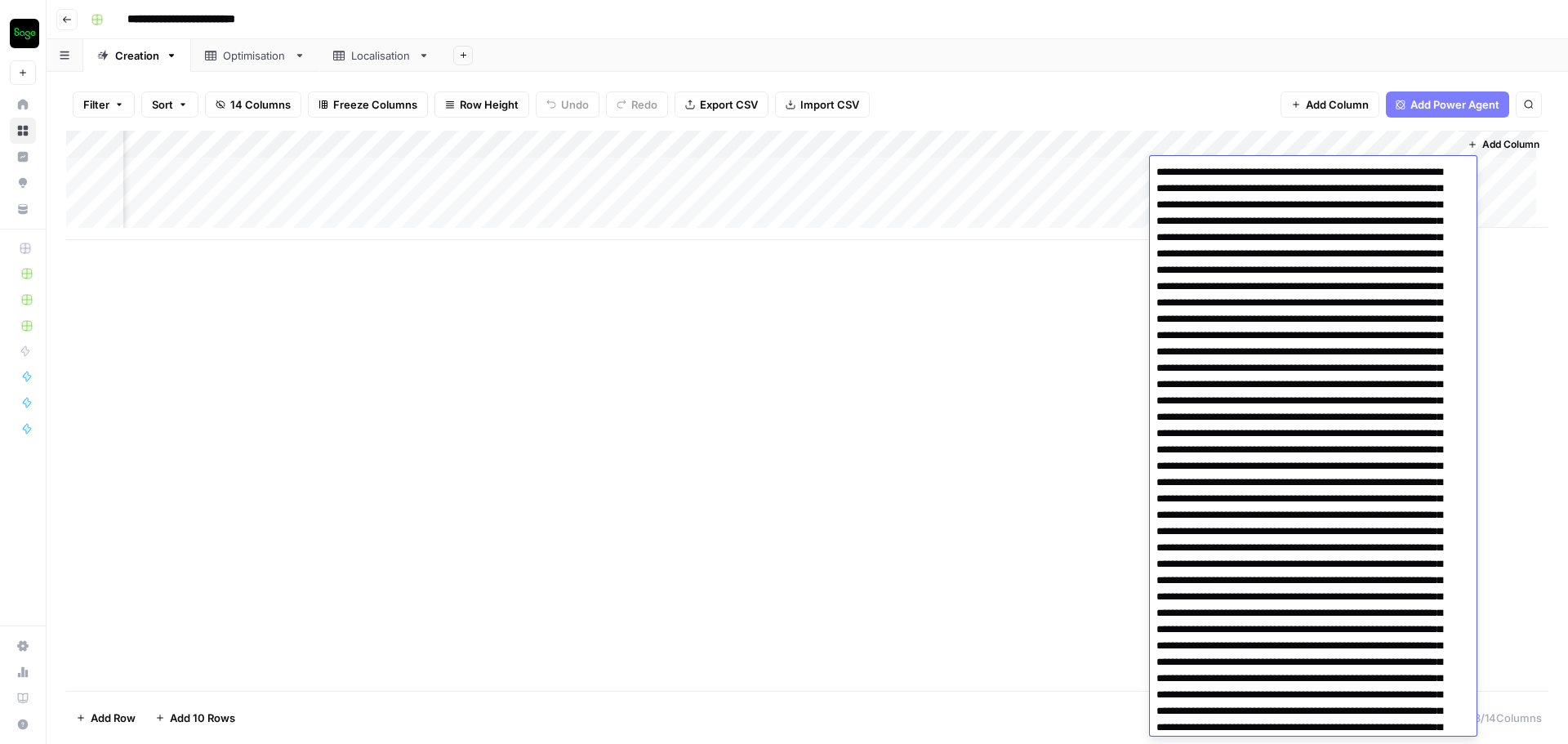
click at [993, 382] on div "Add Column" at bounding box center [807, 411] width 1483 height 560
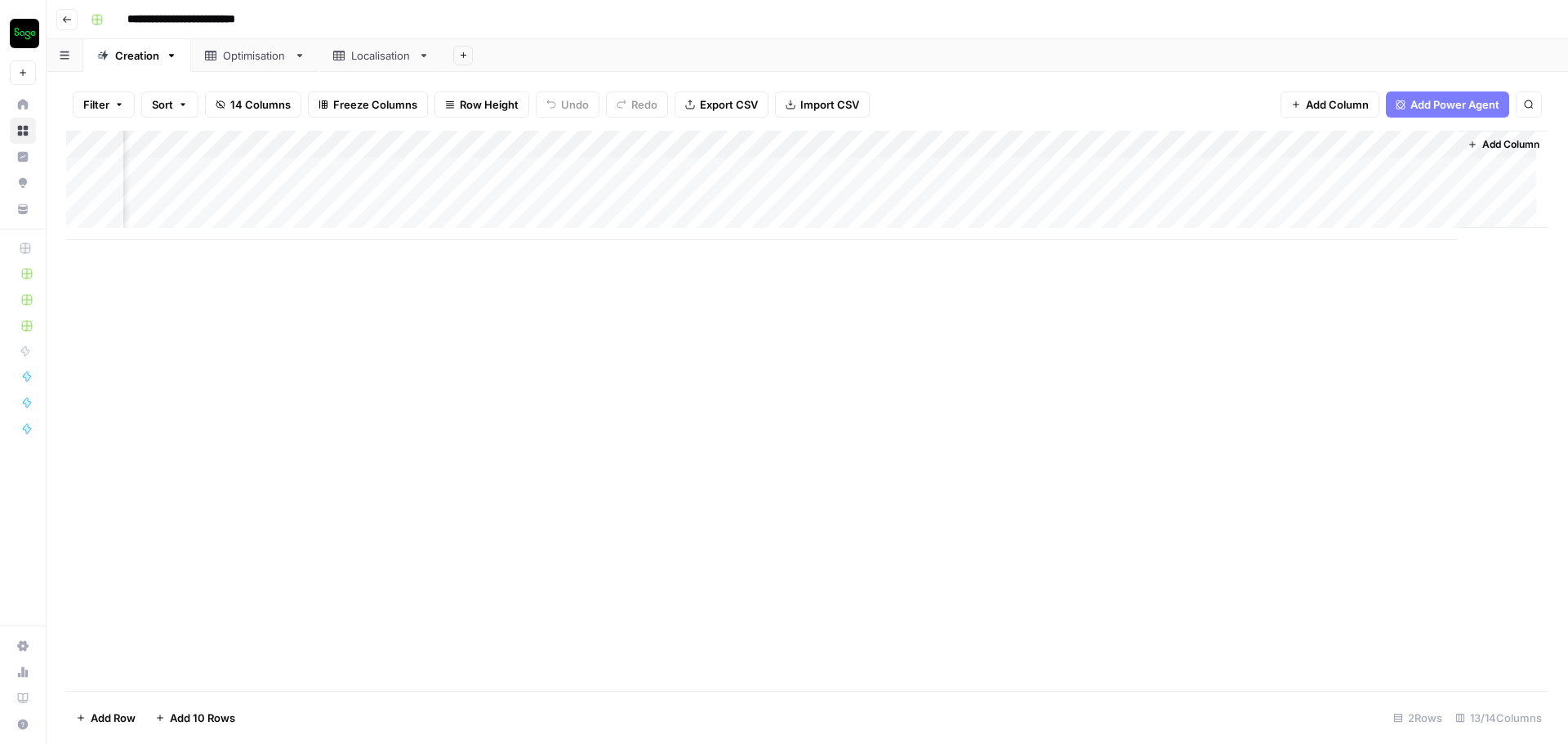
click at [1494, 139] on span "Add Column" at bounding box center [1511, 144] width 57 height 15
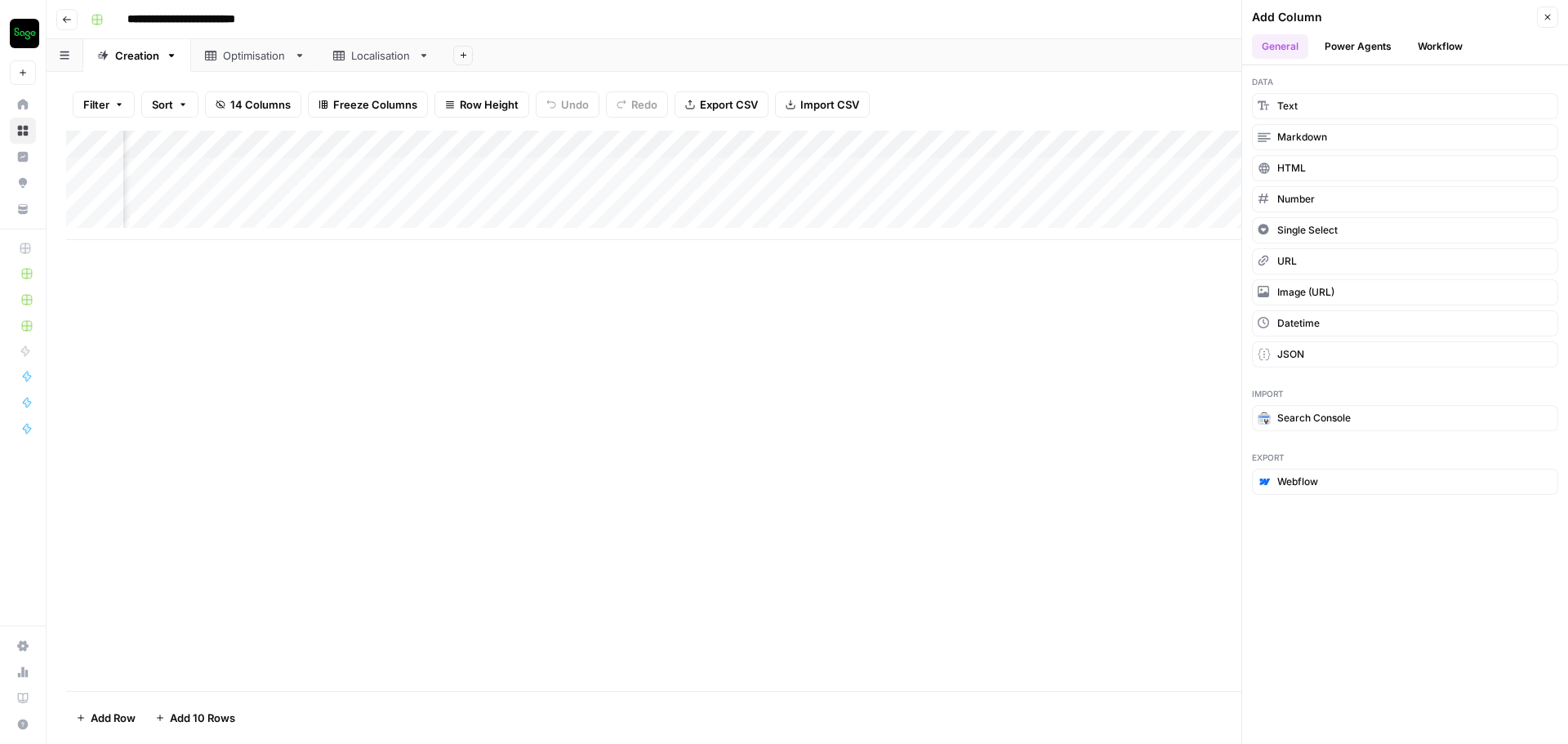
click at [1392, 45] on button "Power Agents" at bounding box center [1358, 46] width 86 height 25
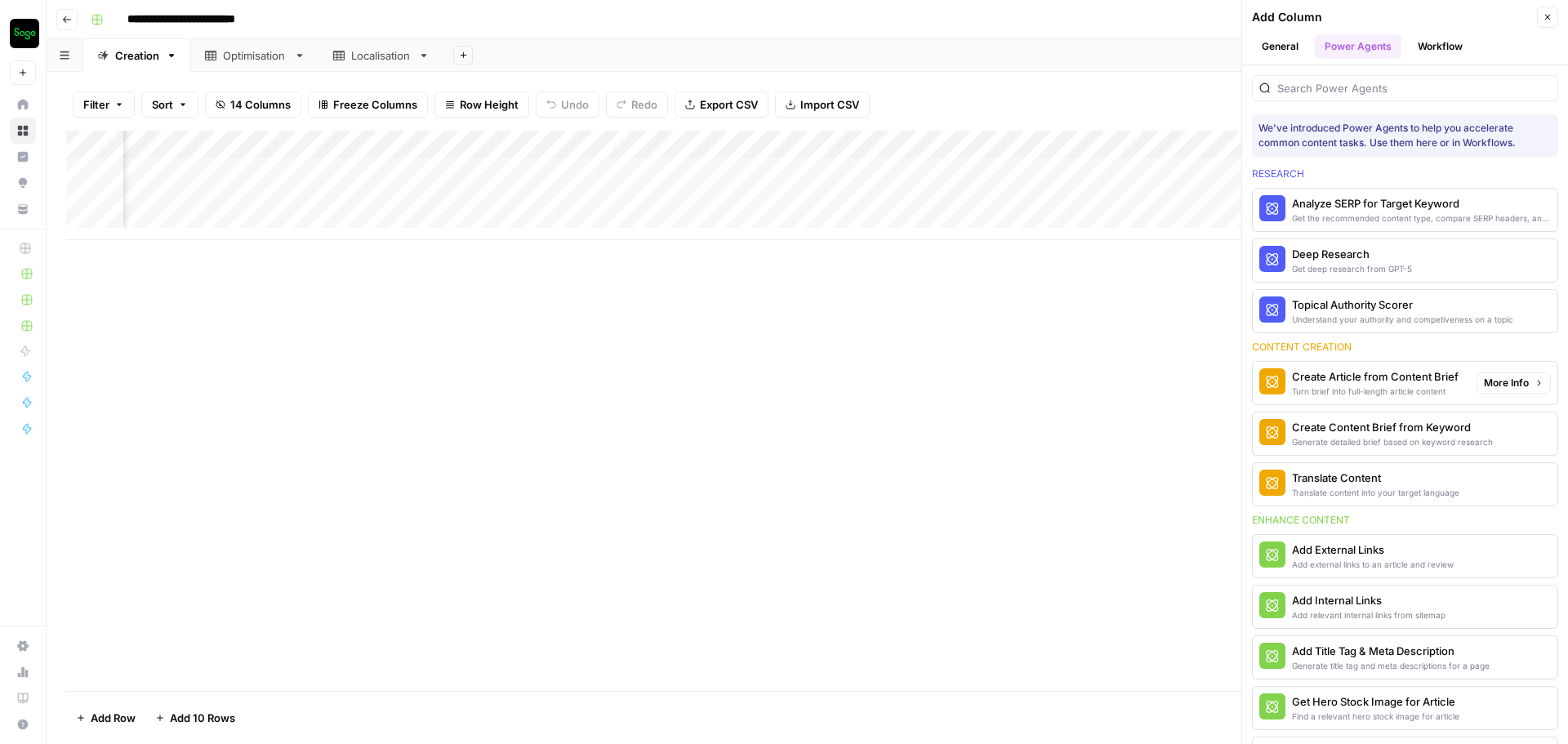
click at [1422, 382] on div "Create Article from Content Brief" at bounding box center [1375, 376] width 166 height 16
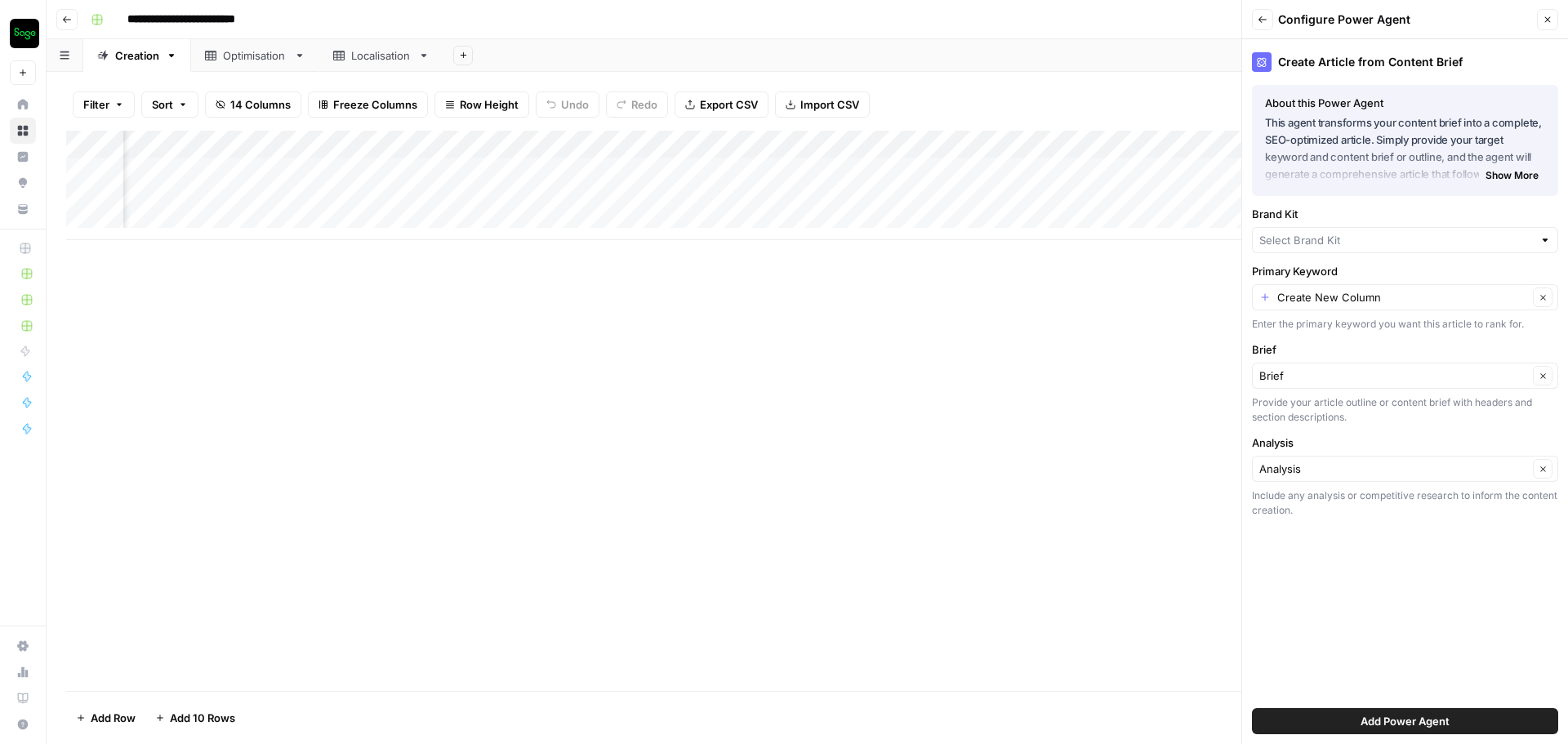
type input "Sage - GB"
click at [1413, 302] on input "Primary Keyword" at bounding box center [1403, 302] width 251 height 16
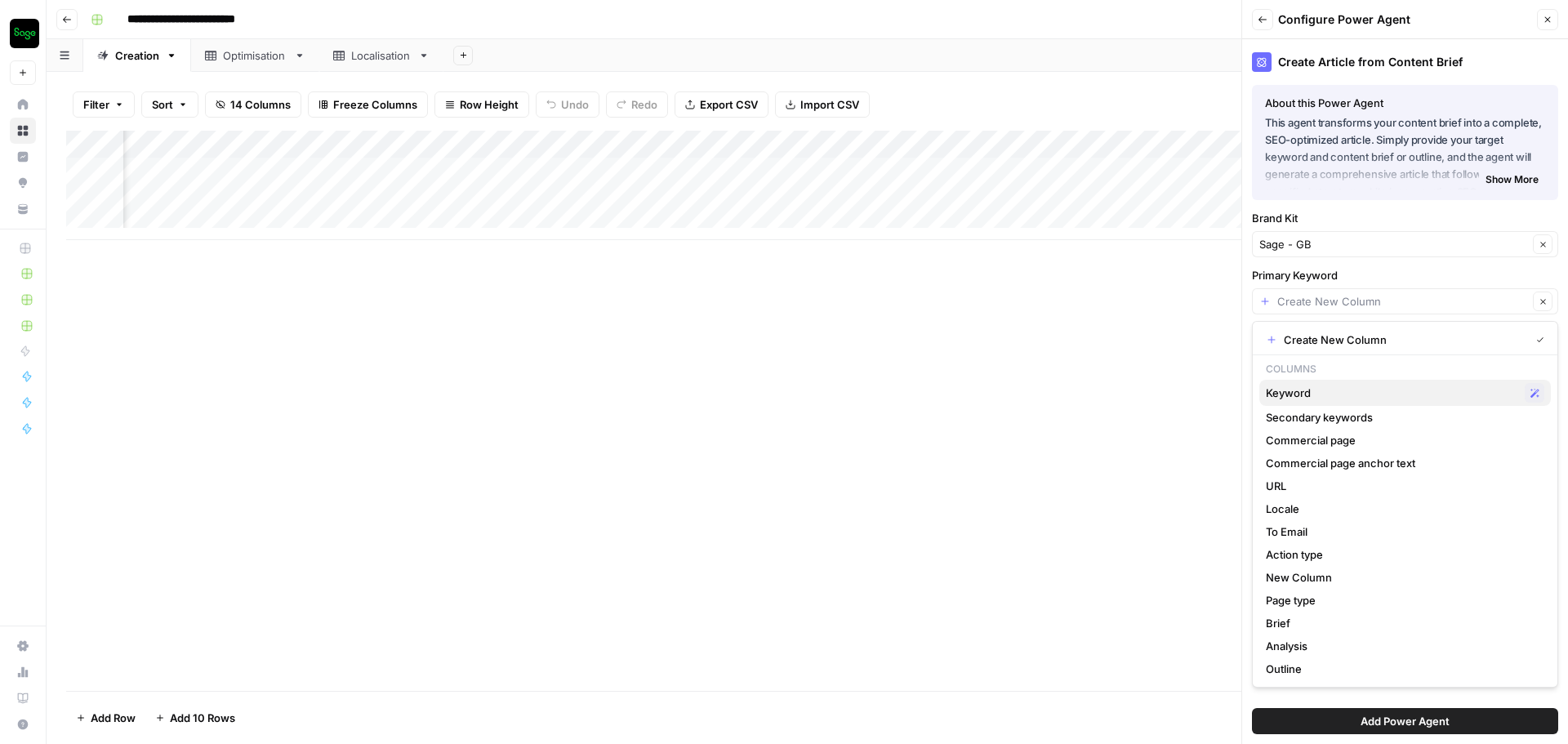
click at [1337, 392] on span "Keyword" at bounding box center [1393, 392] width 253 height 16
type input "Keyword"
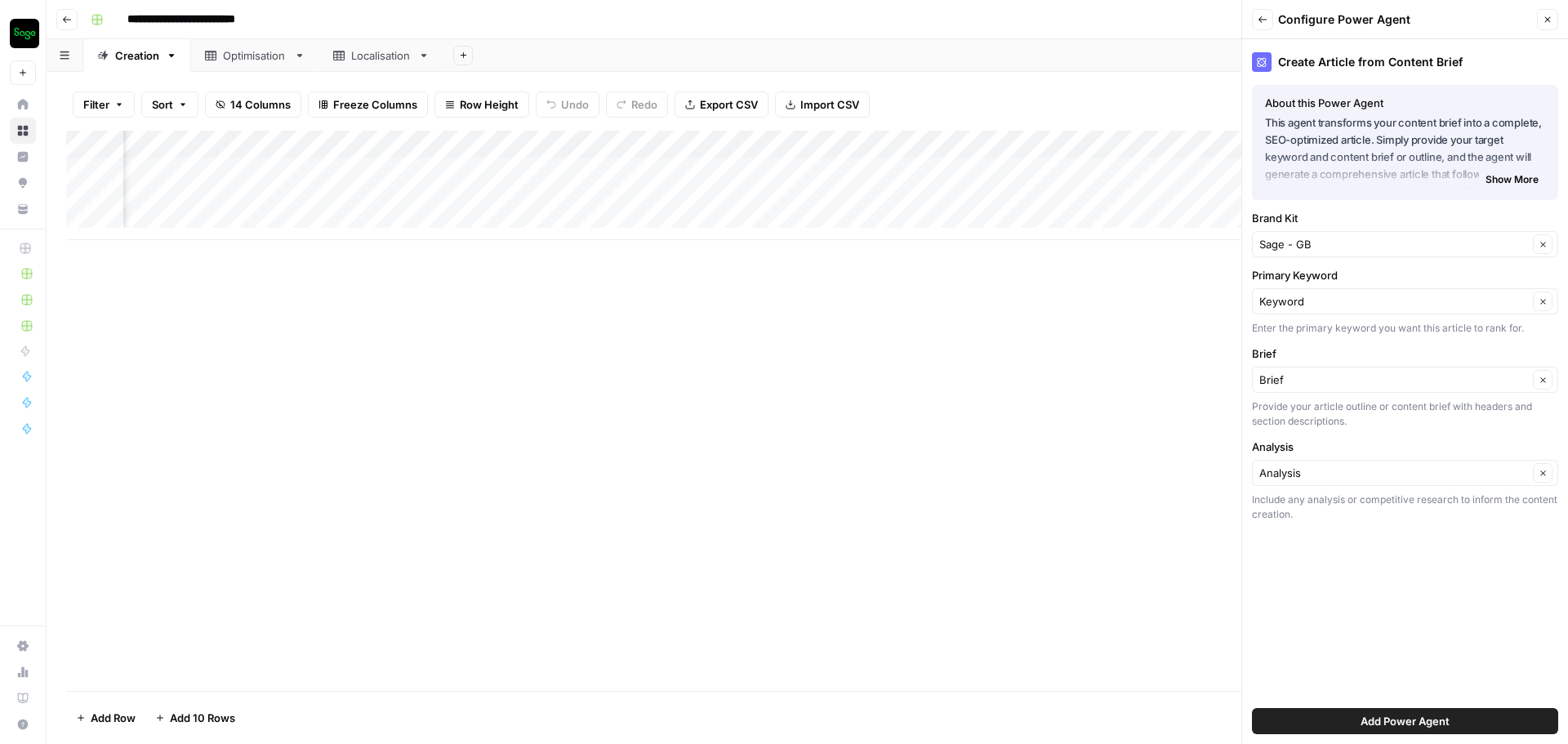
click at [1395, 717] on span "Add Power Agent" at bounding box center [1405, 720] width 89 height 16
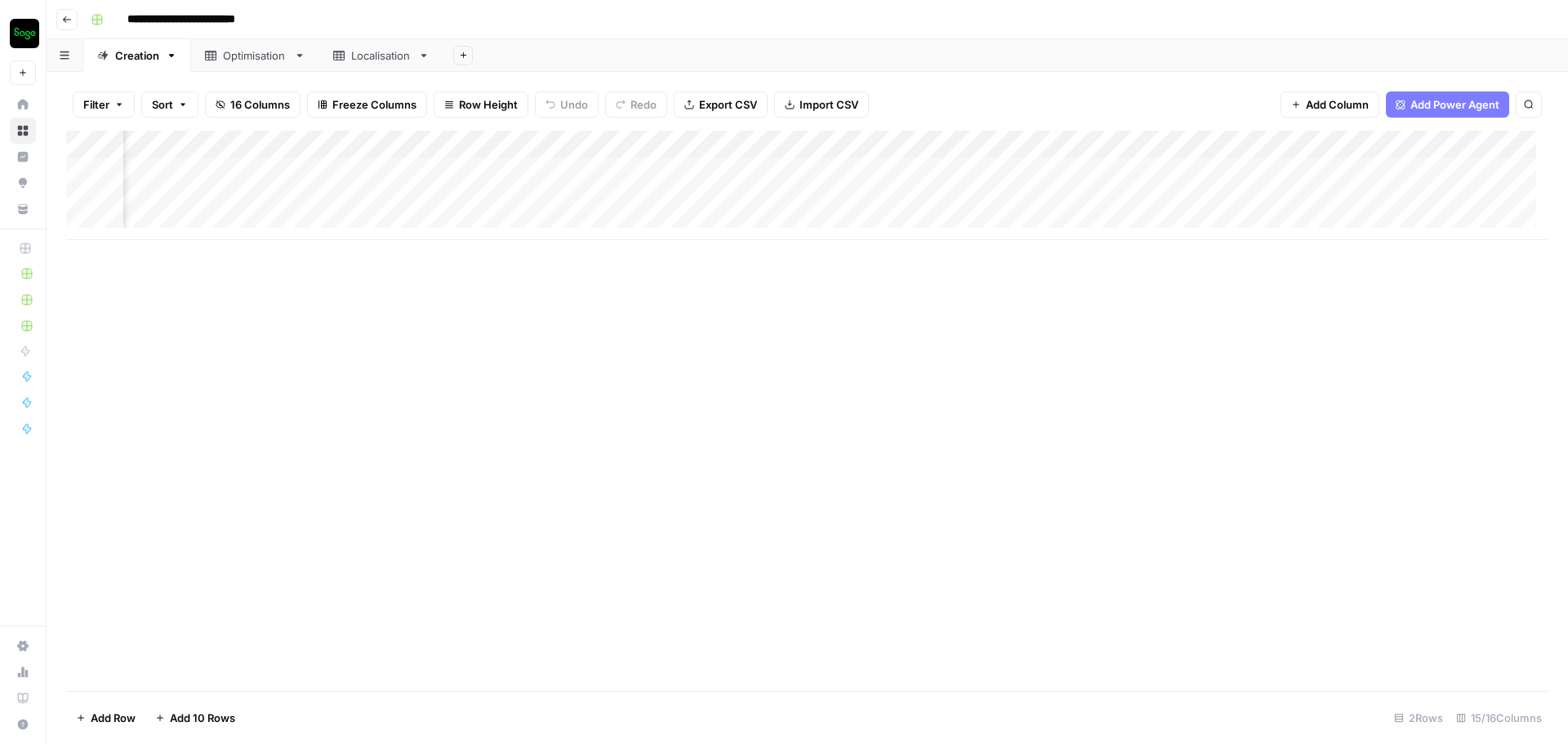
scroll to position [0, 1637]
click at [1379, 149] on div "Add Column" at bounding box center [807, 185] width 1483 height 109
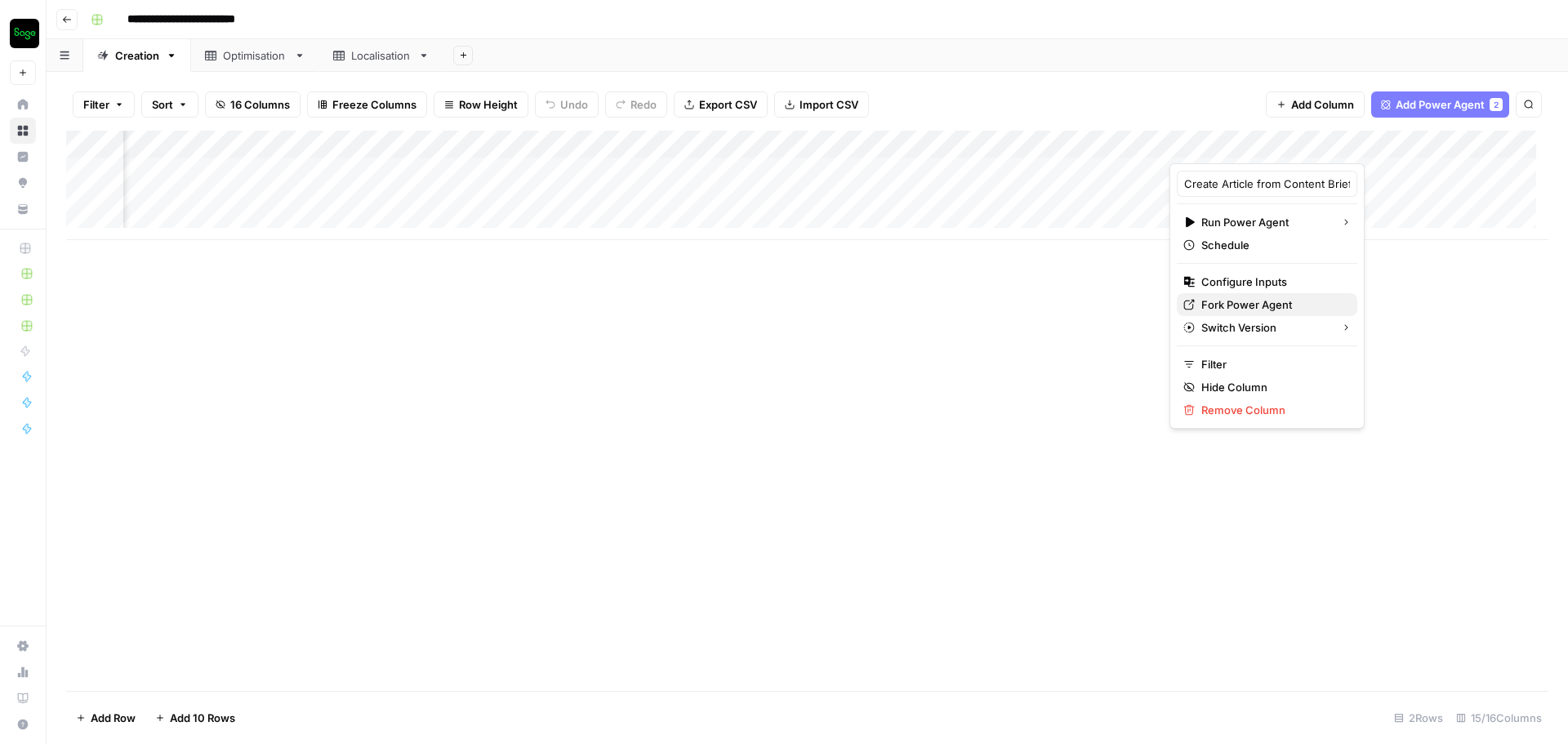
click at [1277, 303] on span "Fork Power Agent" at bounding box center [1273, 304] width 143 height 16
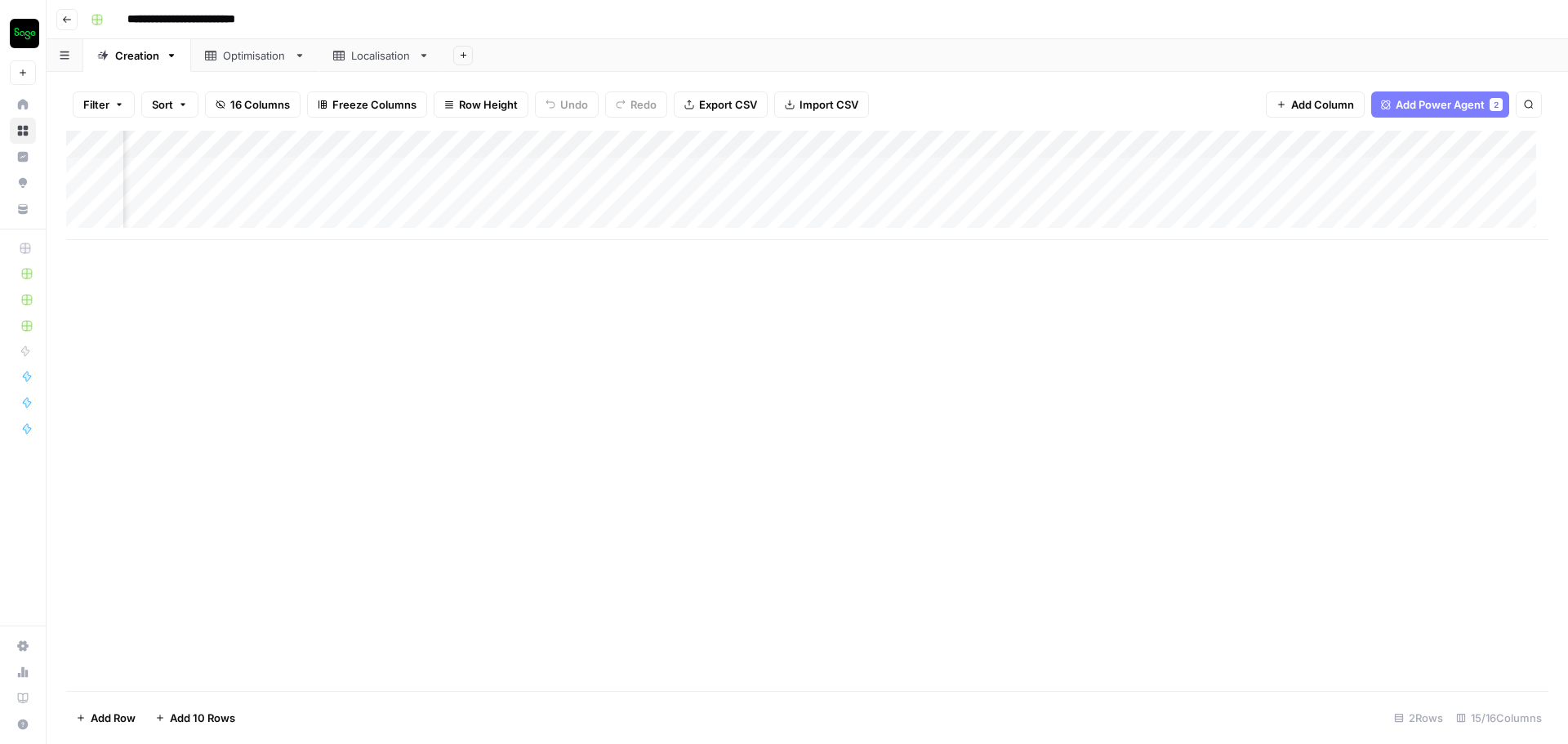
click at [852, 169] on div "Add Column" at bounding box center [807, 185] width 1483 height 109
click at [842, 164] on div "Add Column" at bounding box center [807, 185] width 1483 height 109
click at [624, 393] on div "Add Column" at bounding box center [807, 411] width 1483 height 560
click at [739, 168] on div "Add Column" at bounding box center [807, 185] width 1483 height 109
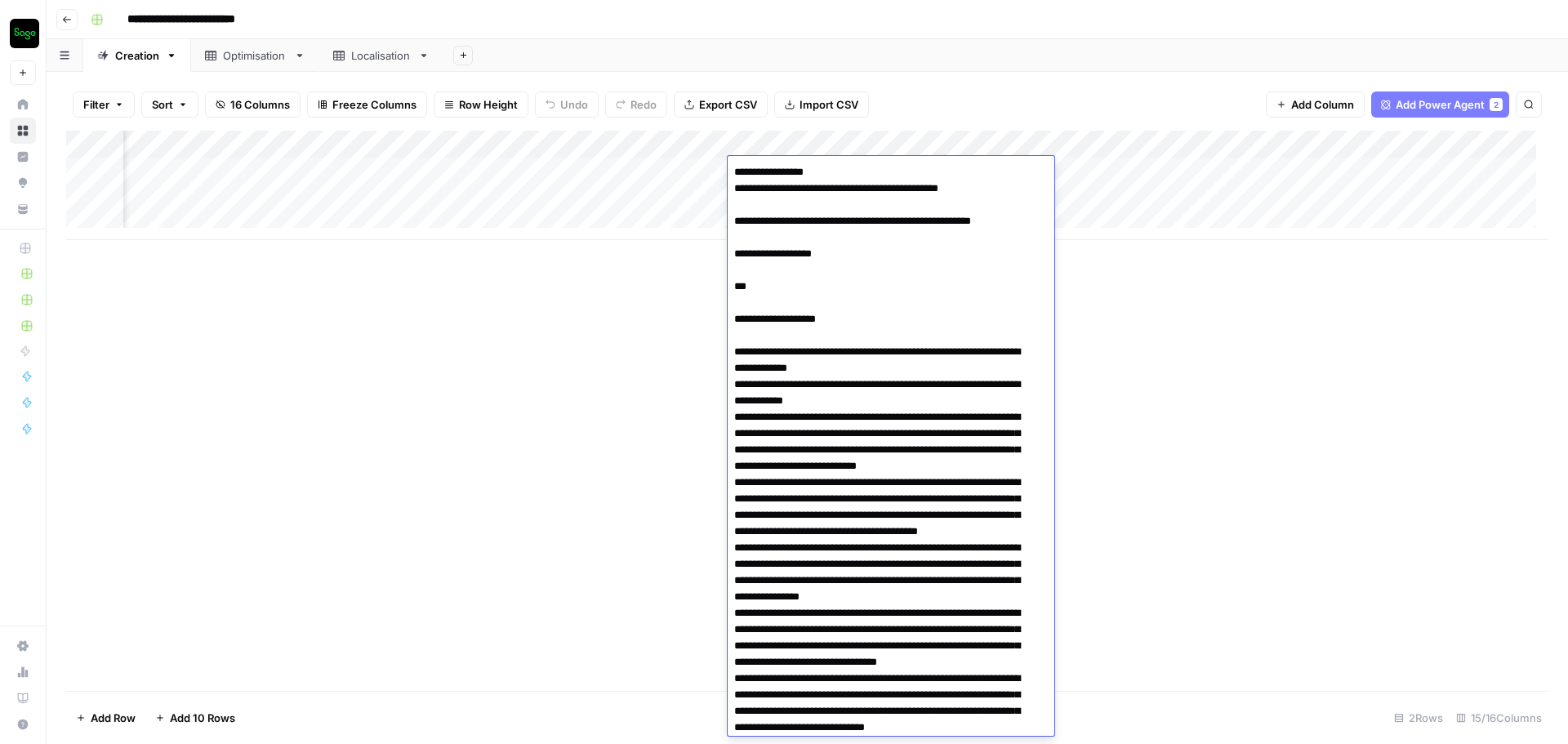
scroll to position [17488, 0]
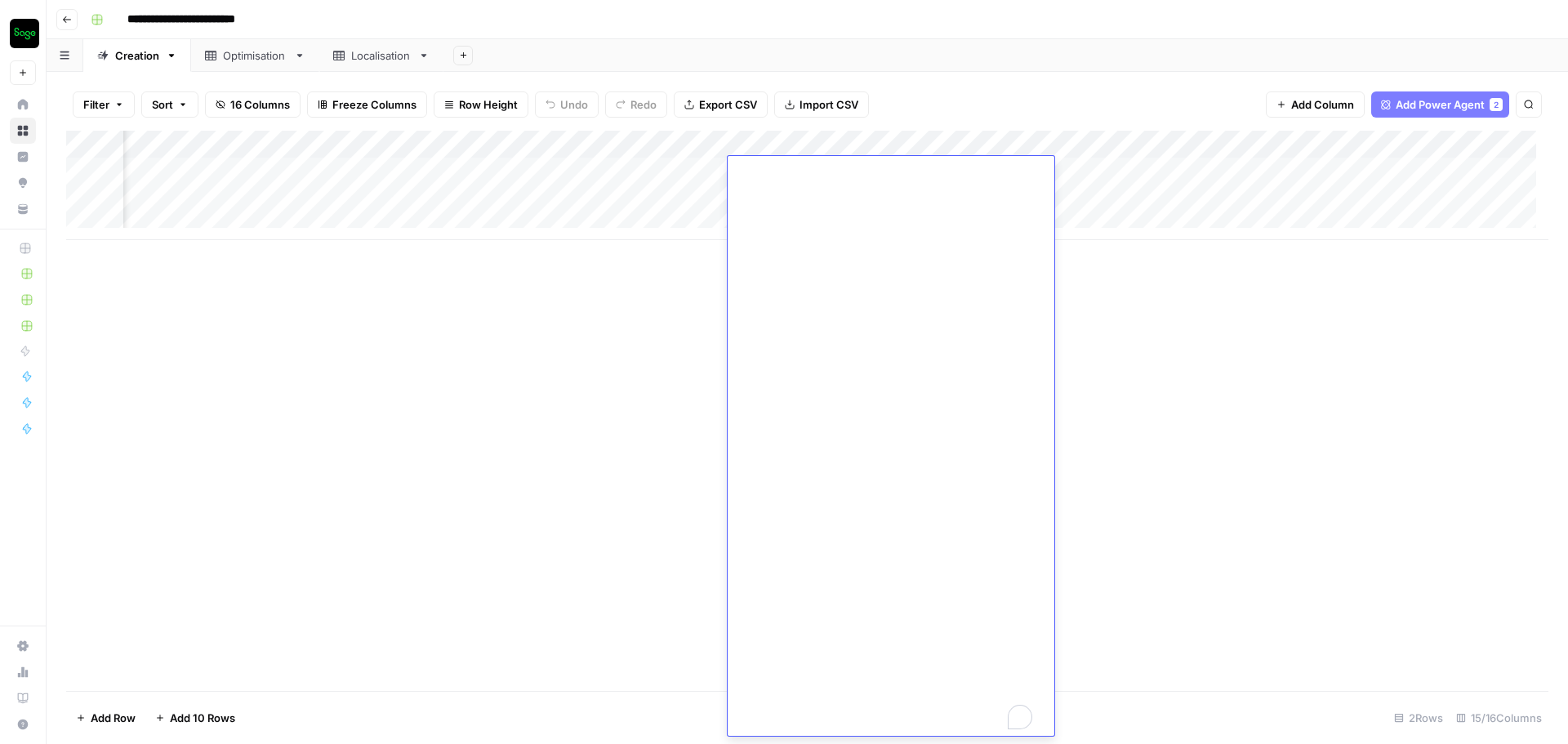
click at [634, 337] on div "Add Column" at bounding box center [807, 411] width 1483 height 560
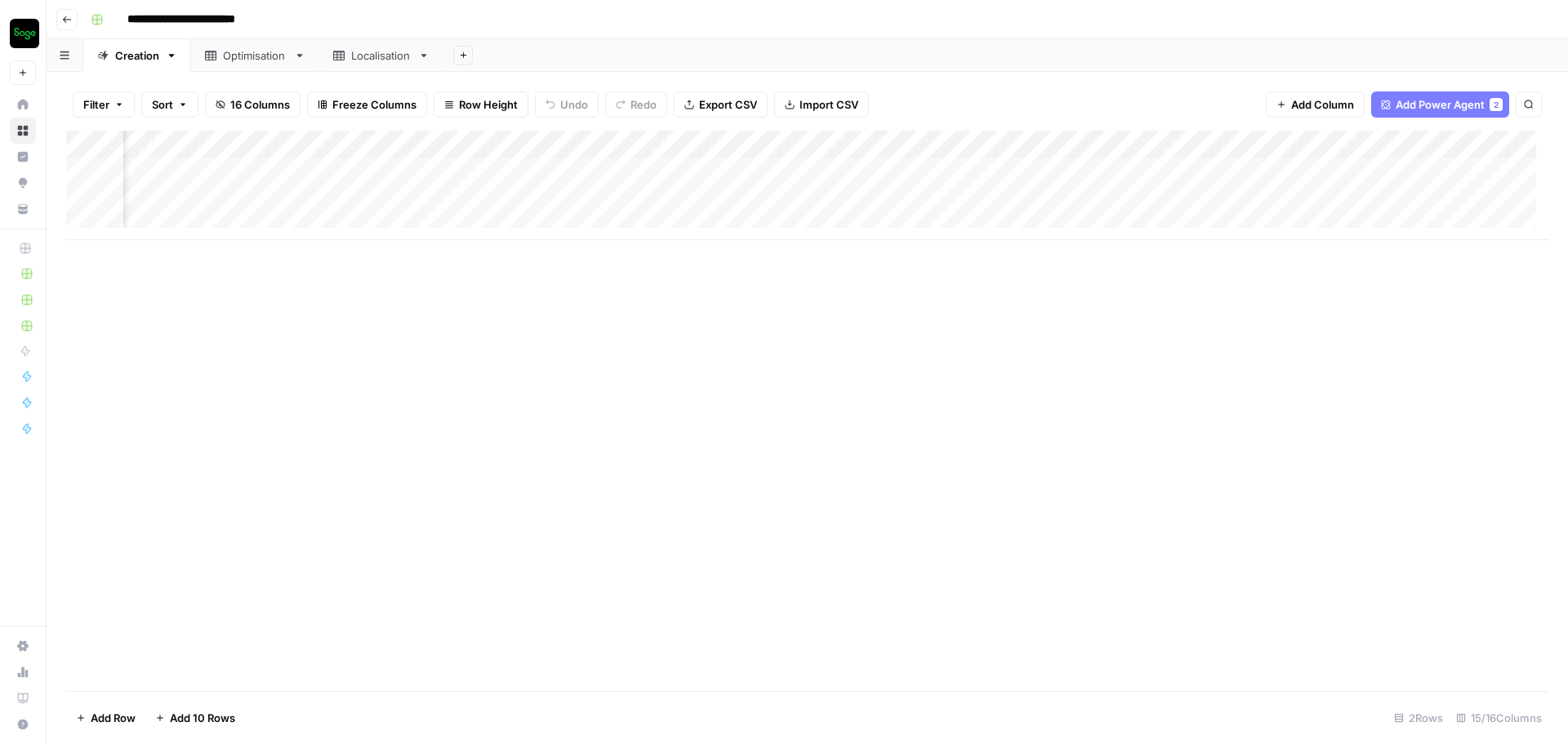
click at [778, 143] on div "Add Column" at bounding box center [807, 185] width 1483 height 109
type input "Brief"
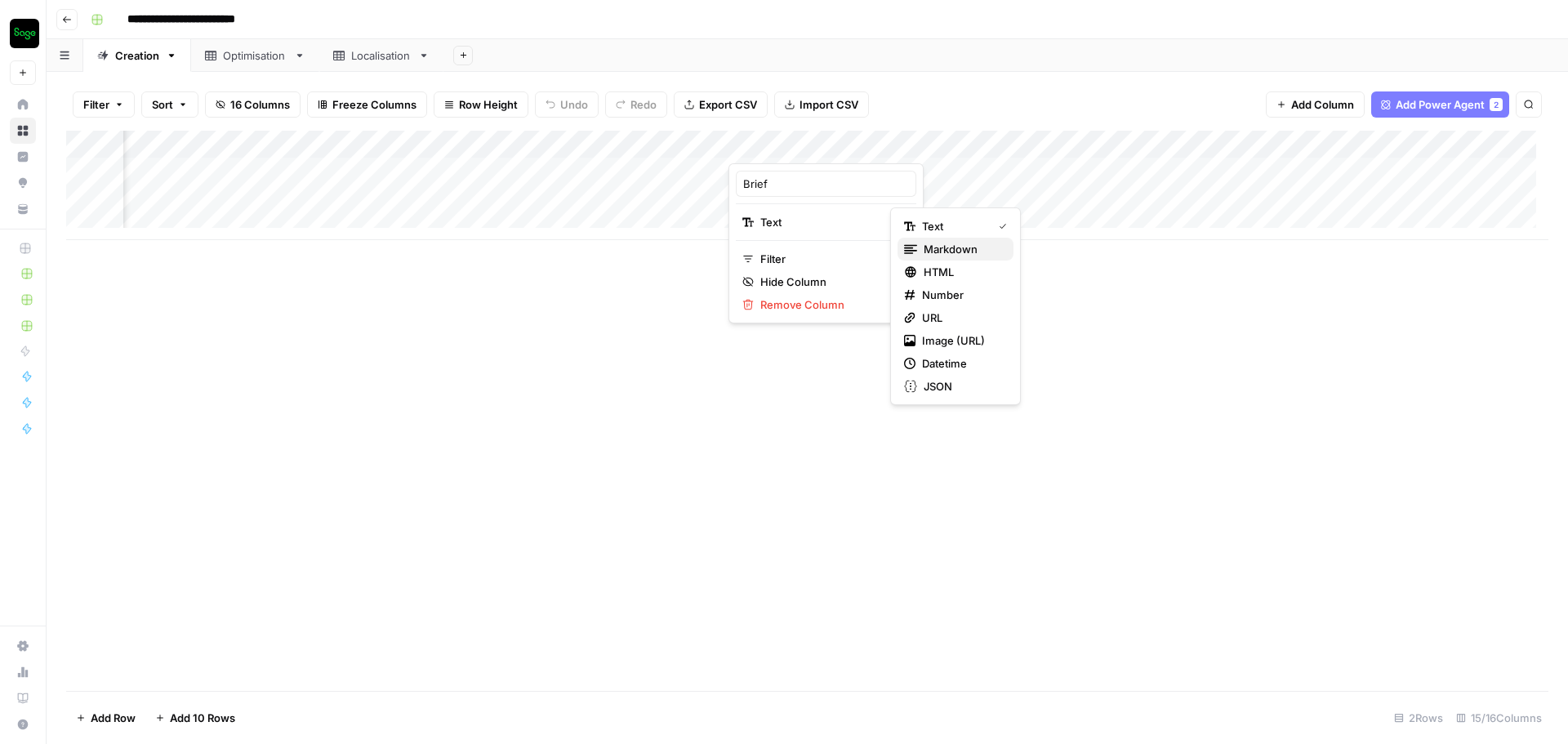
click at [940, 246] on span "Markdown" at bounding box center [962, 249] width 76 height 16
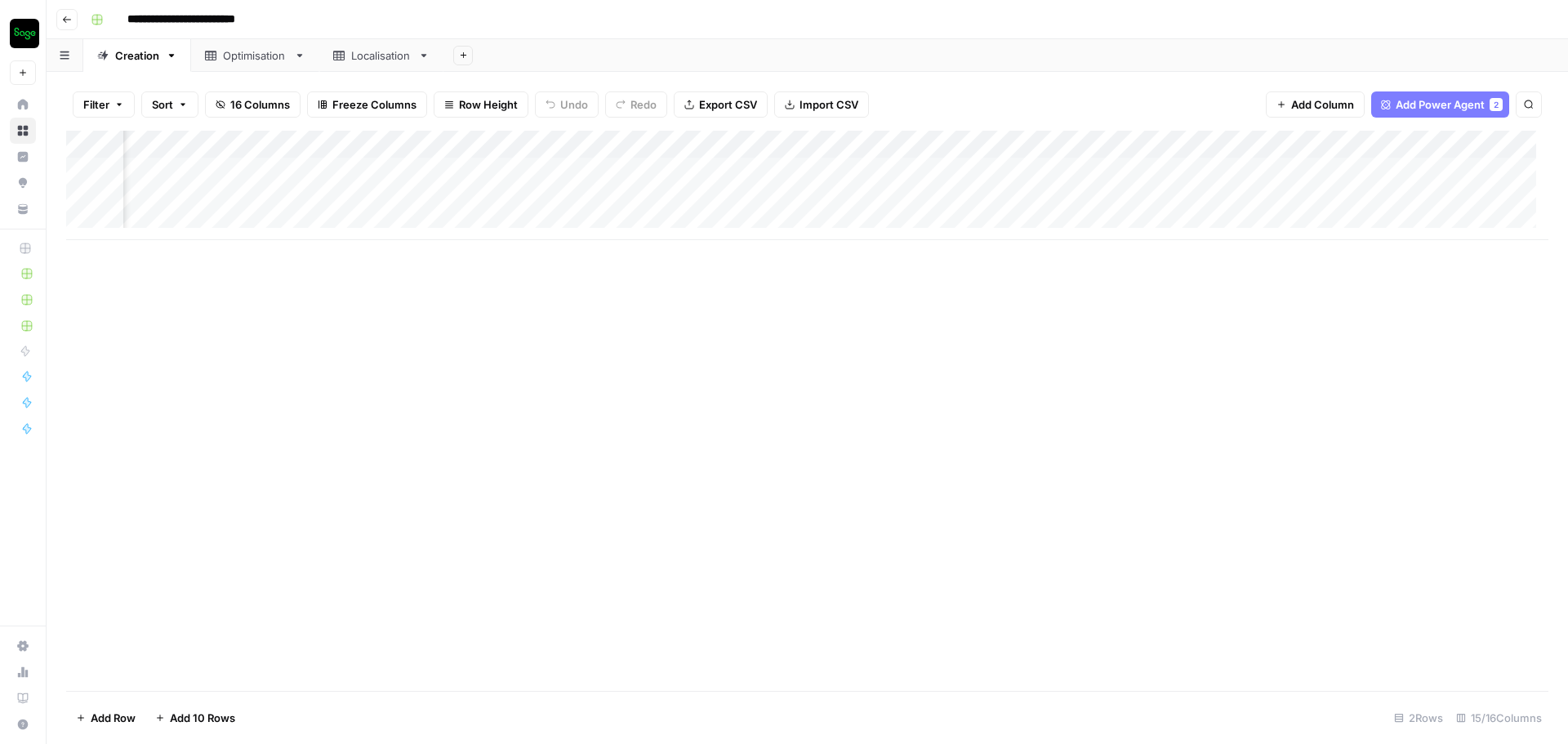
click at [817, 174] on div "Add Column" at bounding box center [807, 185] width 1483 height 109
click at [855, 171] on div "Add Column" at bounding box center [807, 185] width 1483 height 109
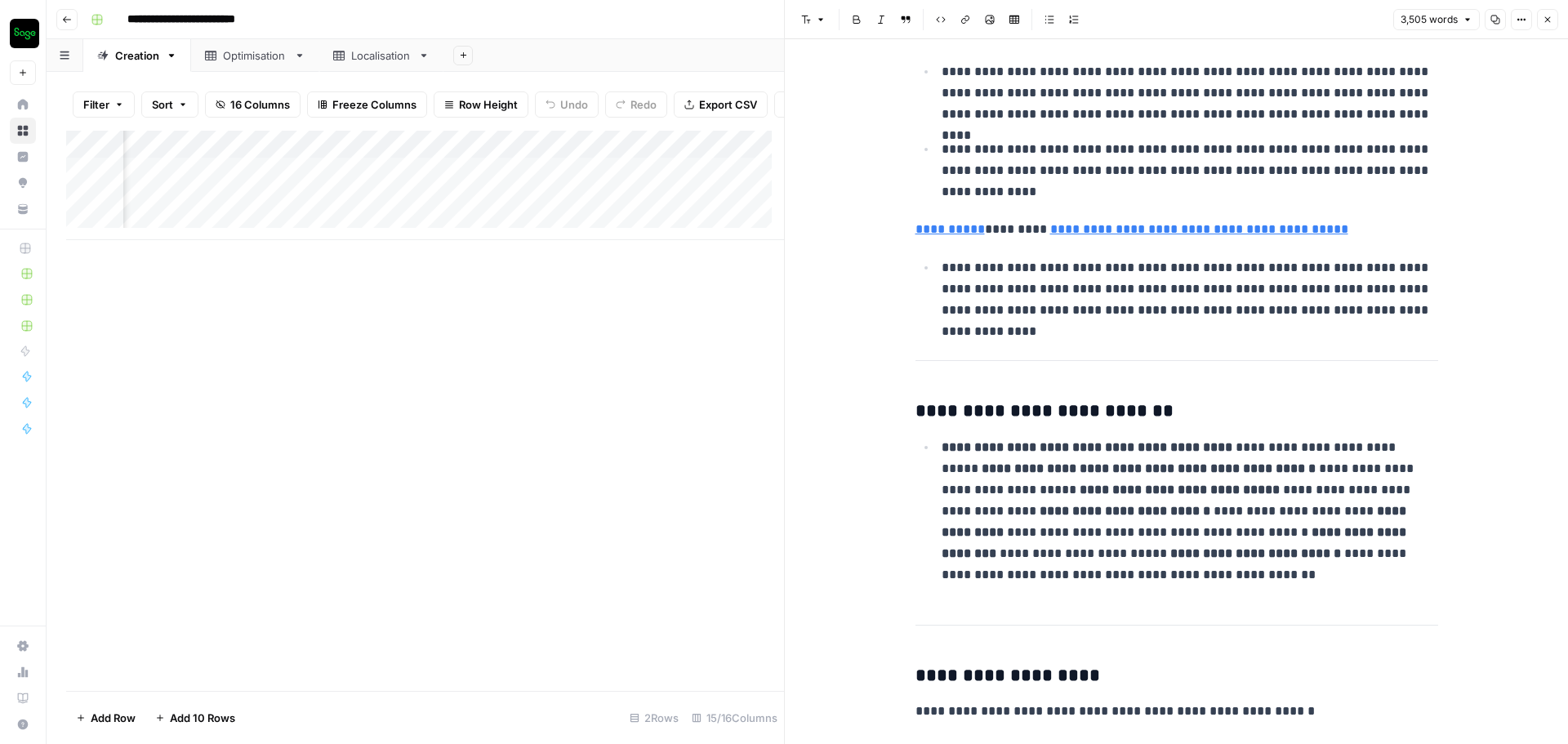
scroll to position [2204, 0]
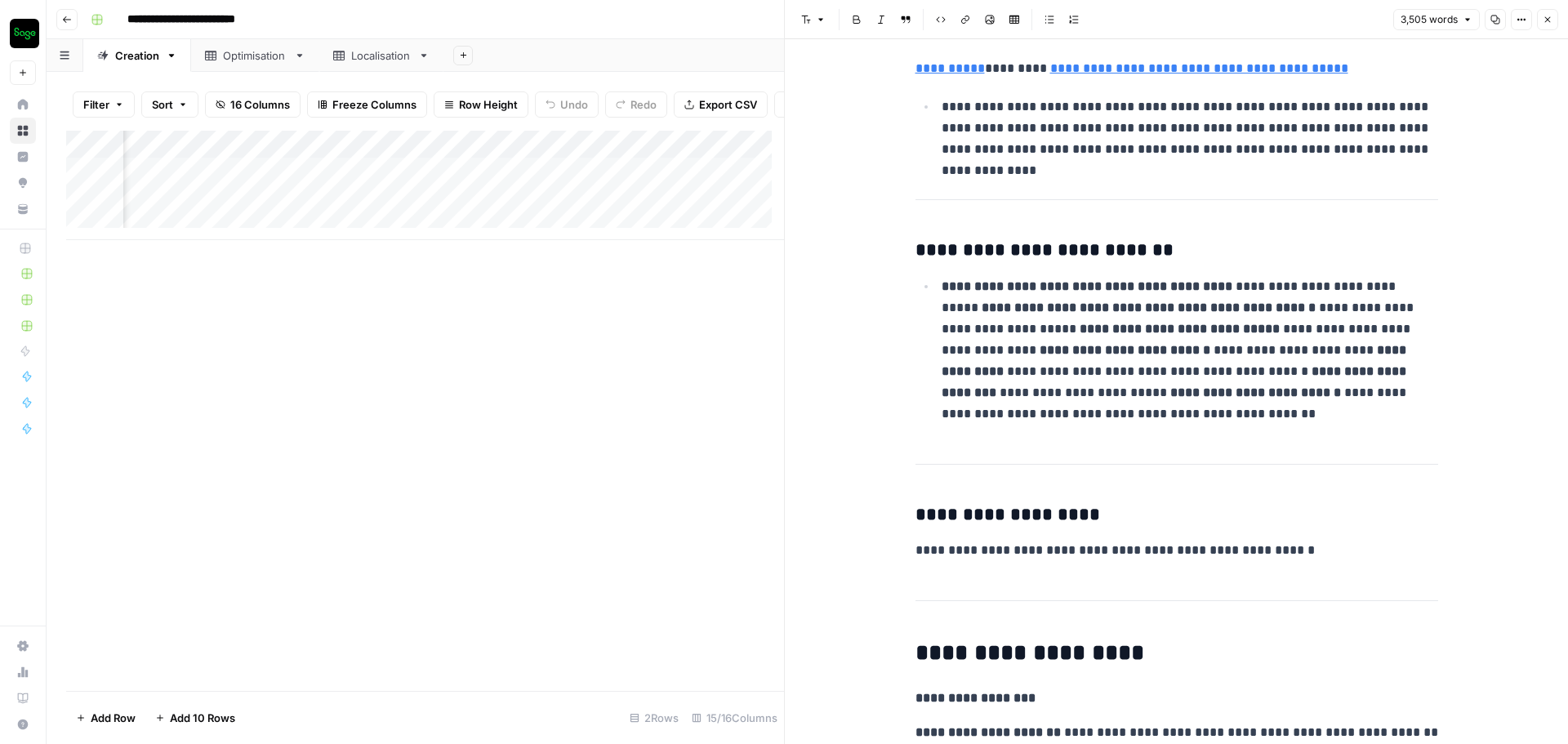
click at [1417, 721] on p "**********" at bounding box center [1176, 731] width 523 height 21
drag, startPoint x: 1406, startPoint y: 657, endPoint x: 1178, endPoint y: 659, distance: 228.0
click at [1178, 721] on p "**********" at bounding box center [1176, 731] width 523 height 21
click at [1400, 721] on p "**********" at bounding box center [1176, 731] width 523 height 21
drag, startPoint x: 1410, startPoint y: 662, endPoint x: 1172, endPoint y: 661, distance: 238.0
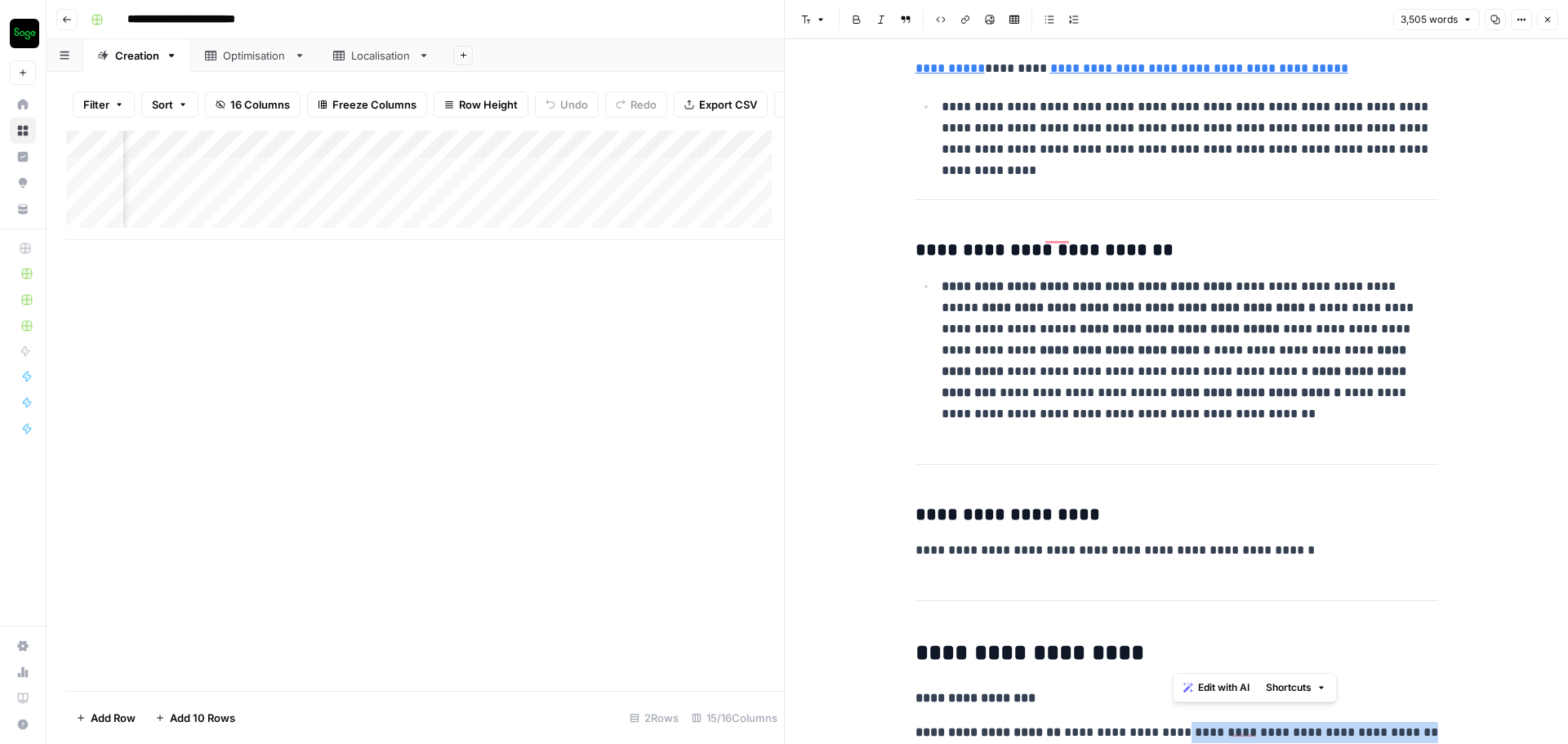
click at [1172, 721] on p "**********" at bounding box center [1176, 731] width 523 height 21
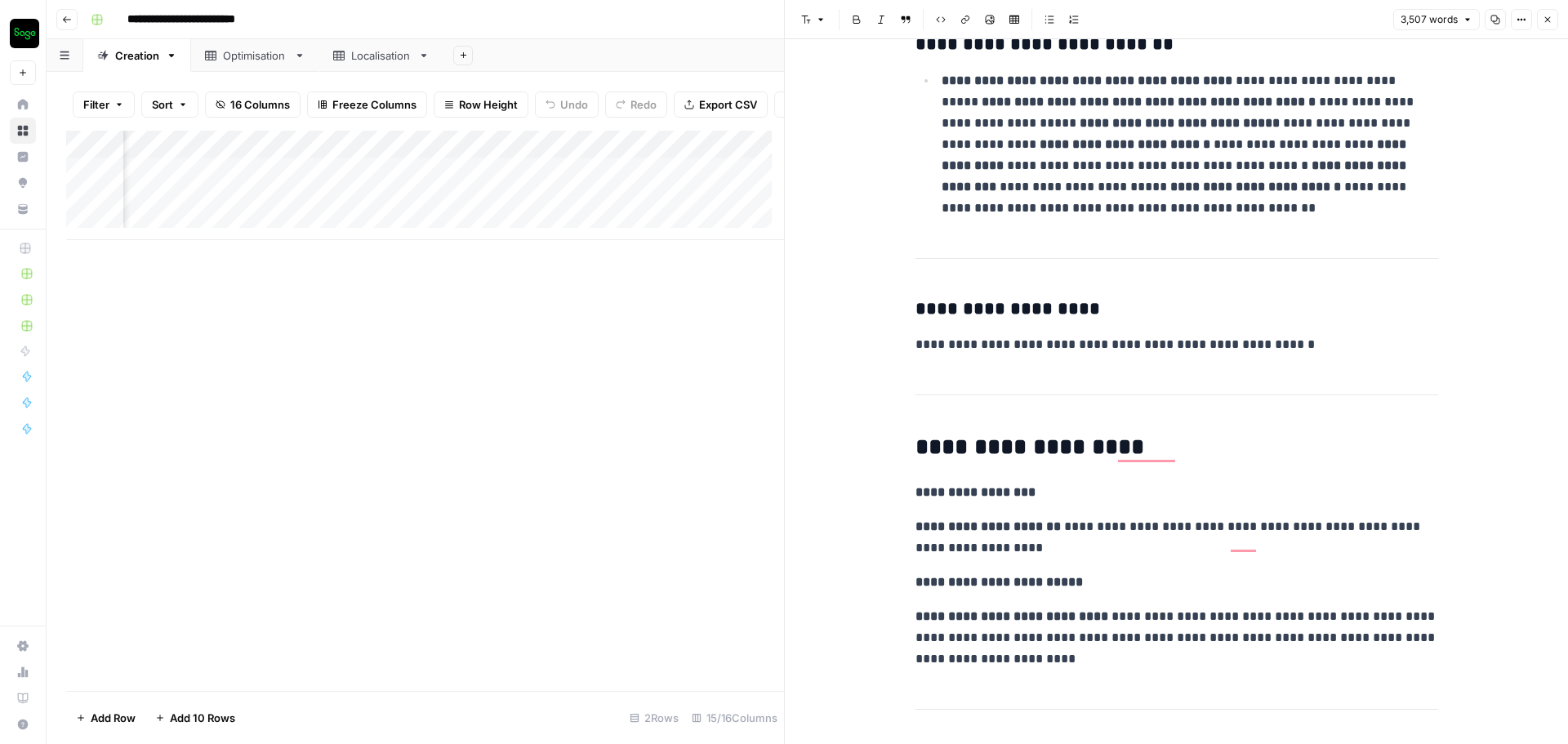
scroll to position [2449, 0]
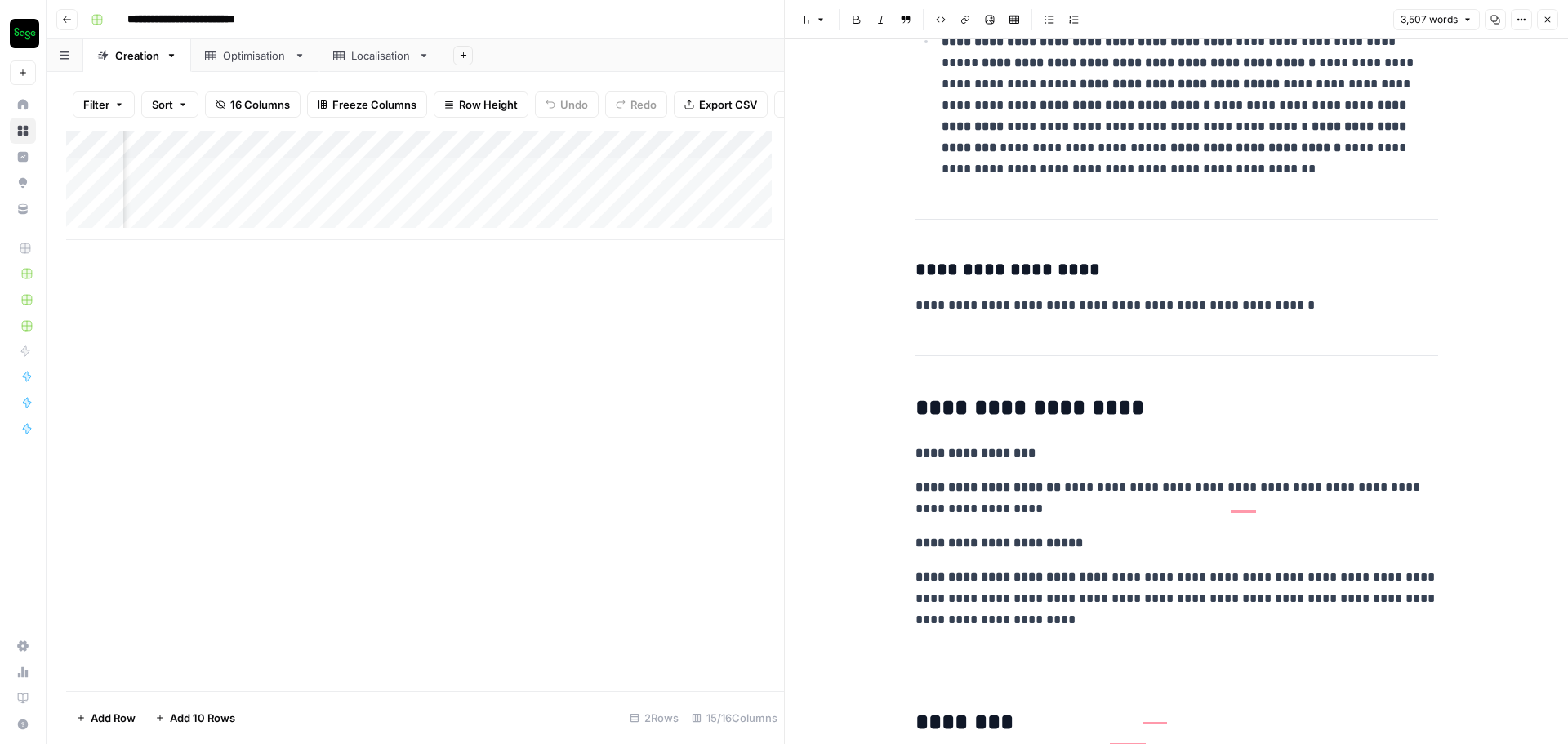
click at [693, 157] on div "Add Column" at bounding box center [425, 185] width 718 height 109
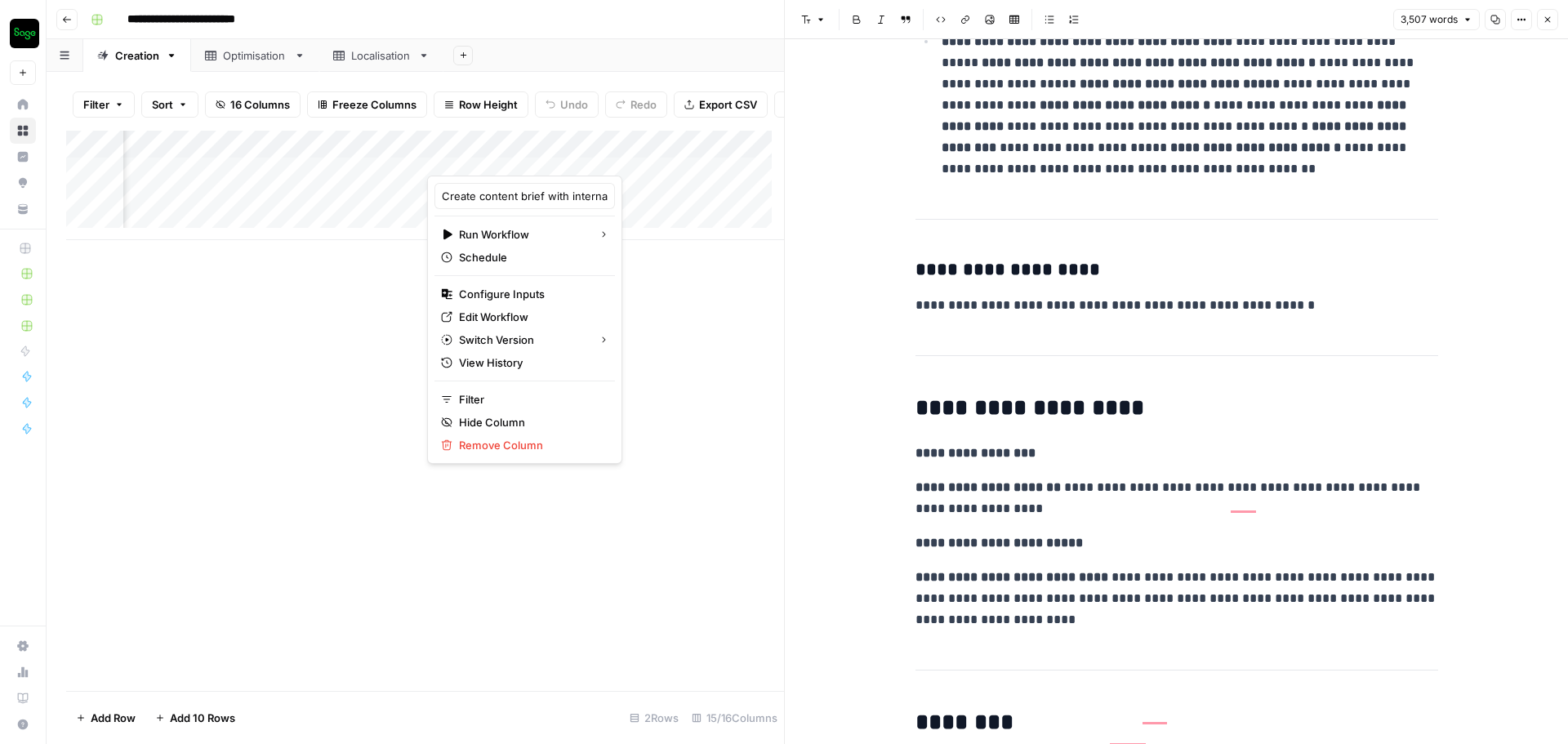
click at [673, 373] on div "Add Column" at bounding box center [425, 411] width 718 height 560
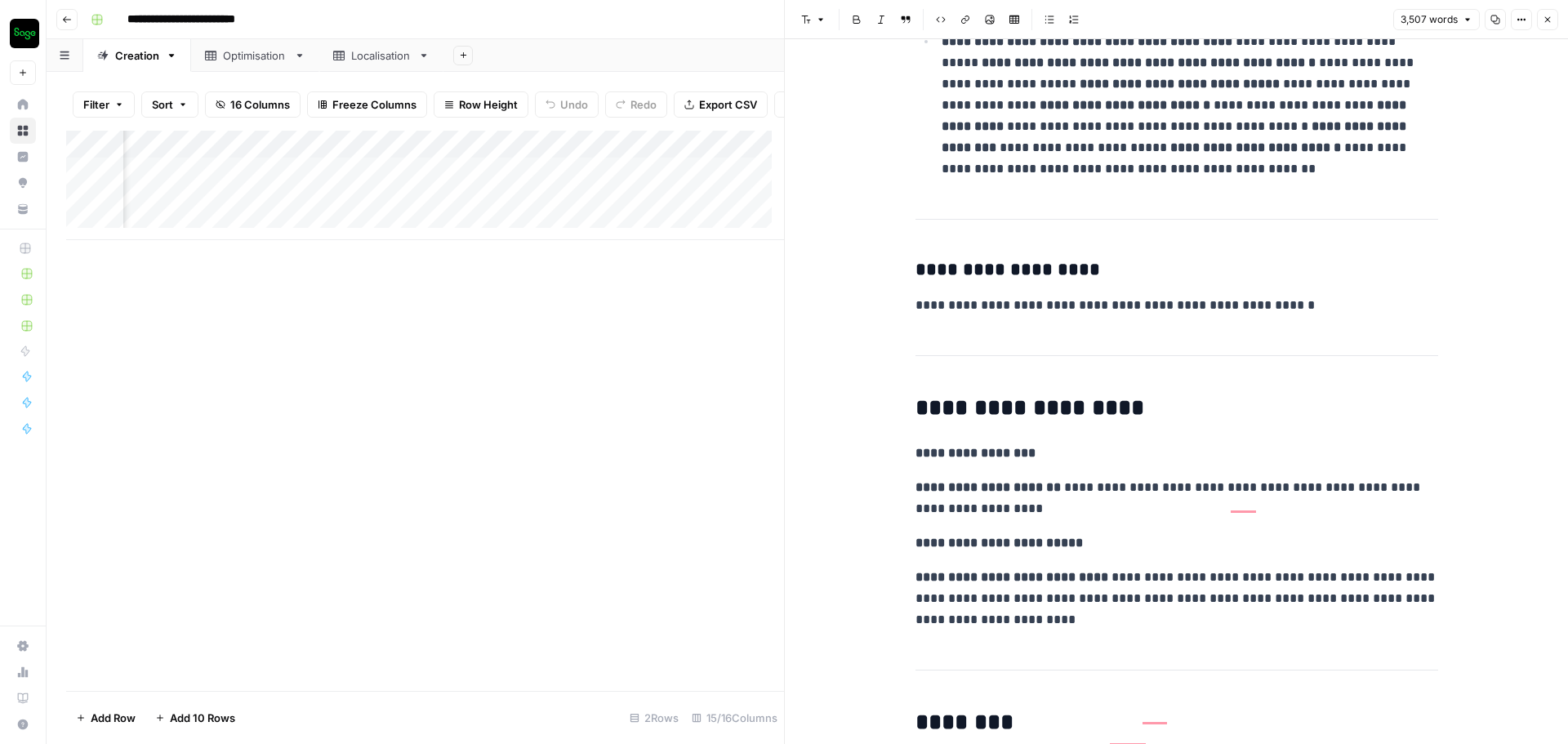
click at [1551, 15] on icon "button" at bounding box center [1547, 19] width 10 height 10
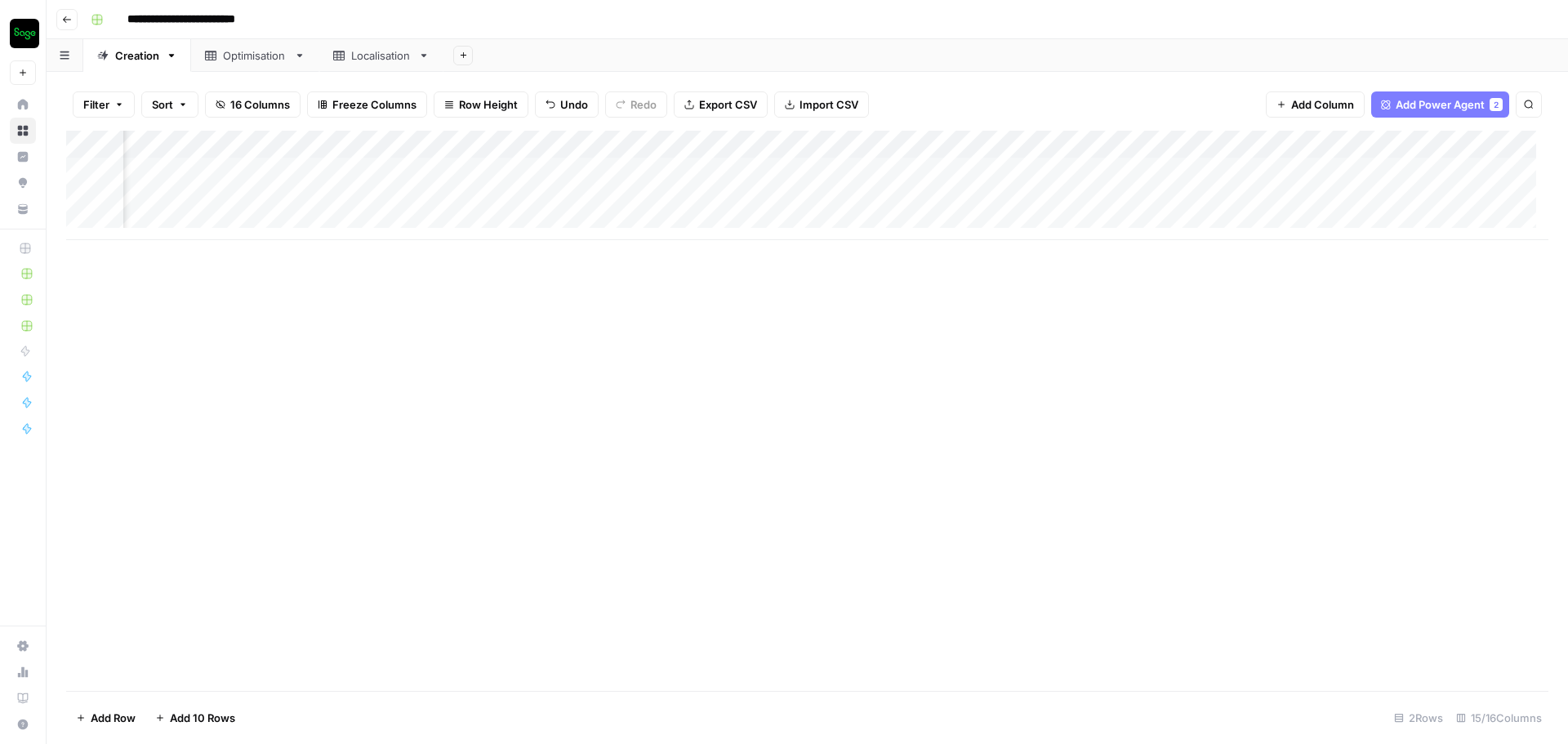
click at [966, 143] on div "Add Column" at bounding box center [807, 185] width 1483 height 109
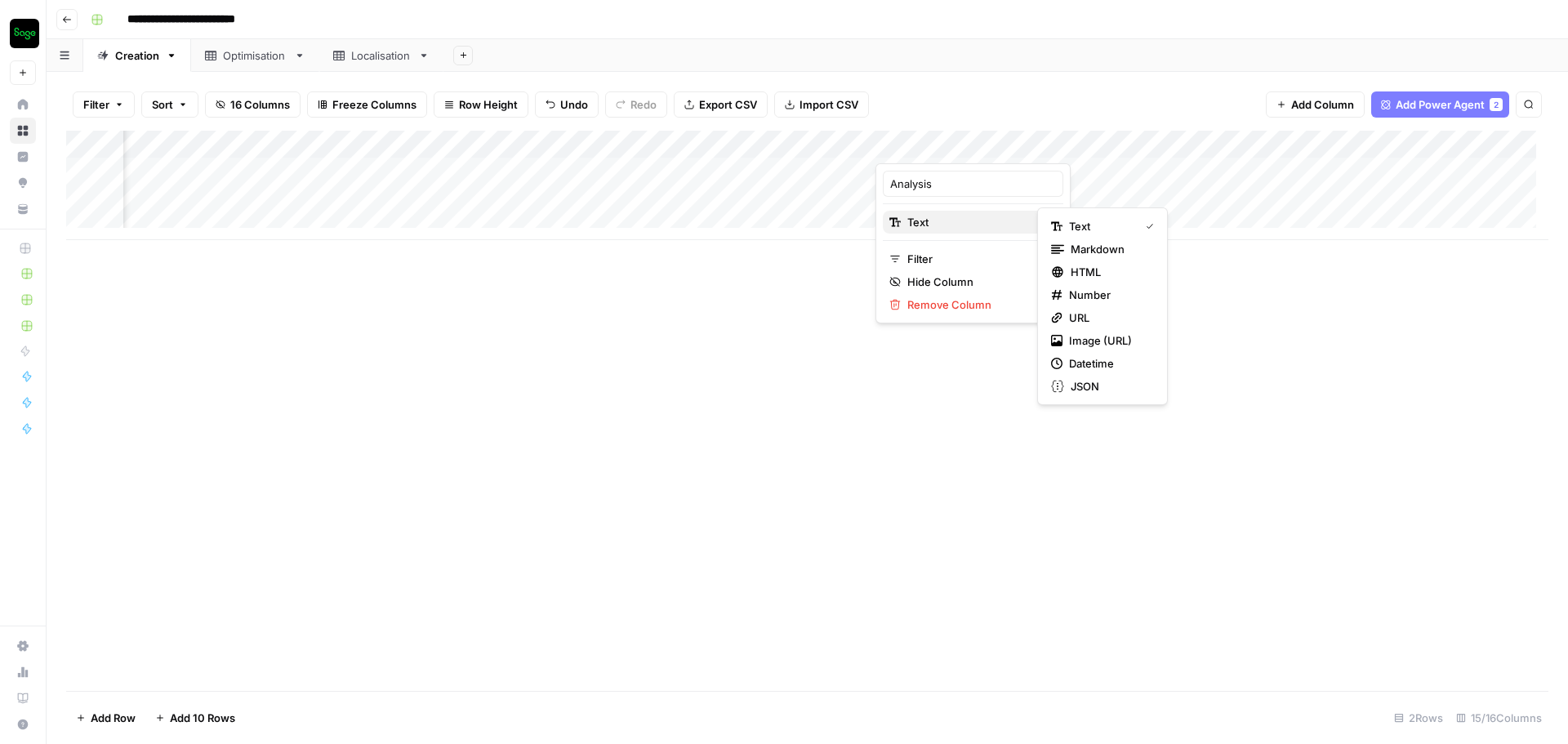
click at [971, 219] on span "Text" at bounding box center [970, 222] width 126 height 16
click at [1080, 251] on span "Markdown" at bounding box center [1109, 249] width 76 height 16
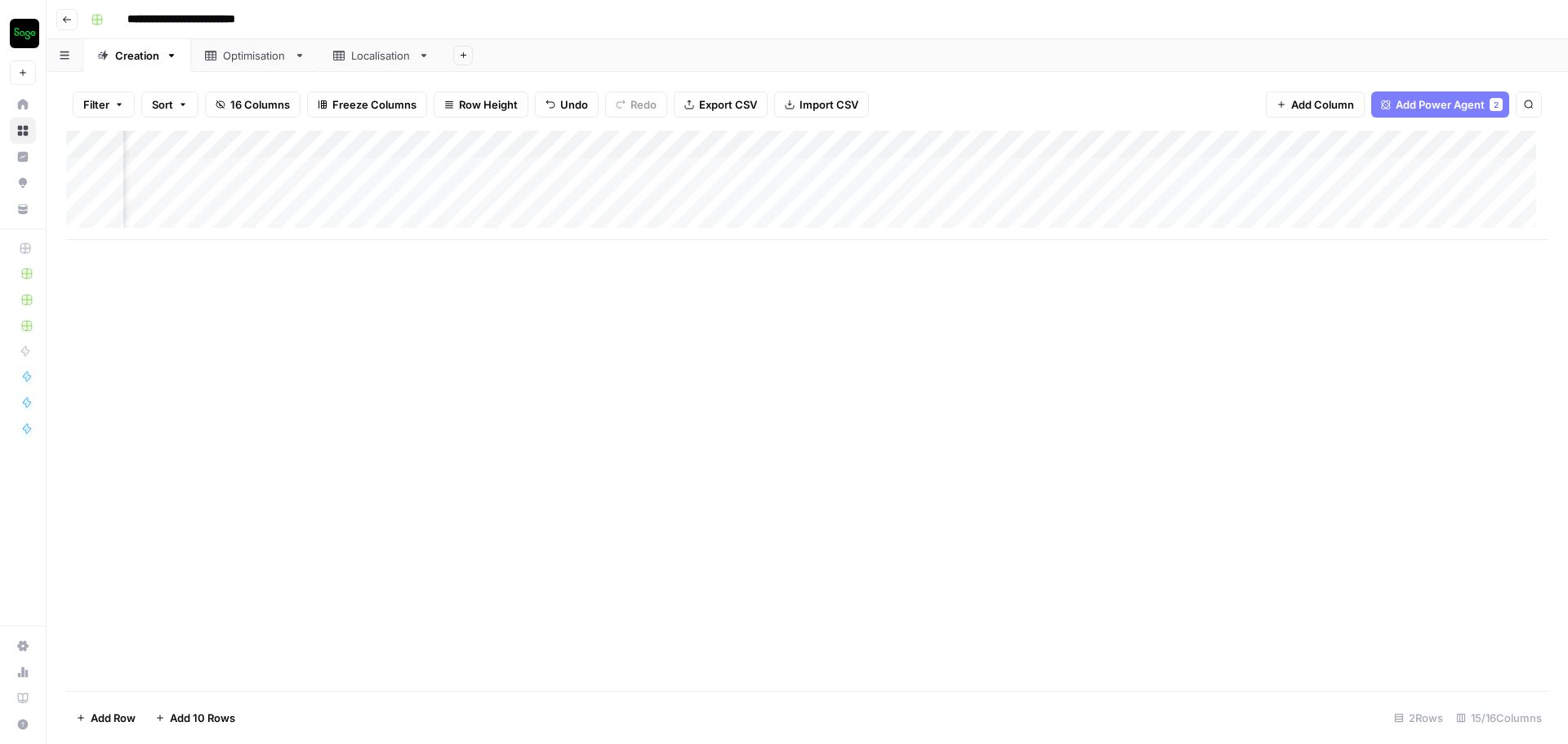
click at [1002, 168] on div "Add Column" at bounding box center [807, 185] width 1483 height 109
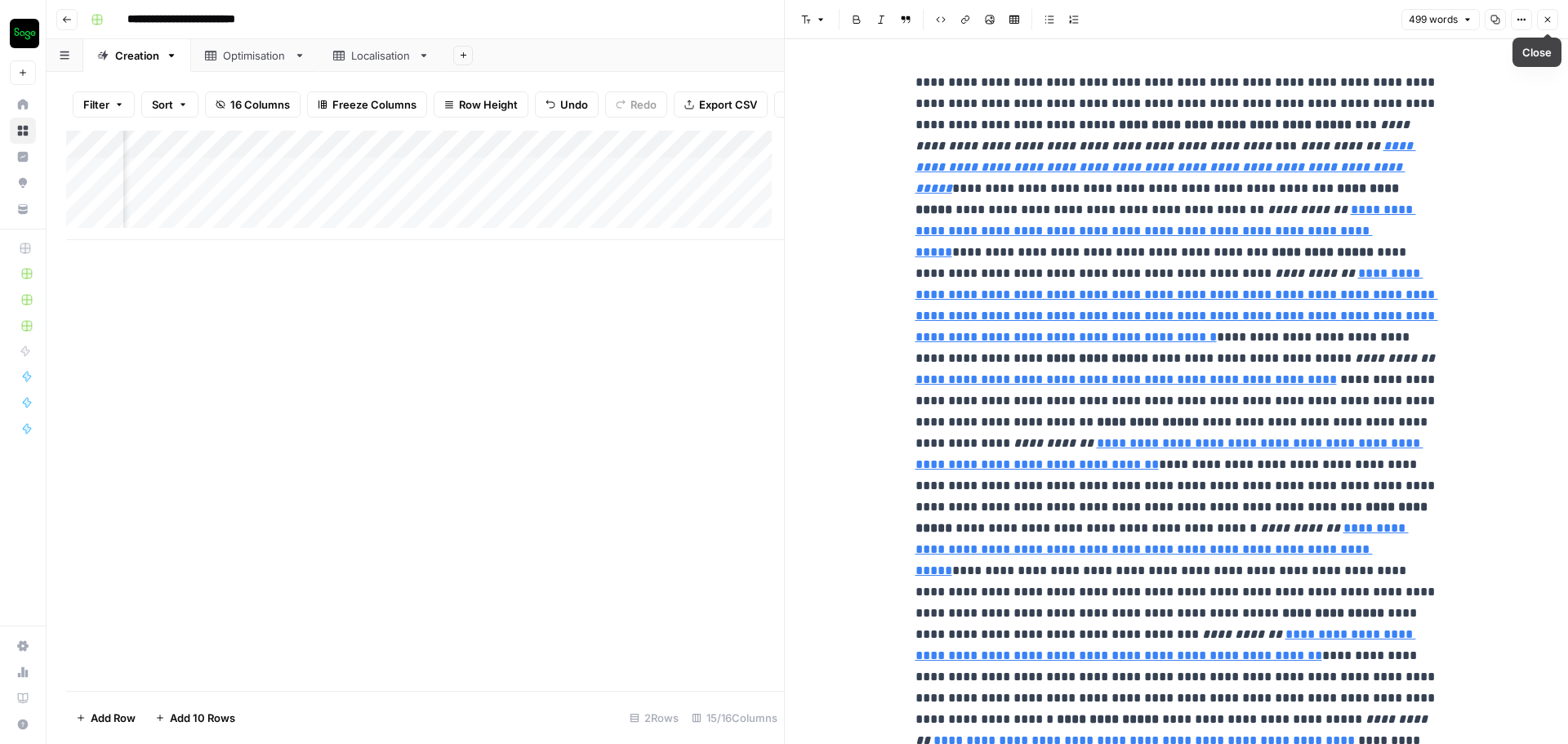
click at [1546, 25] on button "Close" at bounding box center [1547, 19] width 21 height 21
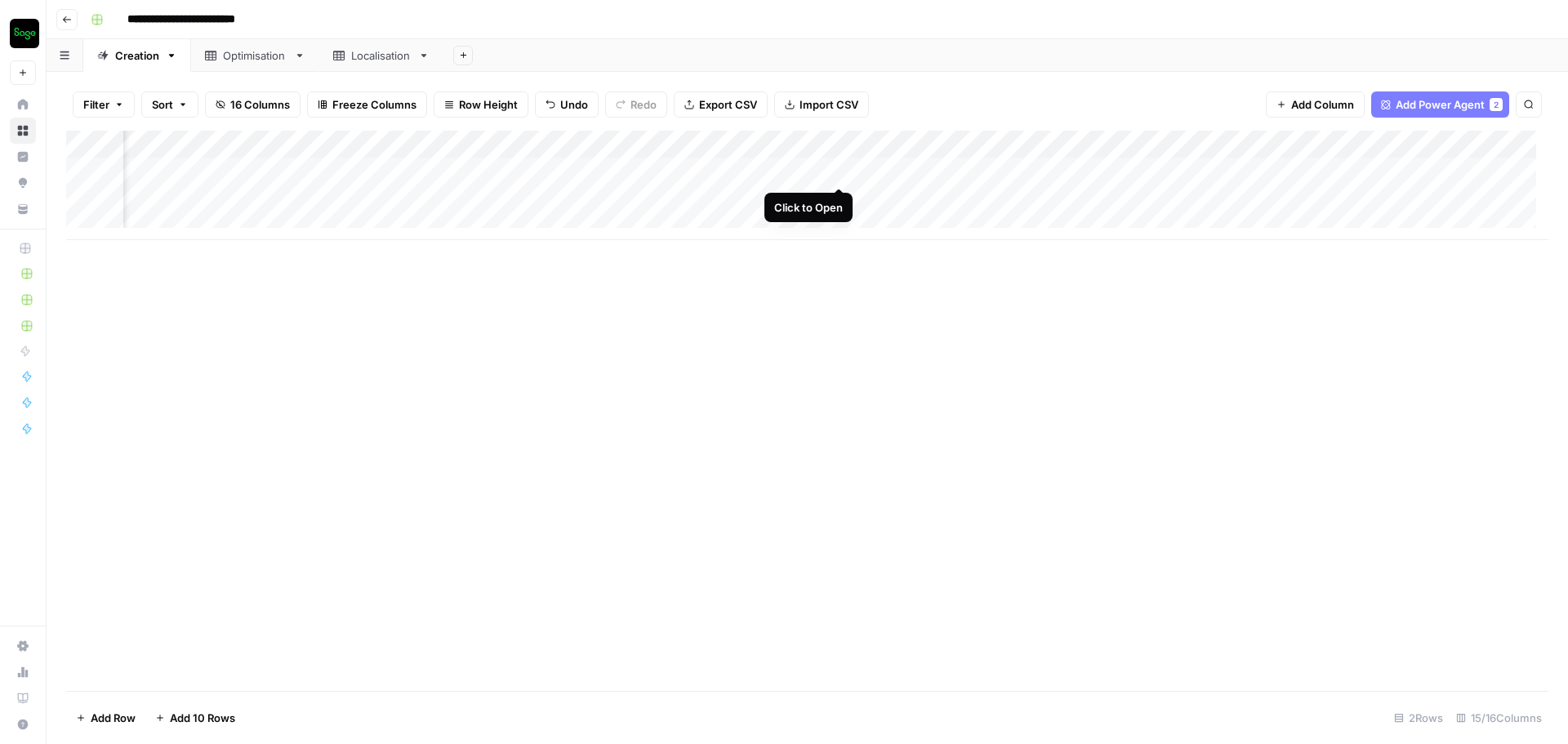
click at [843, 170] on div "Add Column" at bounding box center [807, 185] width 1483 height 109
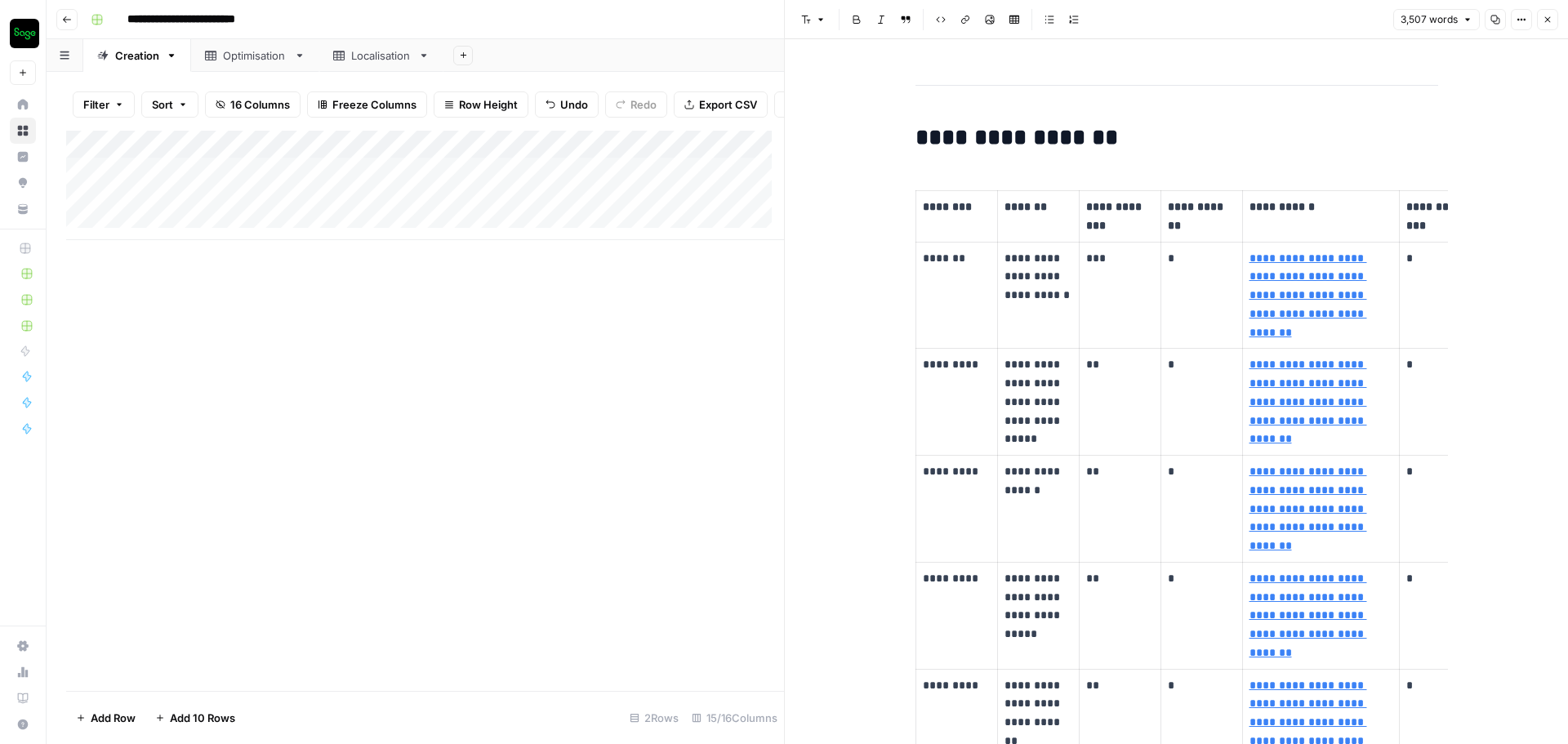
click at [254, 184] on div "Add Column" at bounding box center [425, 185] width 718 height 109
click at [433, 175] on div "Add Column" at bounding box center [425, 185] width 718 height 109
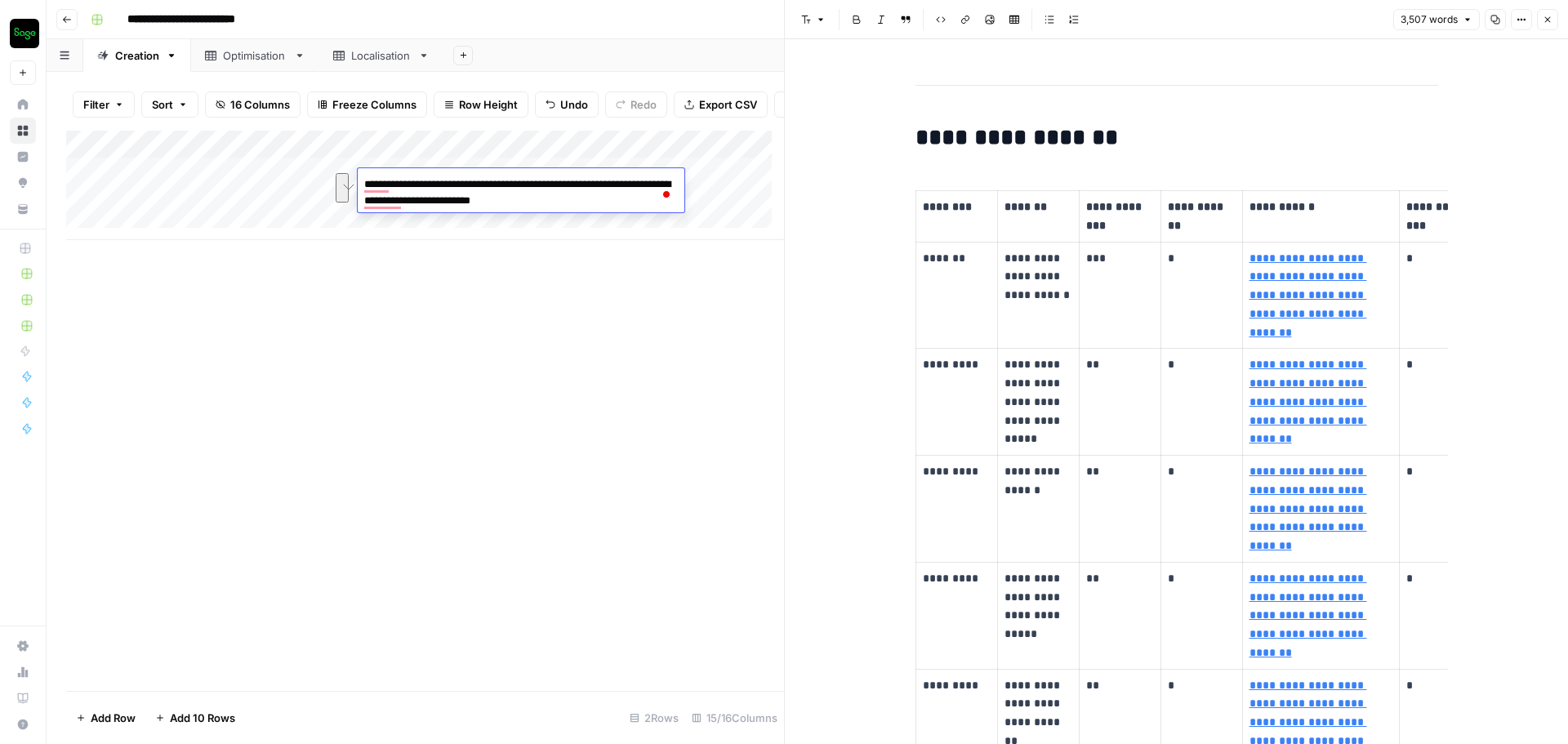
click at [392, 294] on div "Add Column" at bounding box center [425, 411] width 718 height 560
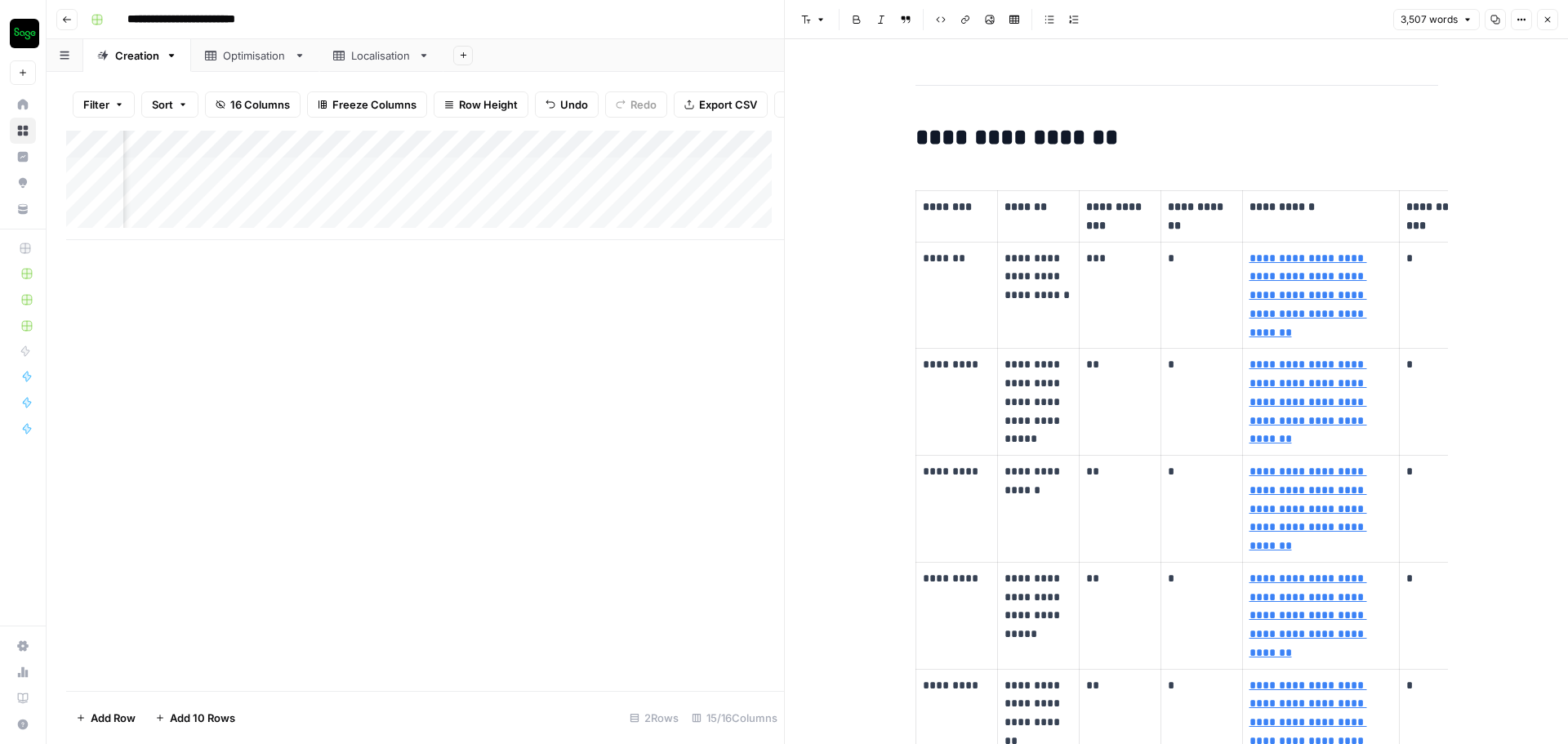
scroll to position [0, 280]
click at [438, 185] on div "Add Column" at bounding box center [425, 185] width 718 height 109
click at [438, 185] on textarea "**********" at bounding box center [444, 184] width 262 height 23
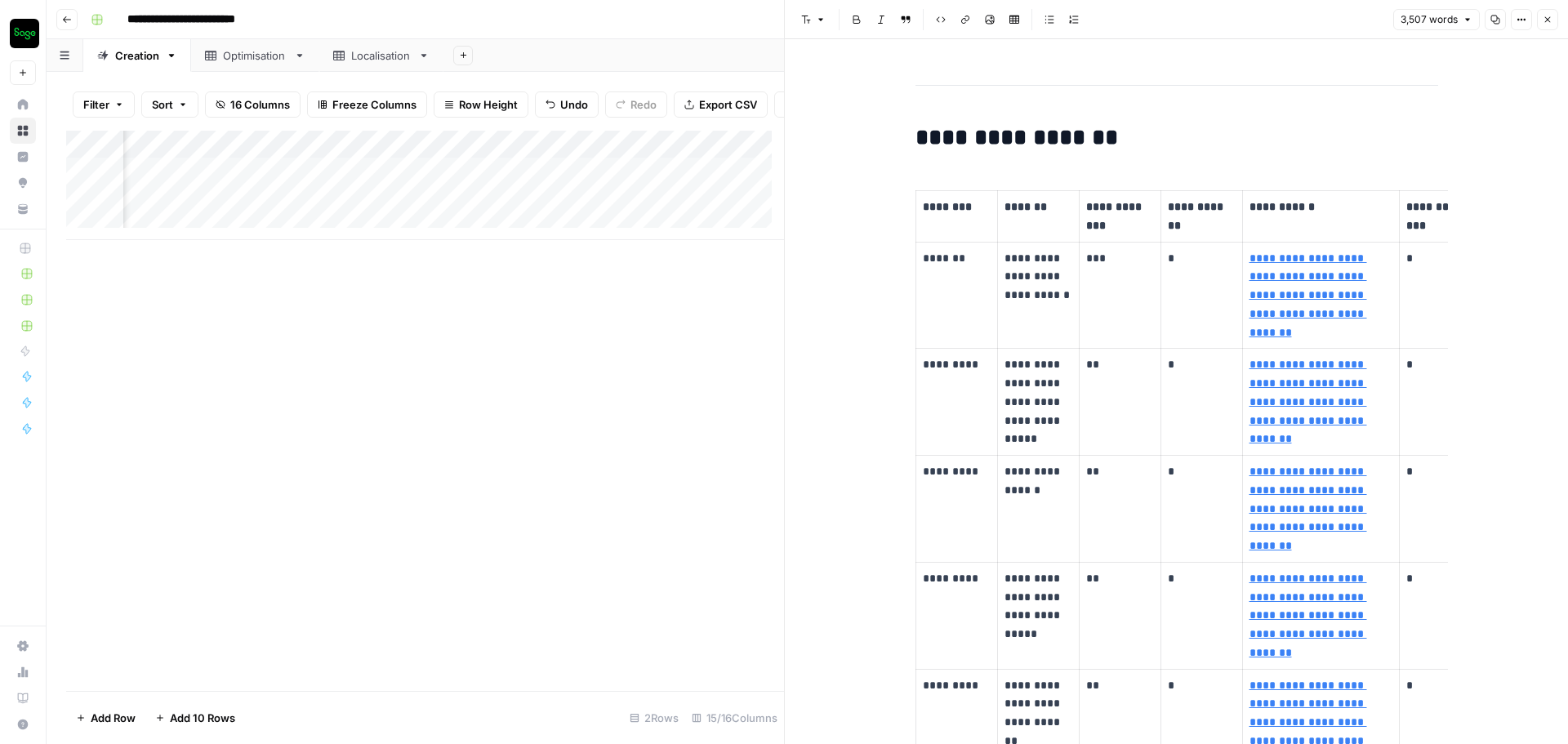
click at [454, 183] on div "Add Column" at bounding box center [425, 185] width 718 height 109
click at [425, 384] on div "Add Column" at bounding box center [425, 411] width 718 height 560
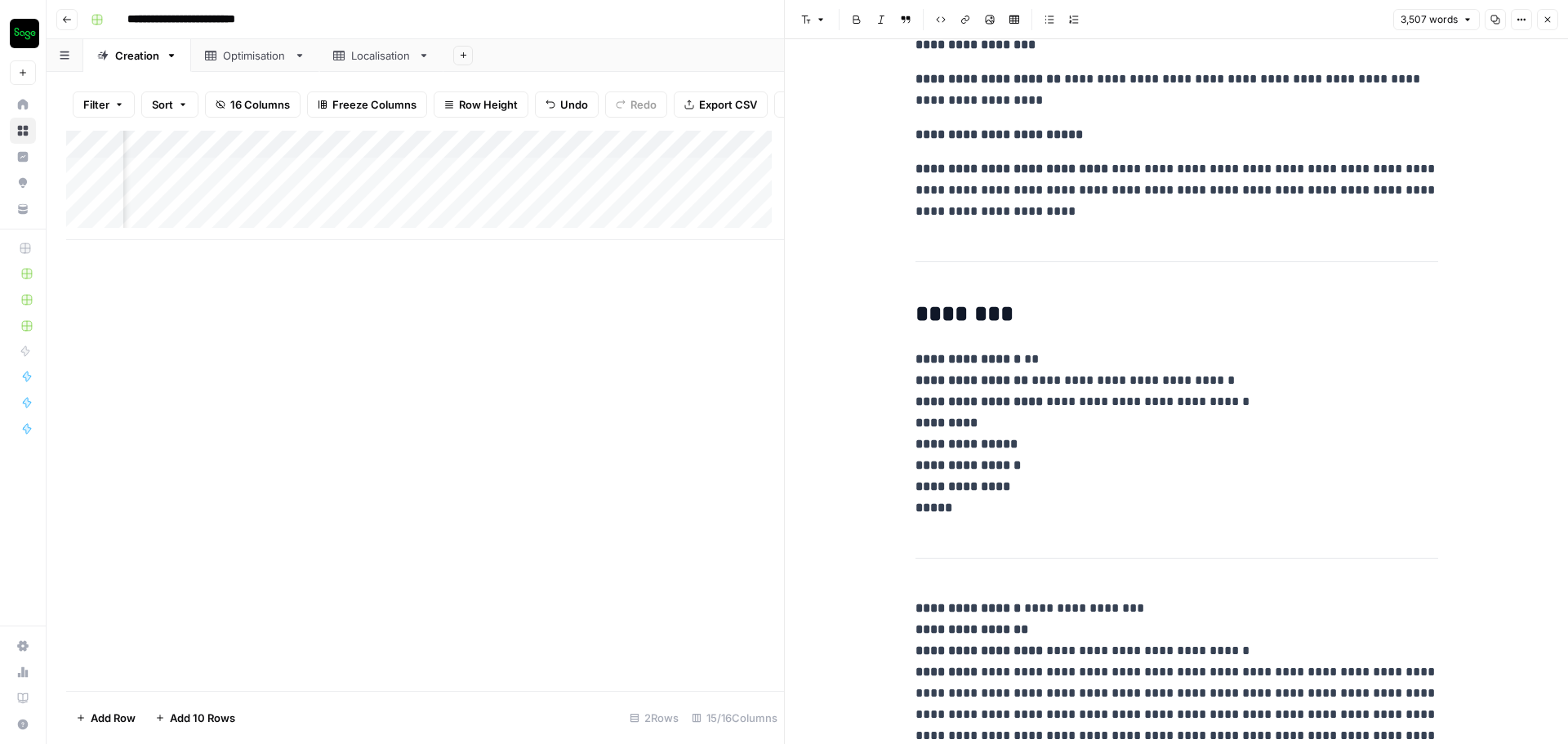
scroll to position [2531, 0]
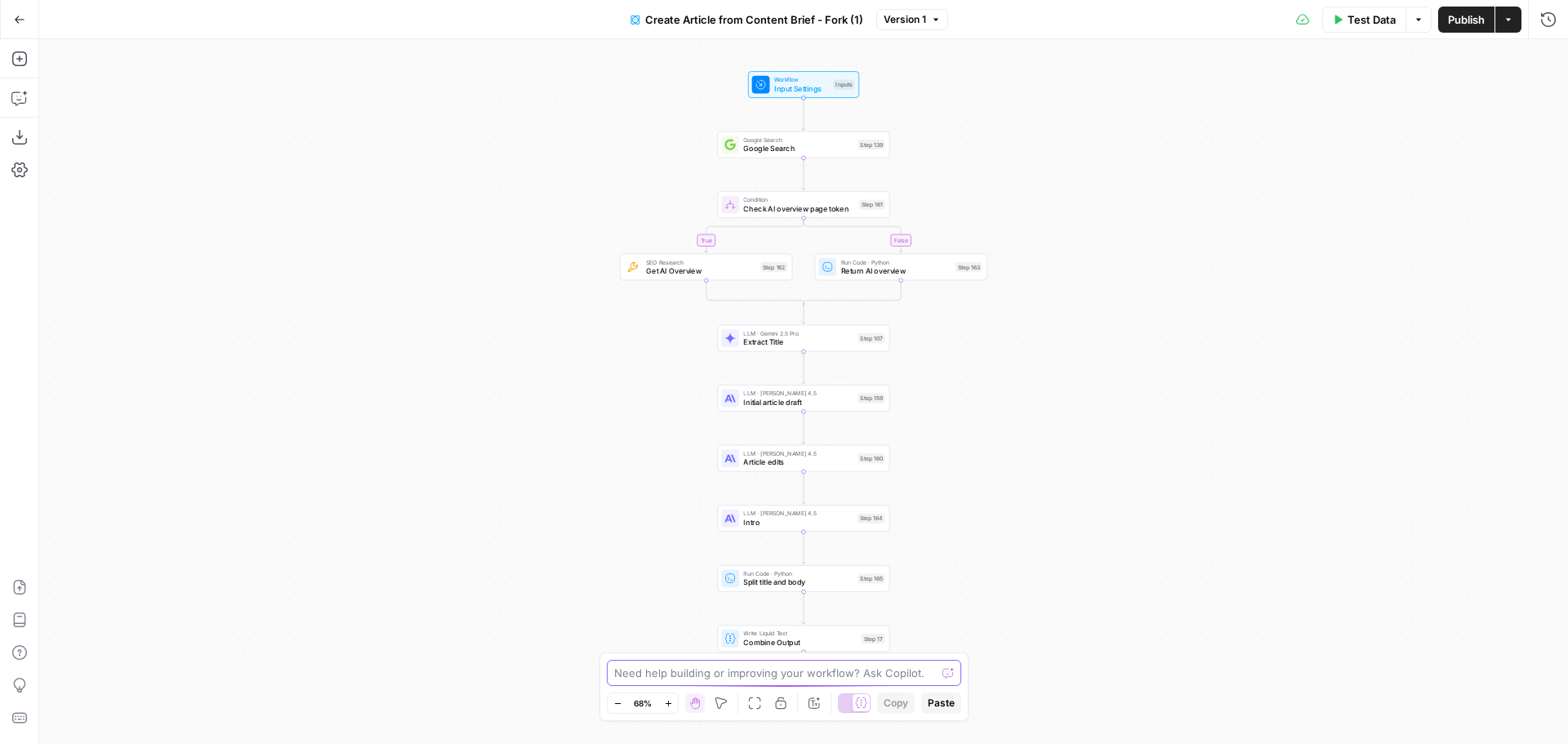
click at [798, 677] on textarea at bounding box center [775, 672] width 322 height 16
type textarea "Can you tell me where in this workflow uses the Analysis input?"
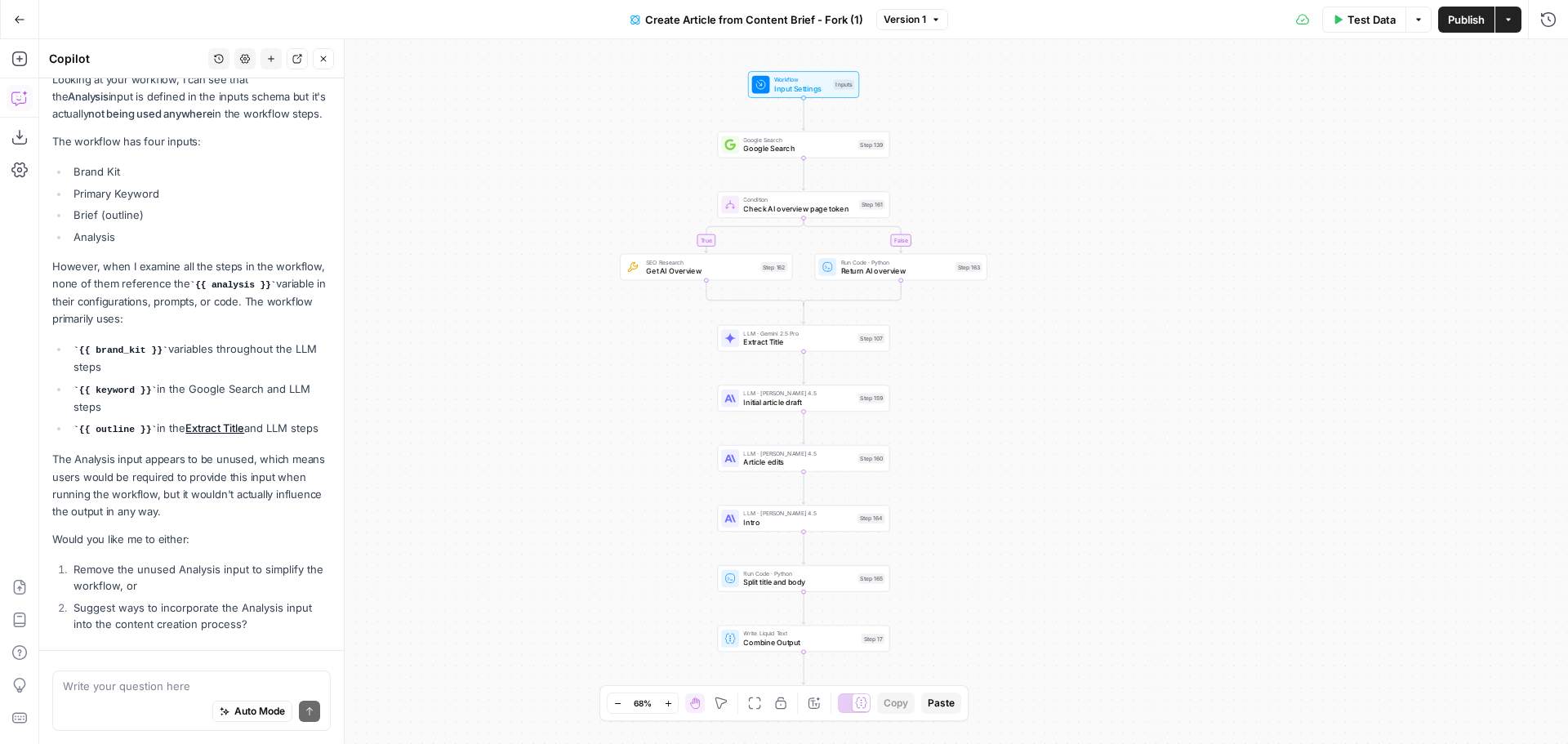
scroll to position [253, 0]
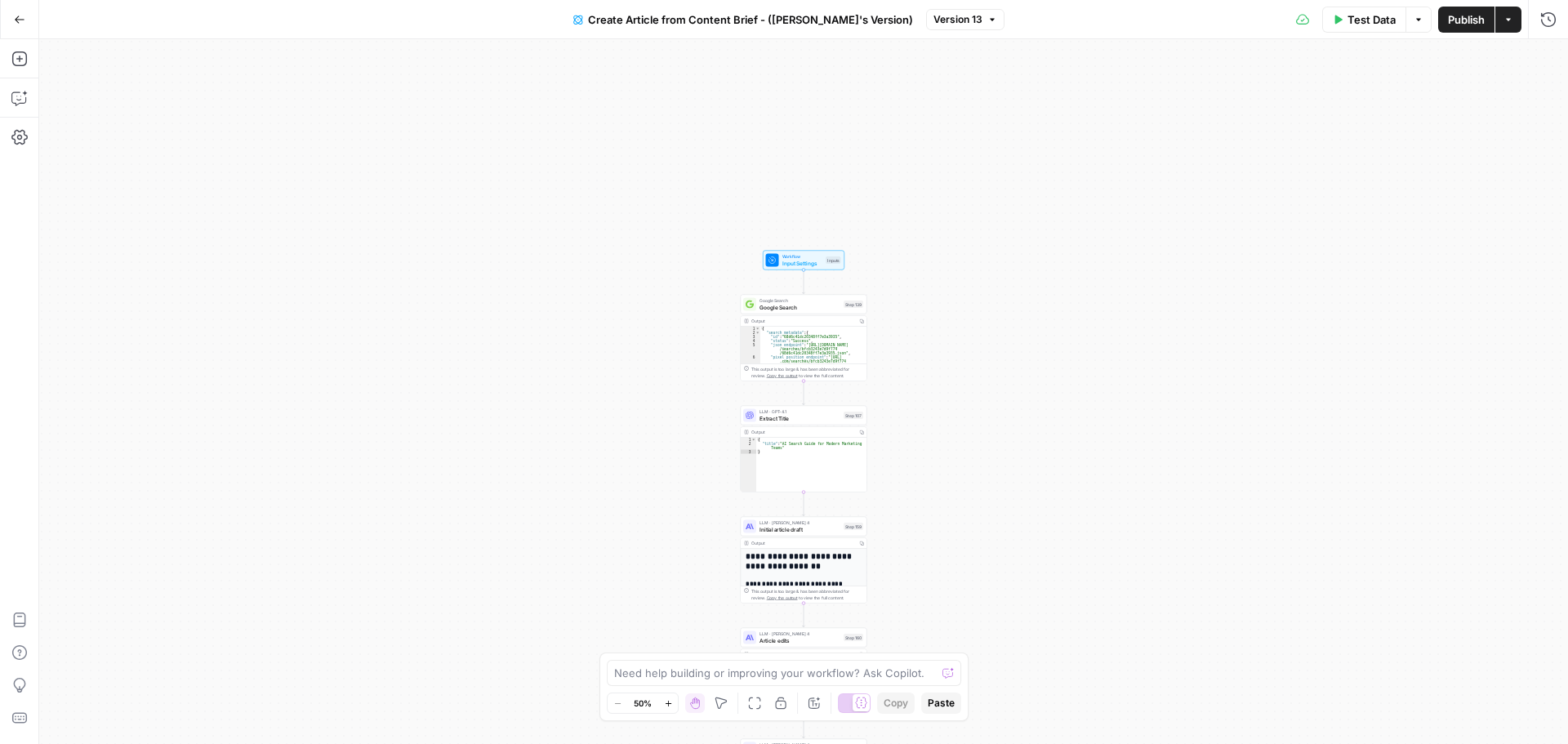
click at [851, 683] on div "Need help building or improving your workflow? Ask Copilot." at bounding box center [784, 672] width 355 height 26
click at [791, 676] on textarea at bounding box center [775, 672] width 322 height 16
type textarea "Where does this workflow use the Analysis input?"
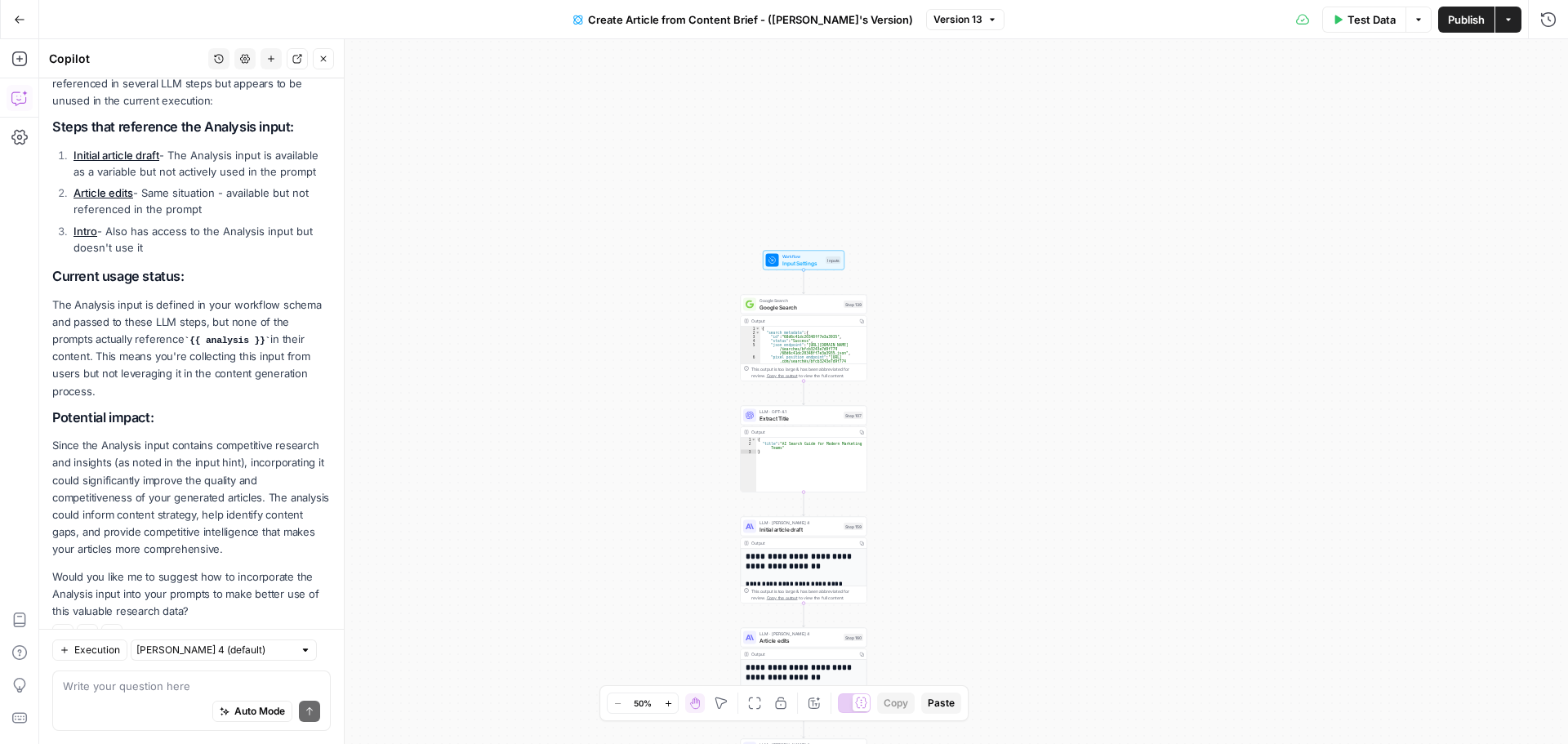
scroll to position [251, 0]
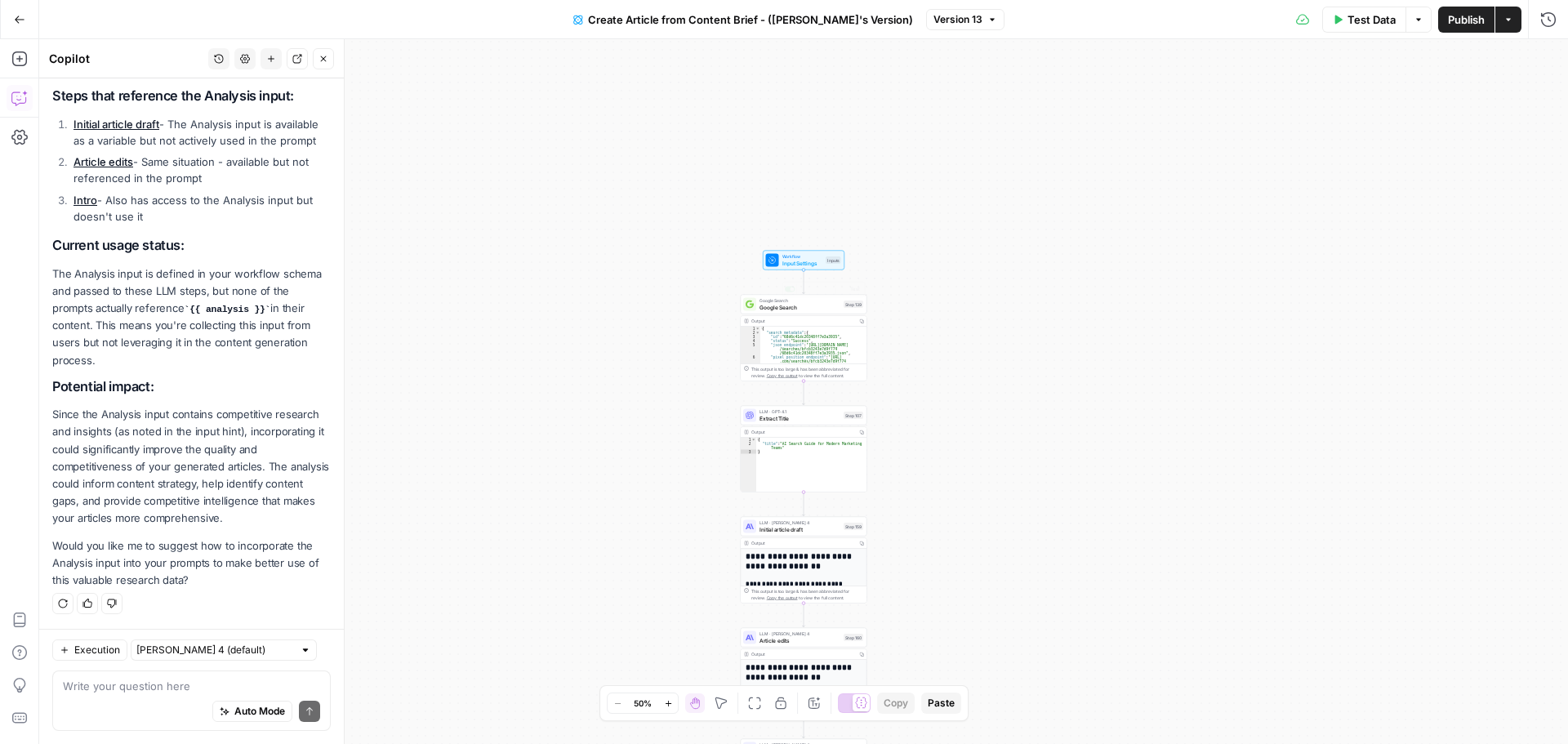
click at [818, 265] on span "Input Settings" at bounding box center [803, 263] width 41 height 8
